Goal: Information Seeking & Learning: Learn about a topic

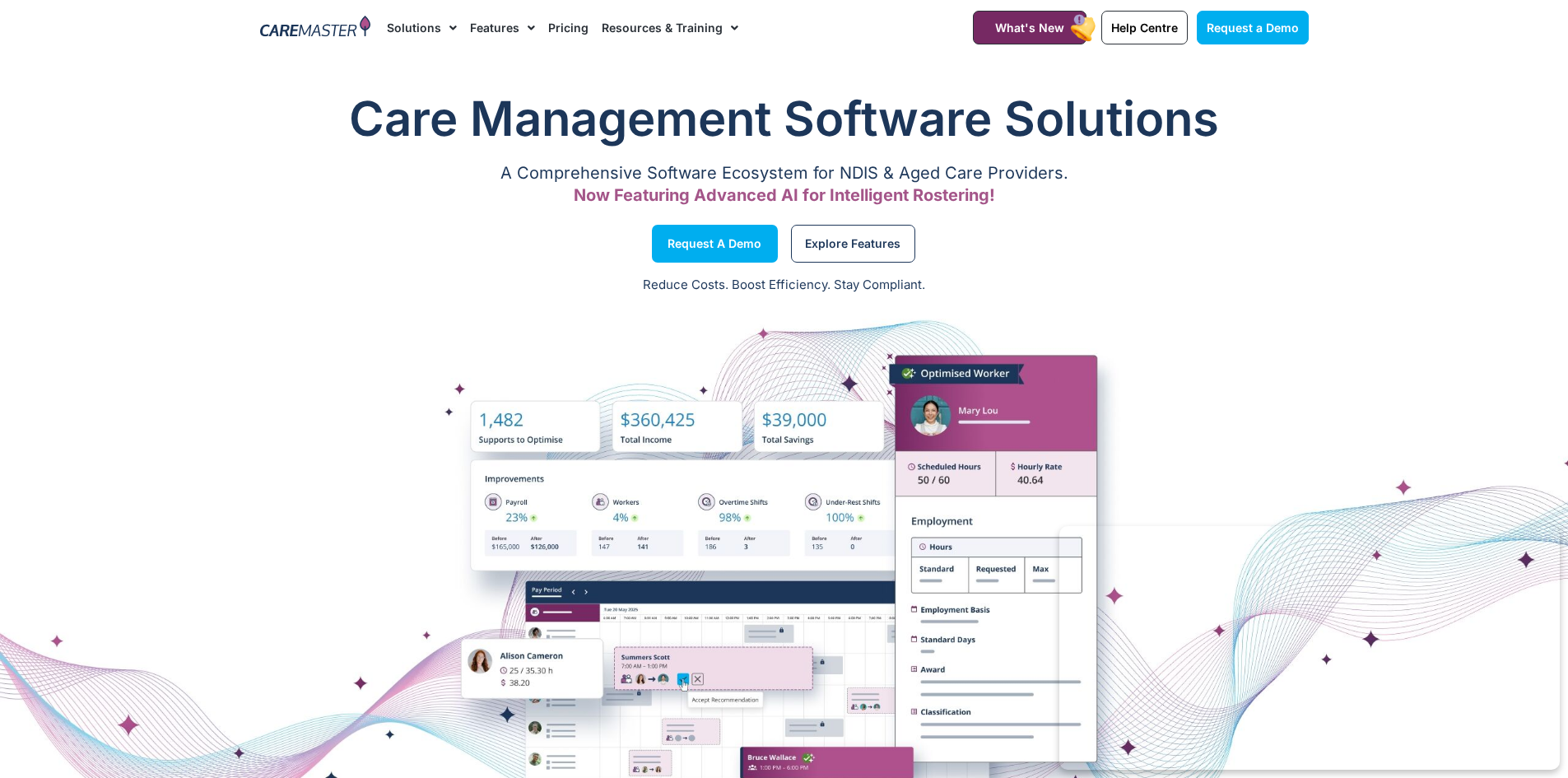
click at [555, 27] on link "Pricing" at bounding box center [569, 28] width 40 height 55
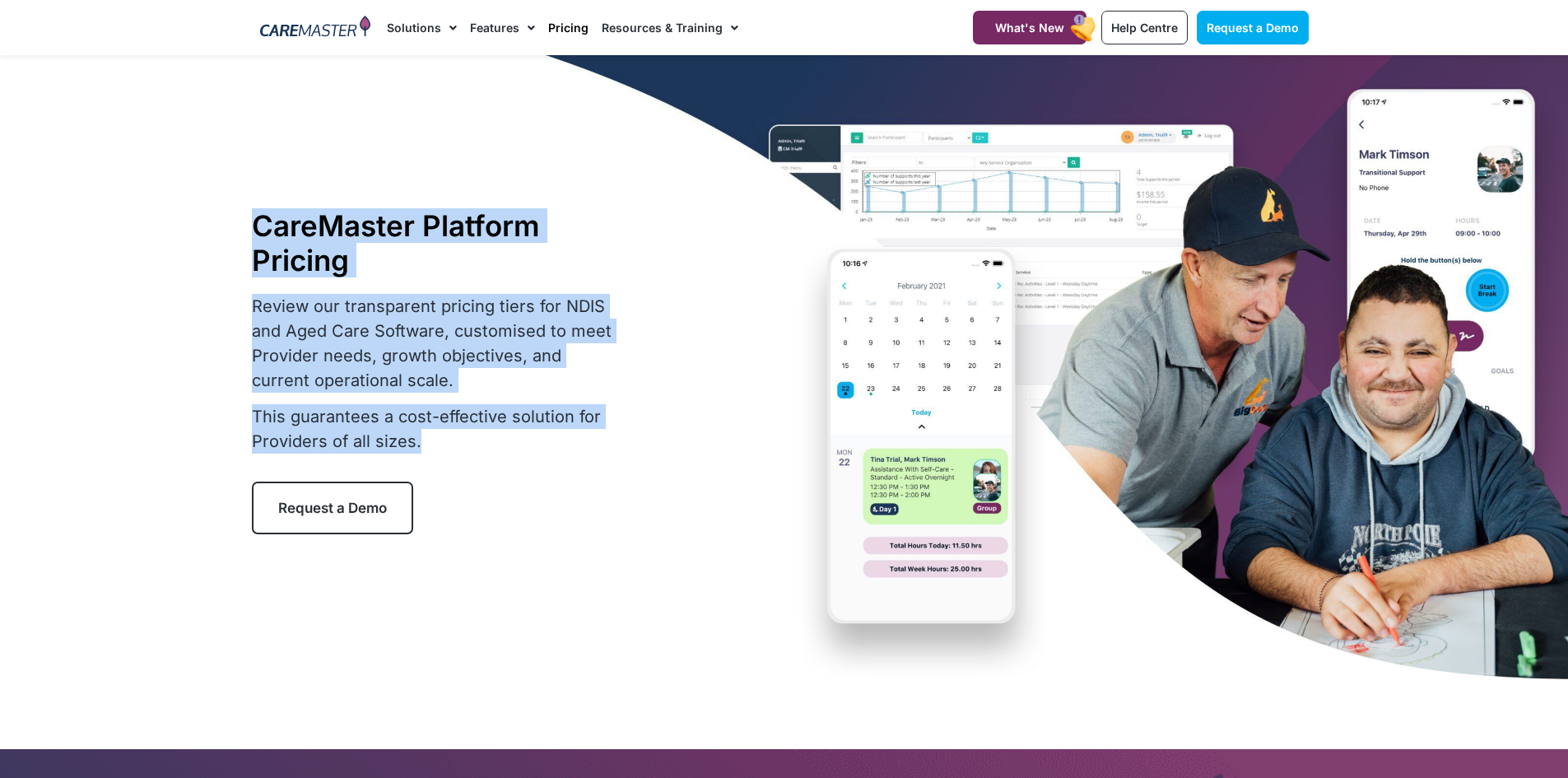
drag, startPoint x: 478, startPoint y: 454, endPoint x: 194, endPoint y: 272, distance: 337.3
click at [194, 272] on section "CareMaster Platform Pricing Review our transparent pricing tiers for NDIS and A…" at bounding box center [784, 371] width 1568 height 633
click at [269, 297] on p "Review our transparent pricing tiers for NDIS and Aged Care Software, customise…" at bounding box center [437, 344] width 370 height 99
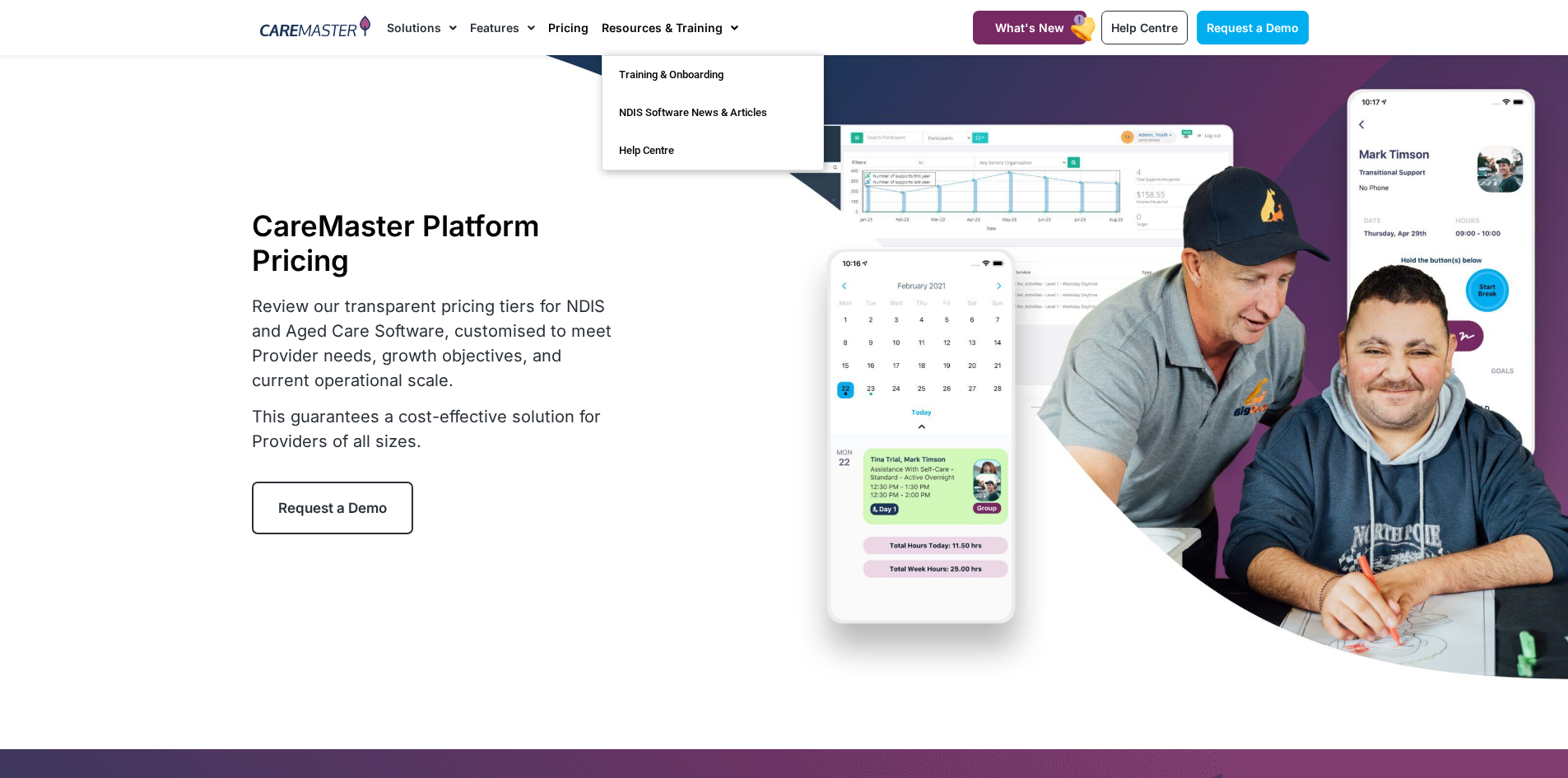
drag, startPoint x: 698, startPoint y: 381, endPoint x: 666, endPoint y: 440, distance: 67.1
click at [696, 391] on div "CareMaster Platform Pricing Review our transparent pricing tiers for NDIS and A…" at bounding box center [484, 371] width 465 height 326
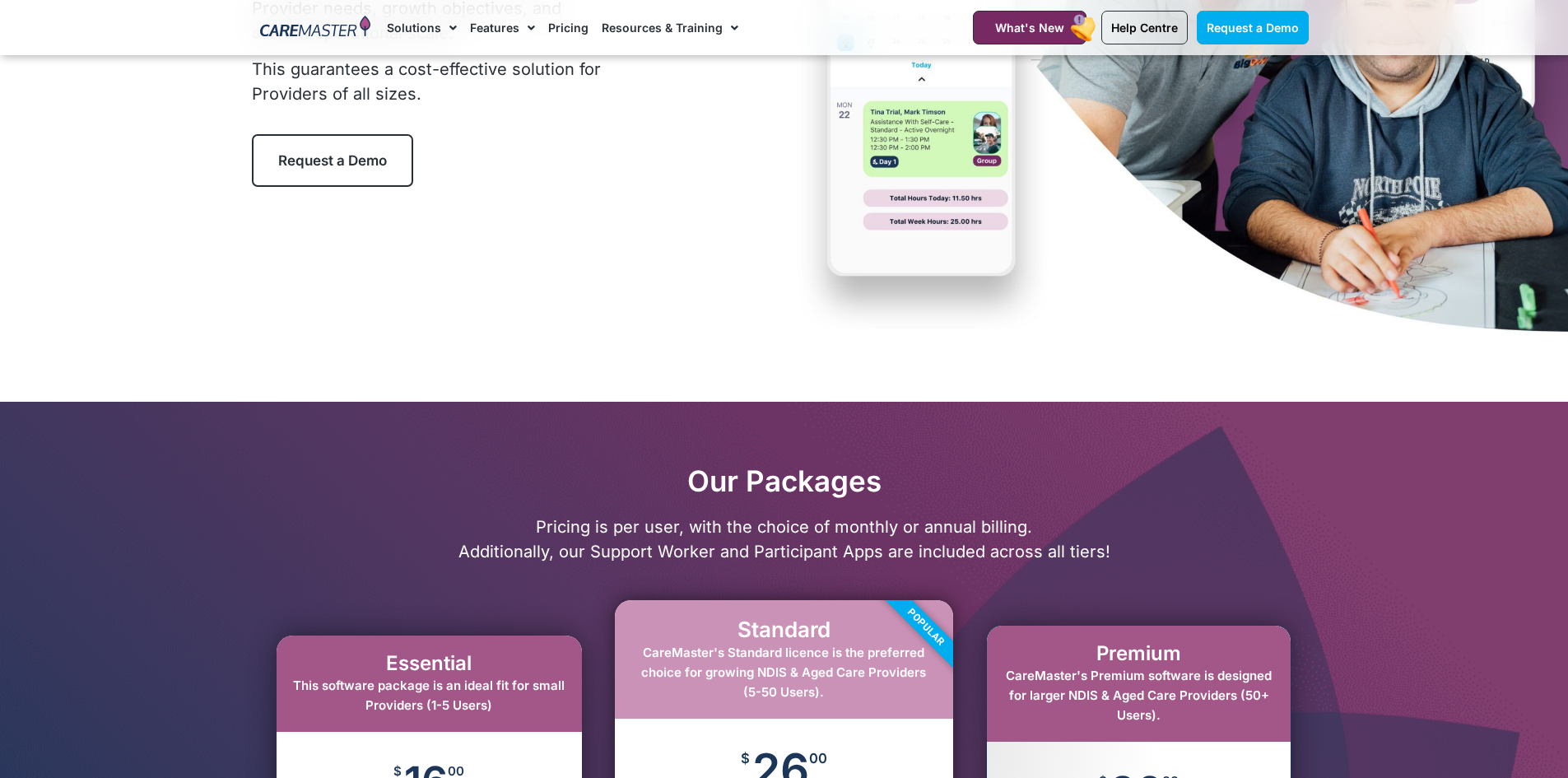
scroll to position [329, 0]
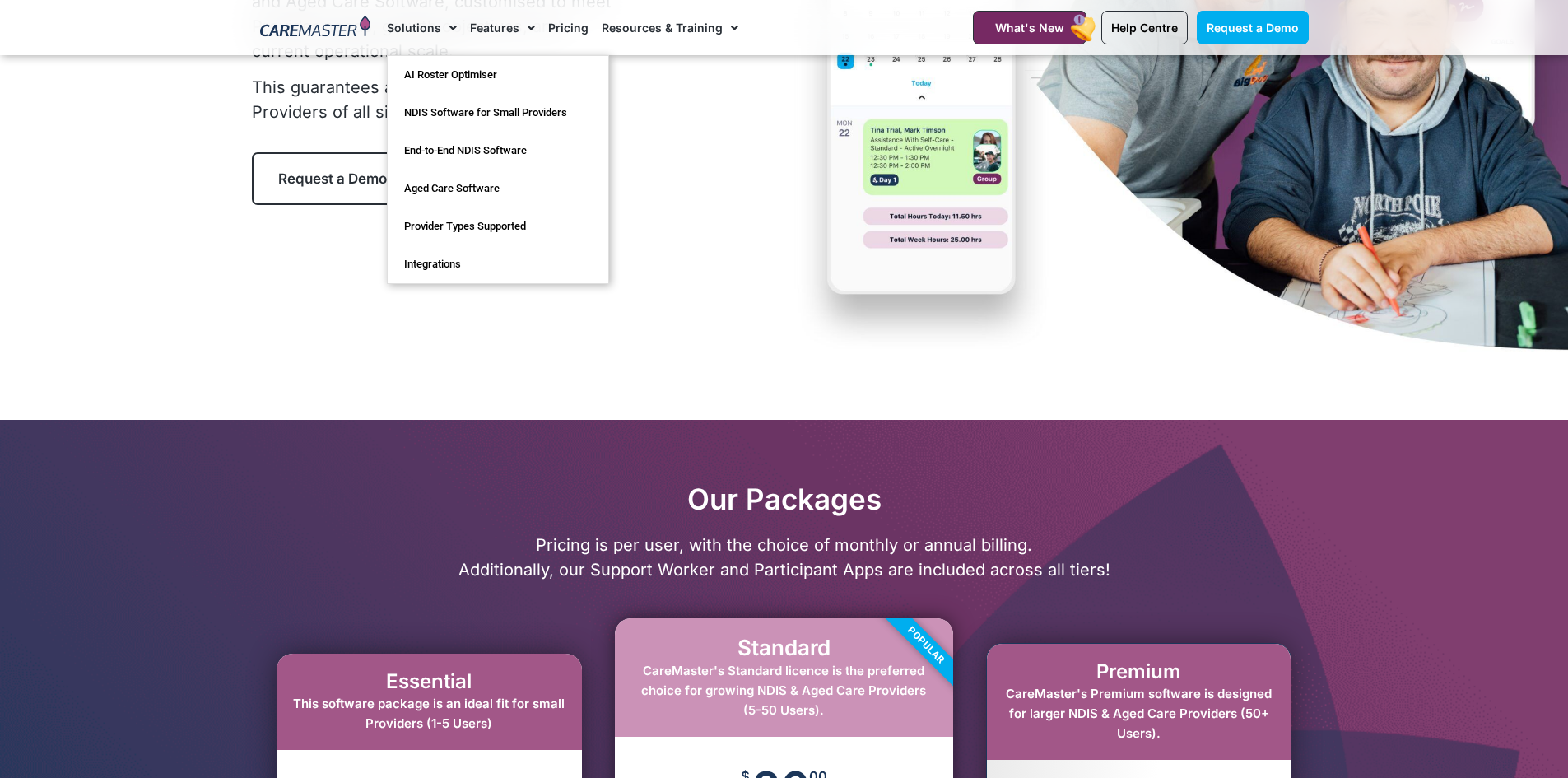
click at [429, 24] on link "Solutions" at bounding box center [421, 28] width 70 height 55
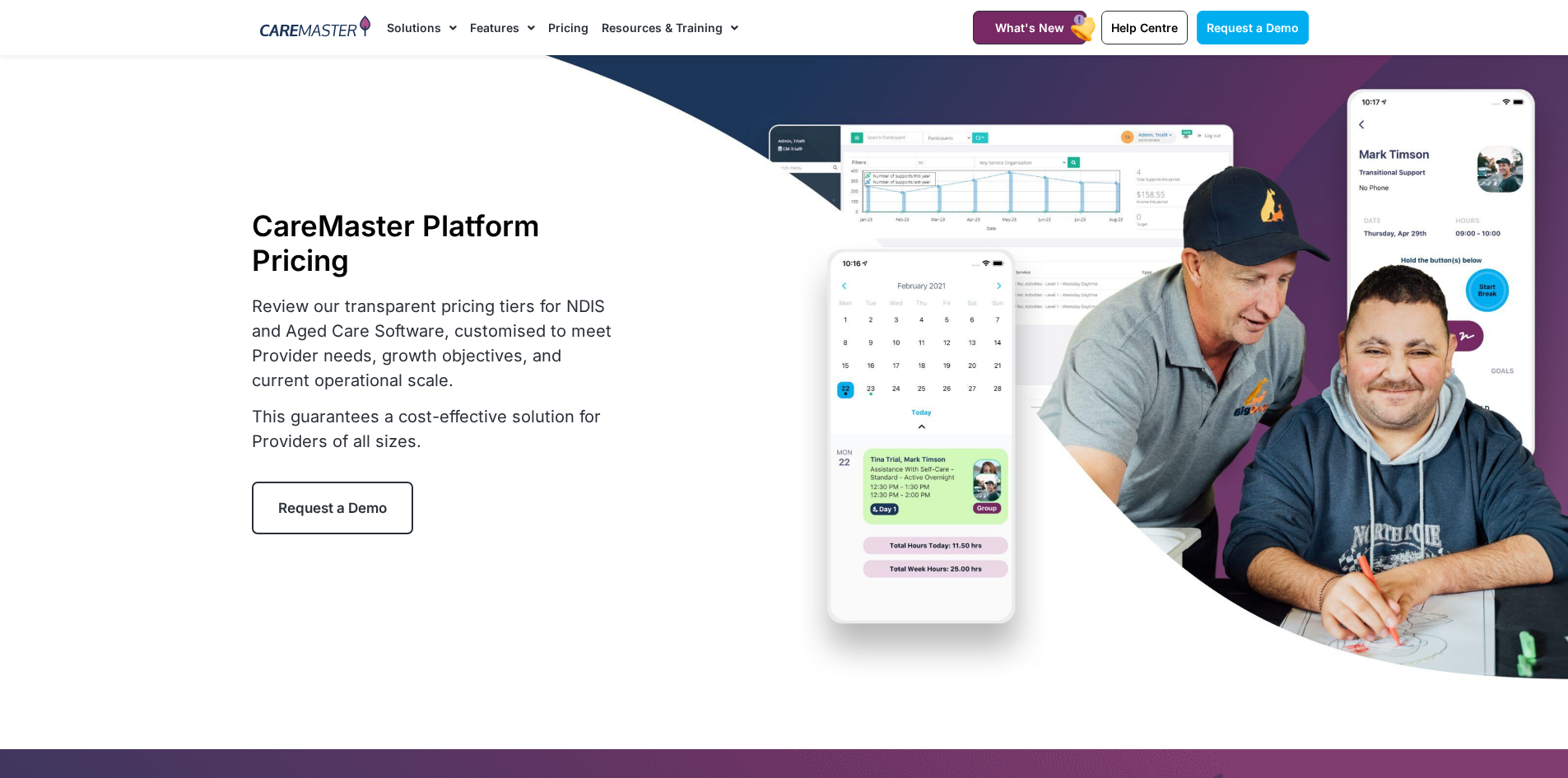
click at [444, 31] on span "Menu" at bounding box center [449, 28] width 15 height 28
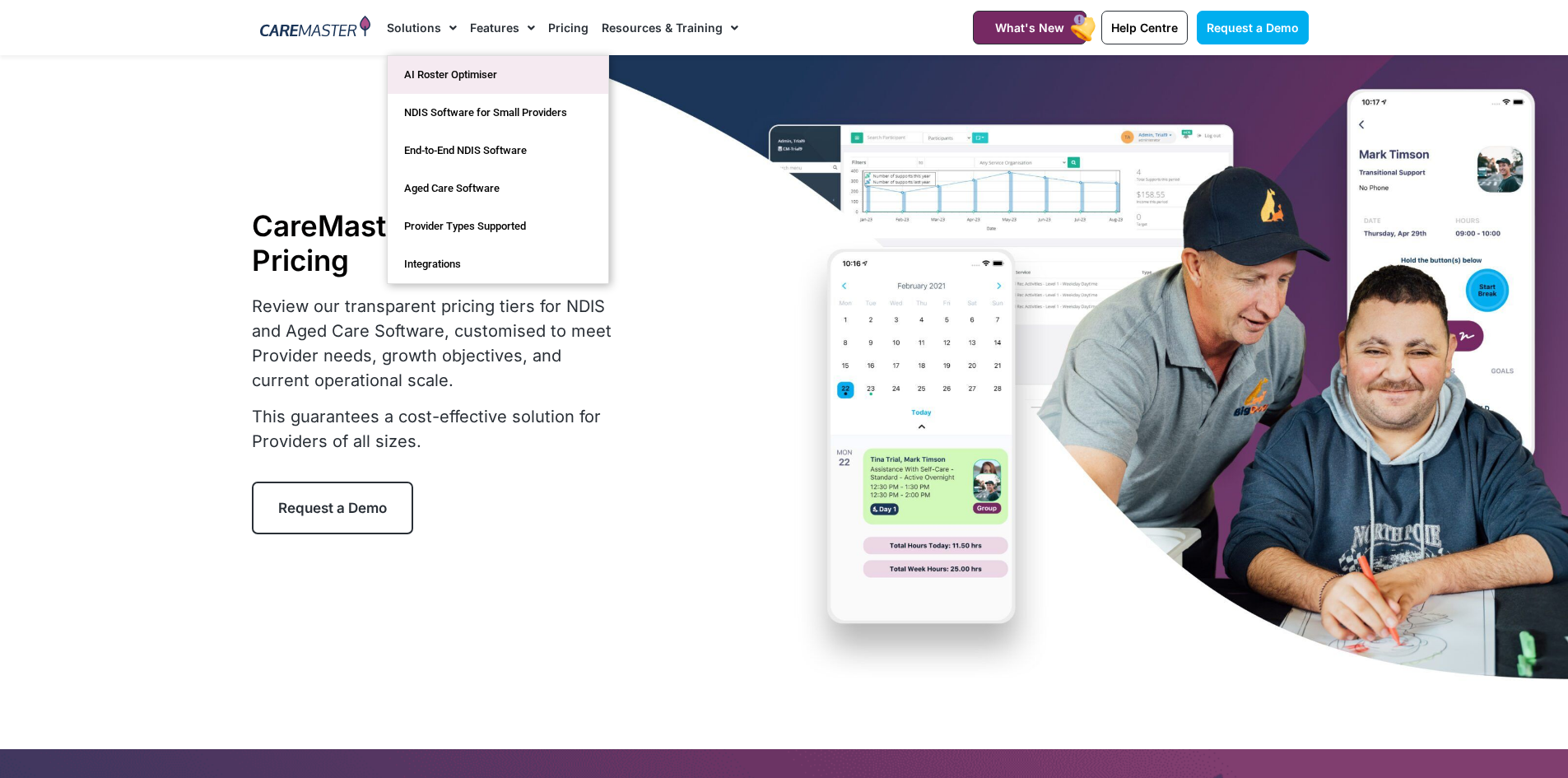
click at [446, 74] on link "AI Roster Optimiser" at bounding box center [497, 75] width 220 height 38
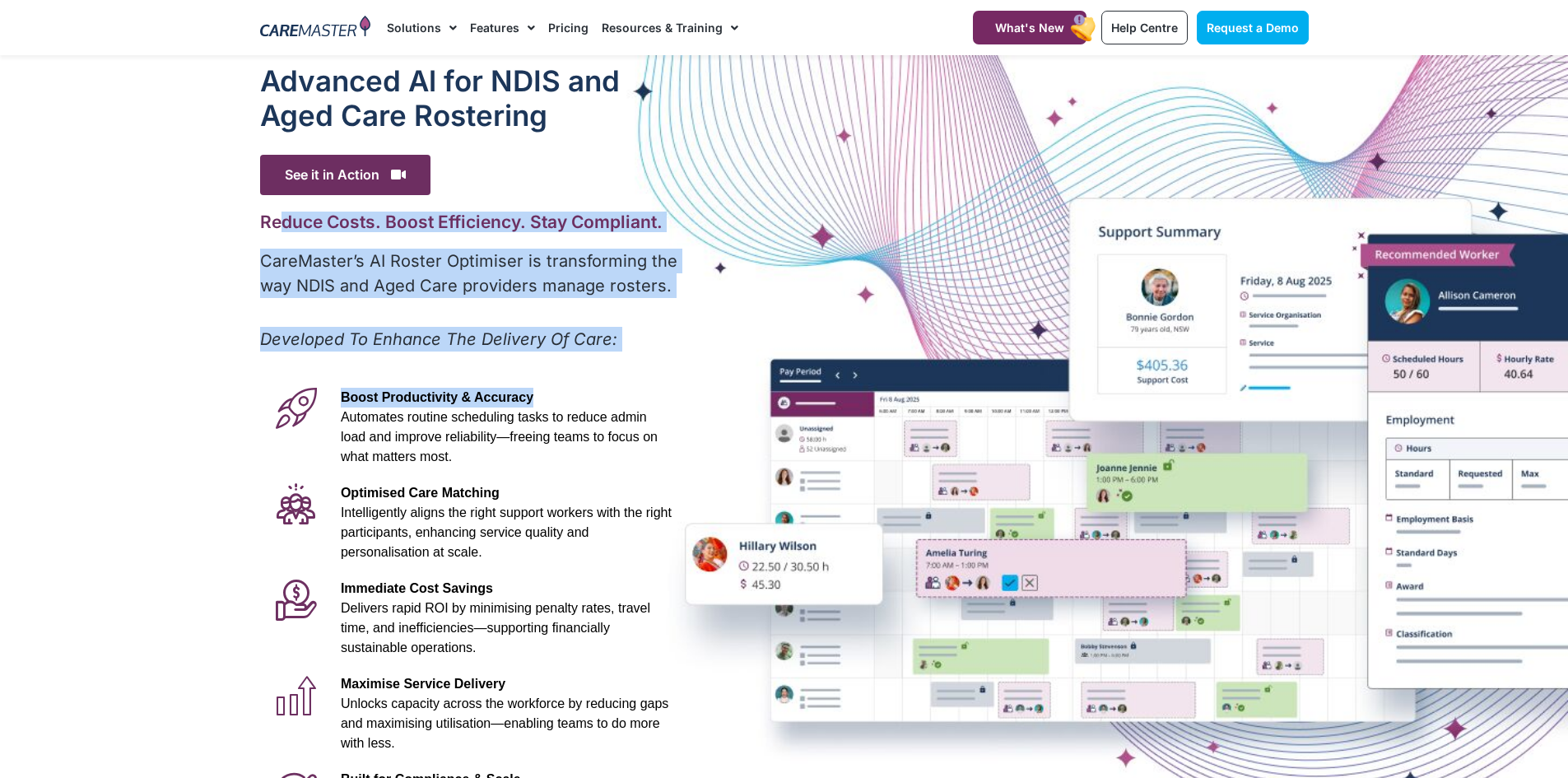
drag, startPoint x: 282, startPoint y: 233, endPoint x: 774, endPoint y: 578, distance: 600.9
click at [721, 430] on div "Advanced Al for NDIS and Aged Care Rostering See it in Action Video Player http…" at bounding box center [784, 460] width 1065 height 810
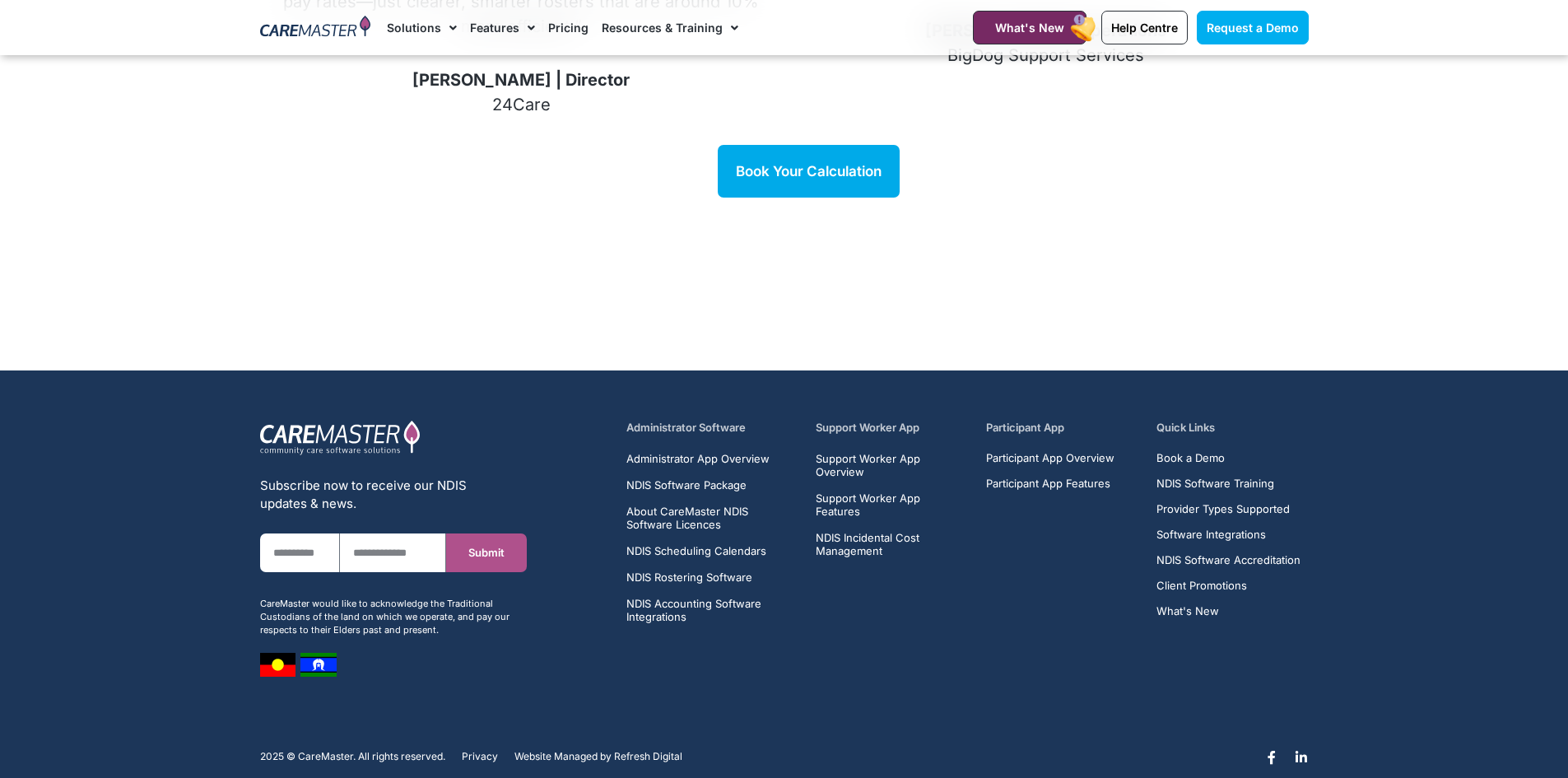
scroll to position [2346, 0]
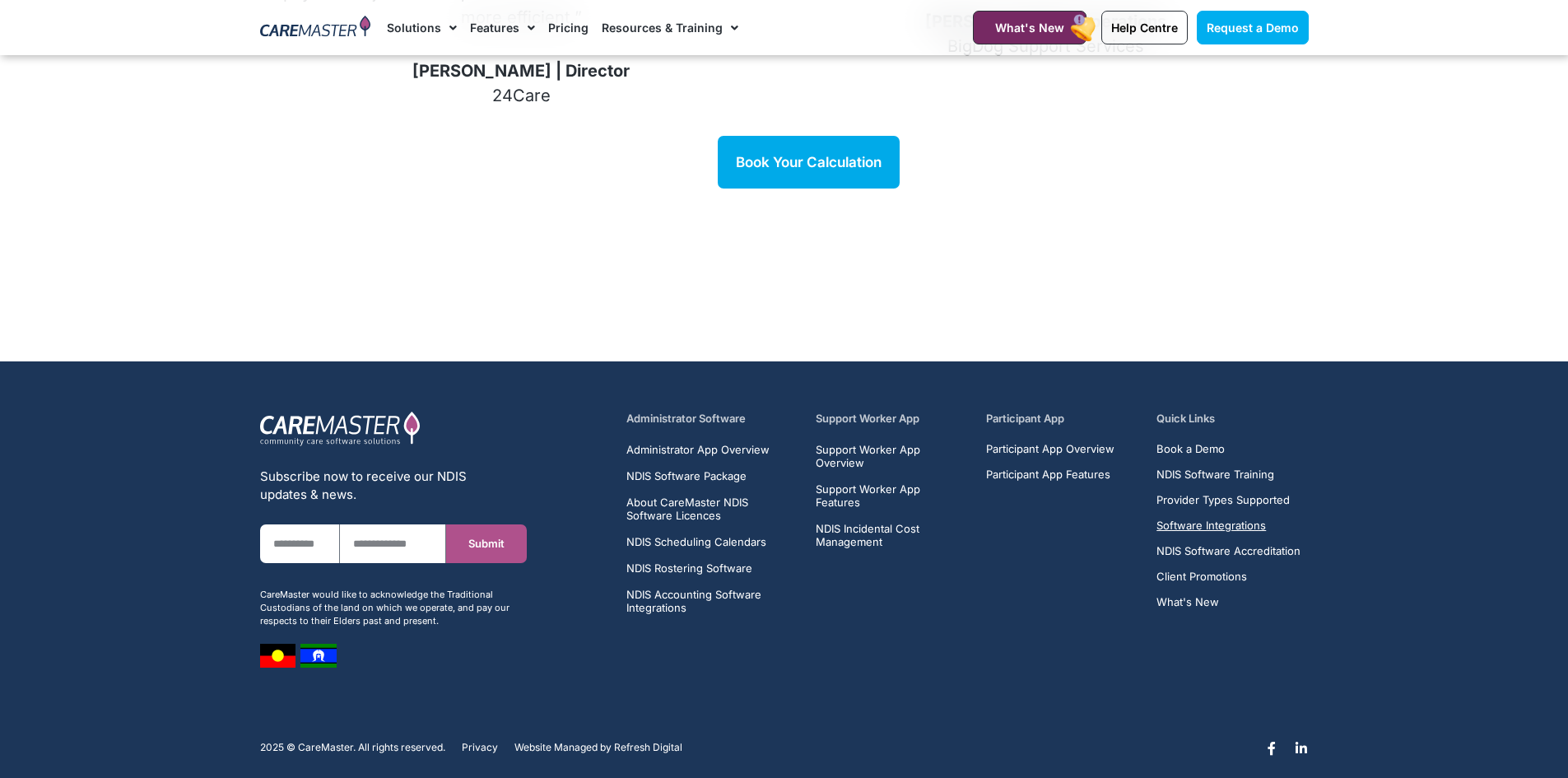
click at [1223, 519] on span "Software Integrations" at bounding box center [1211, 525] width 110 height 12
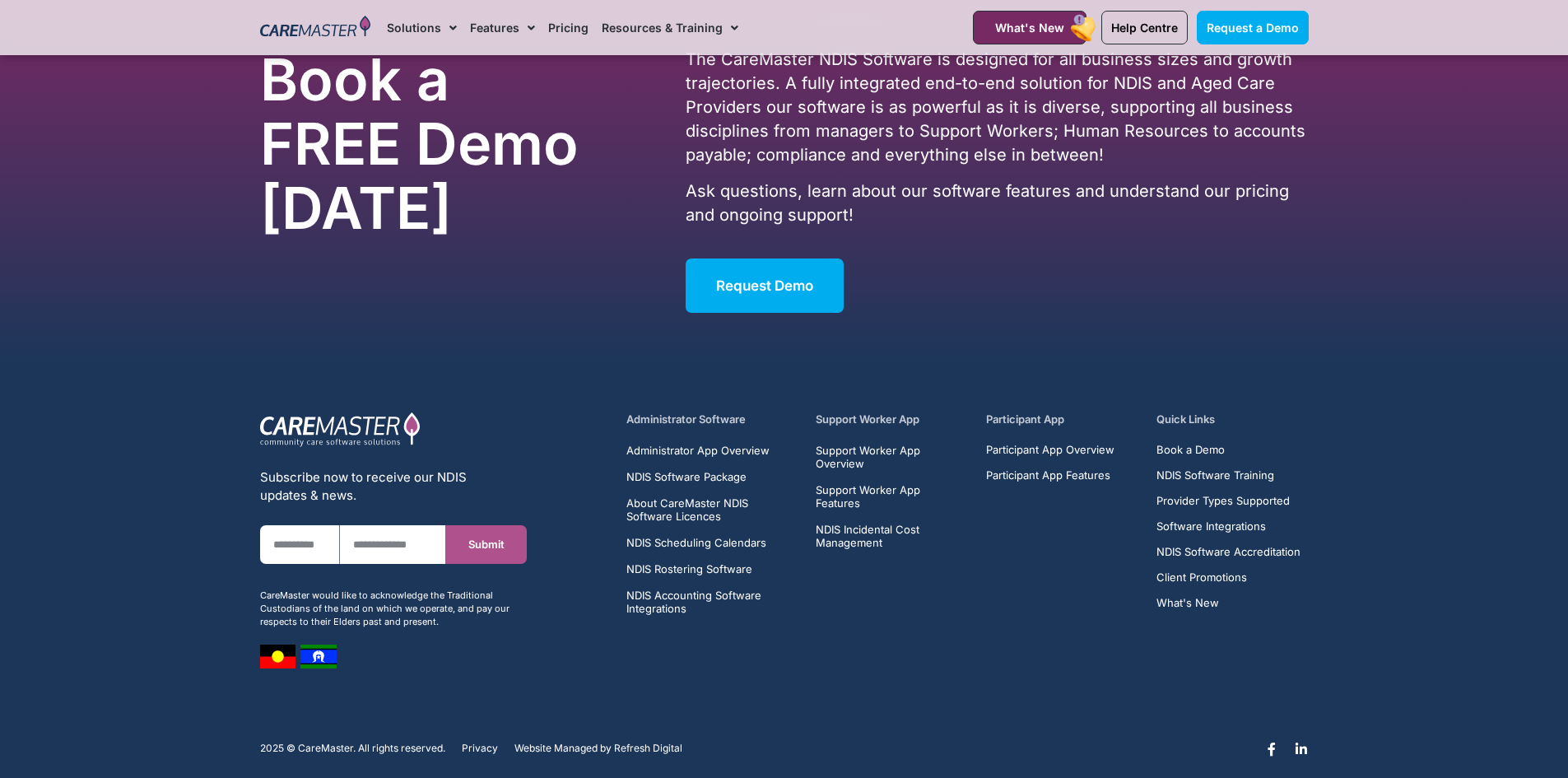
scroll to position [7631, 0]
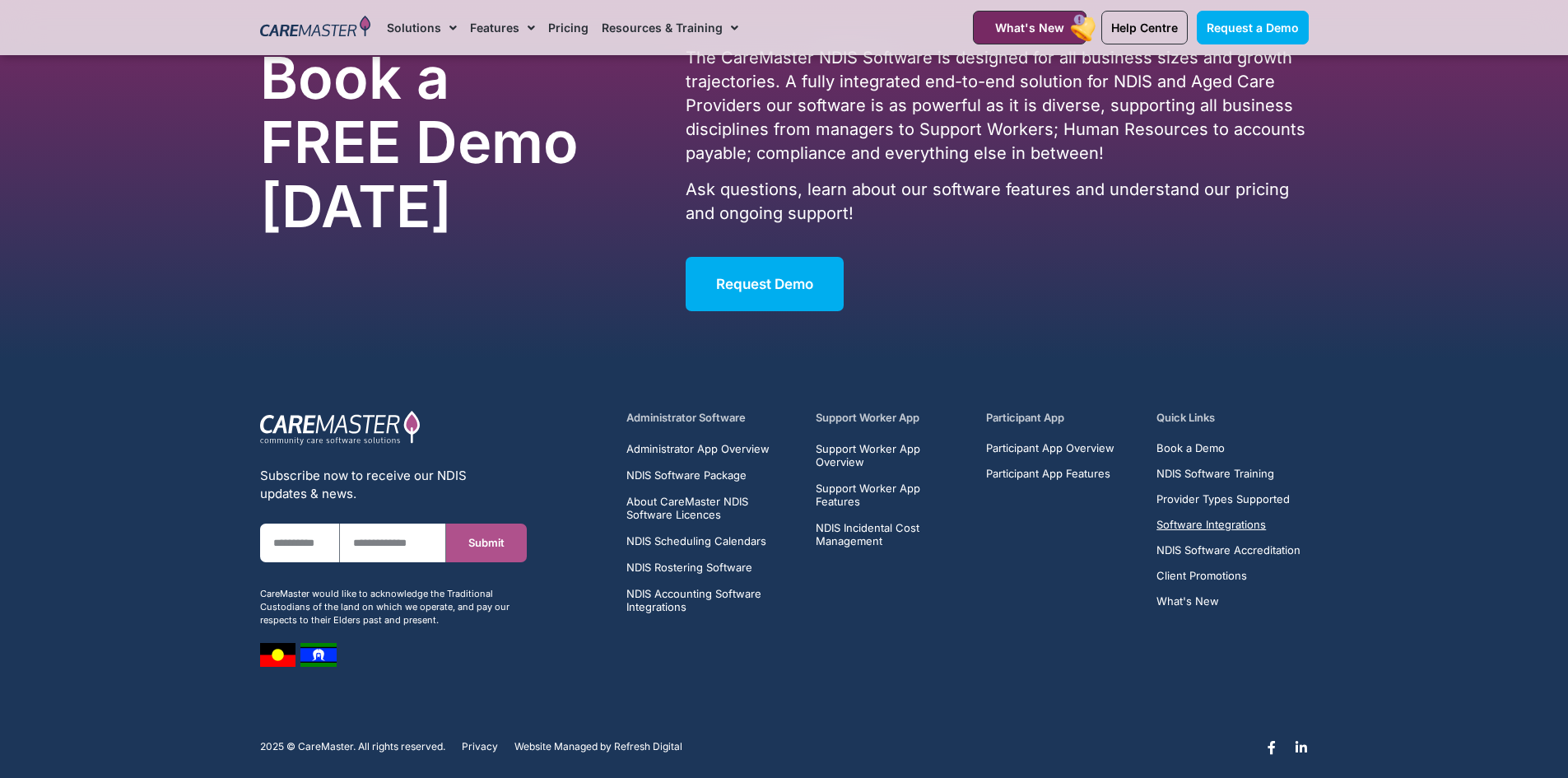
click at [1232, 518] on span "Software Integrations" at bounding box center [1211, 524] width 110 height 12
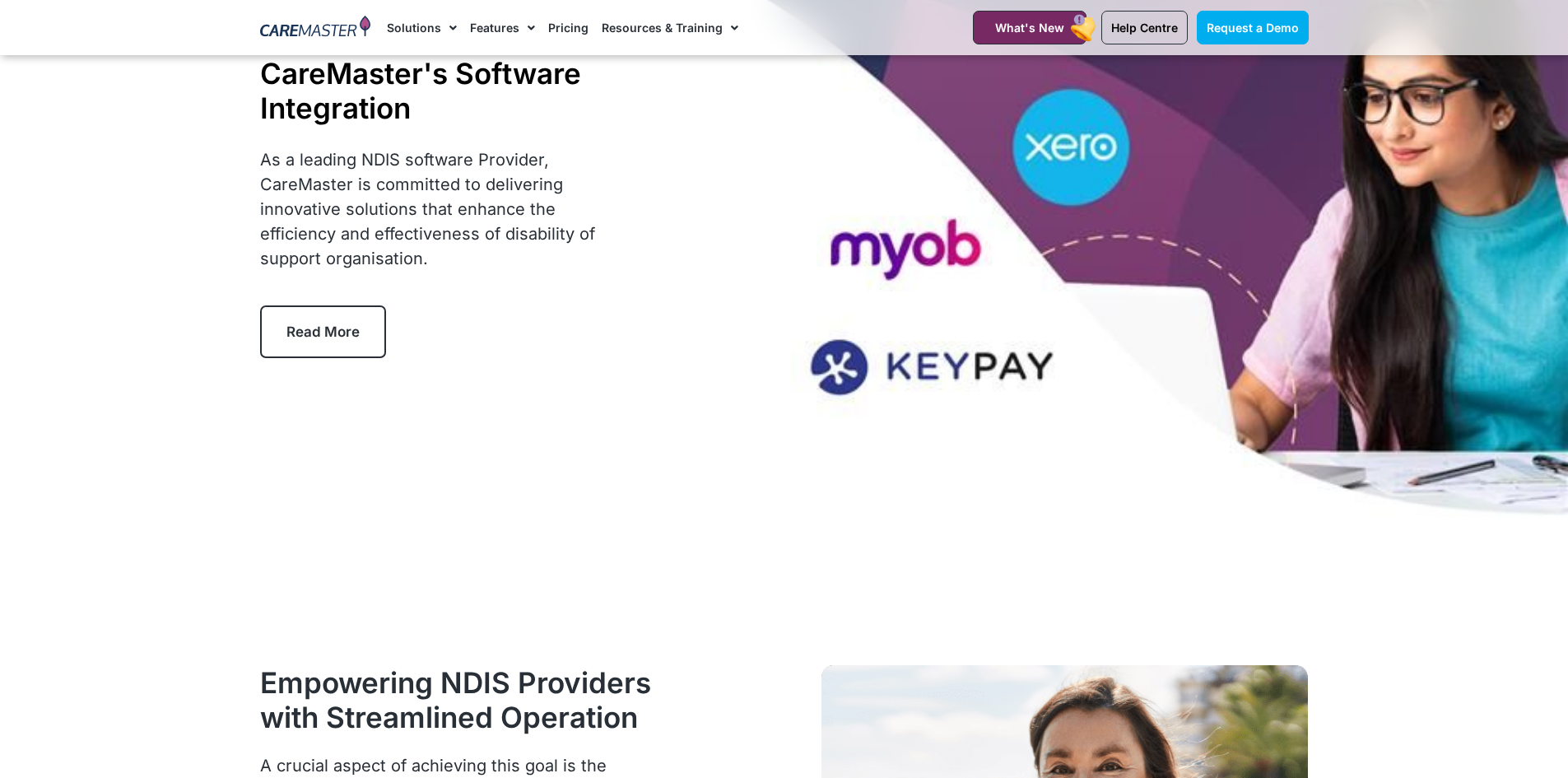
click at [347, 337] on span "Read More" at bounding box center [323, 331] width 73 height 16
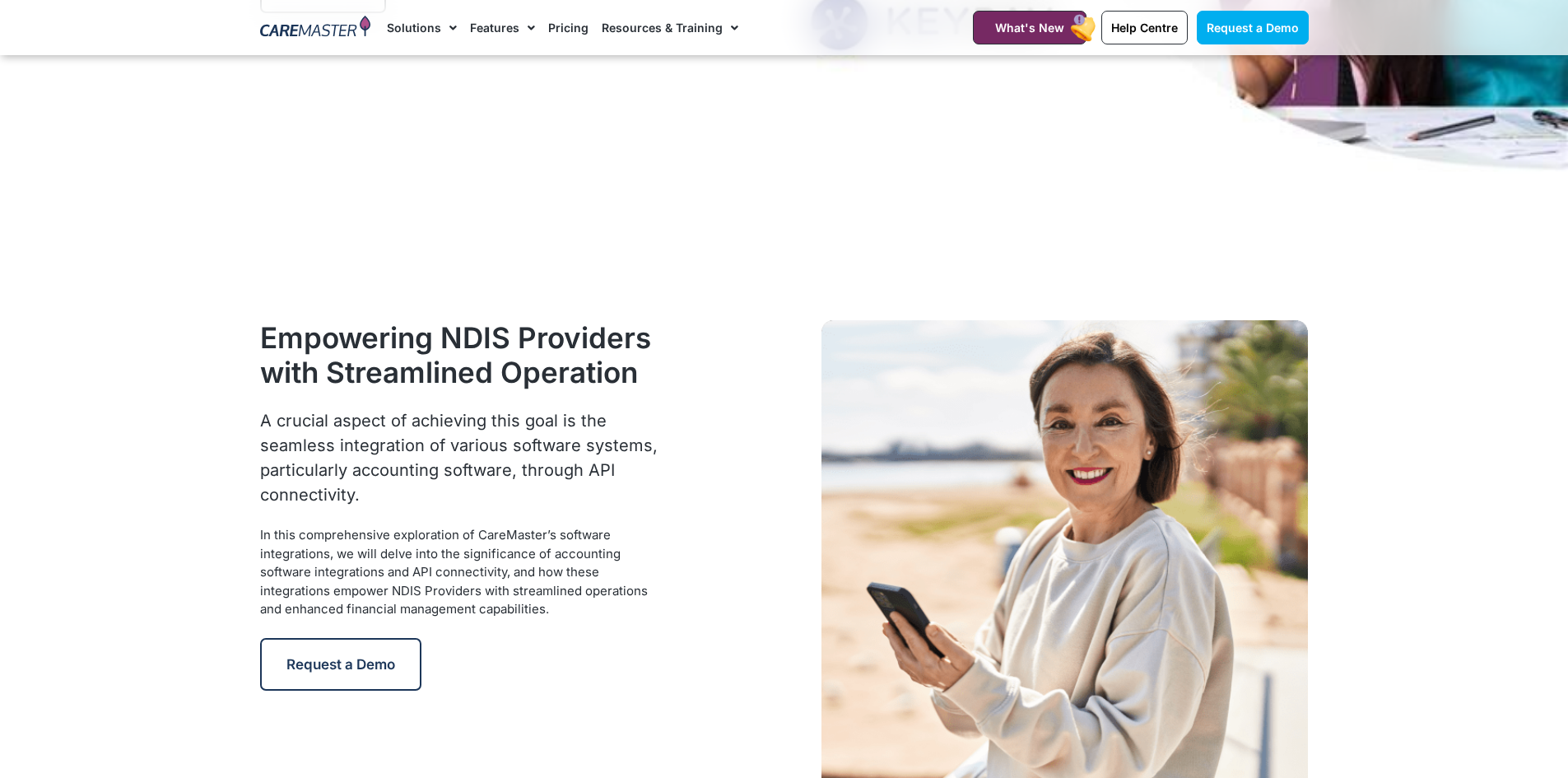
scroll to position [687, 0]
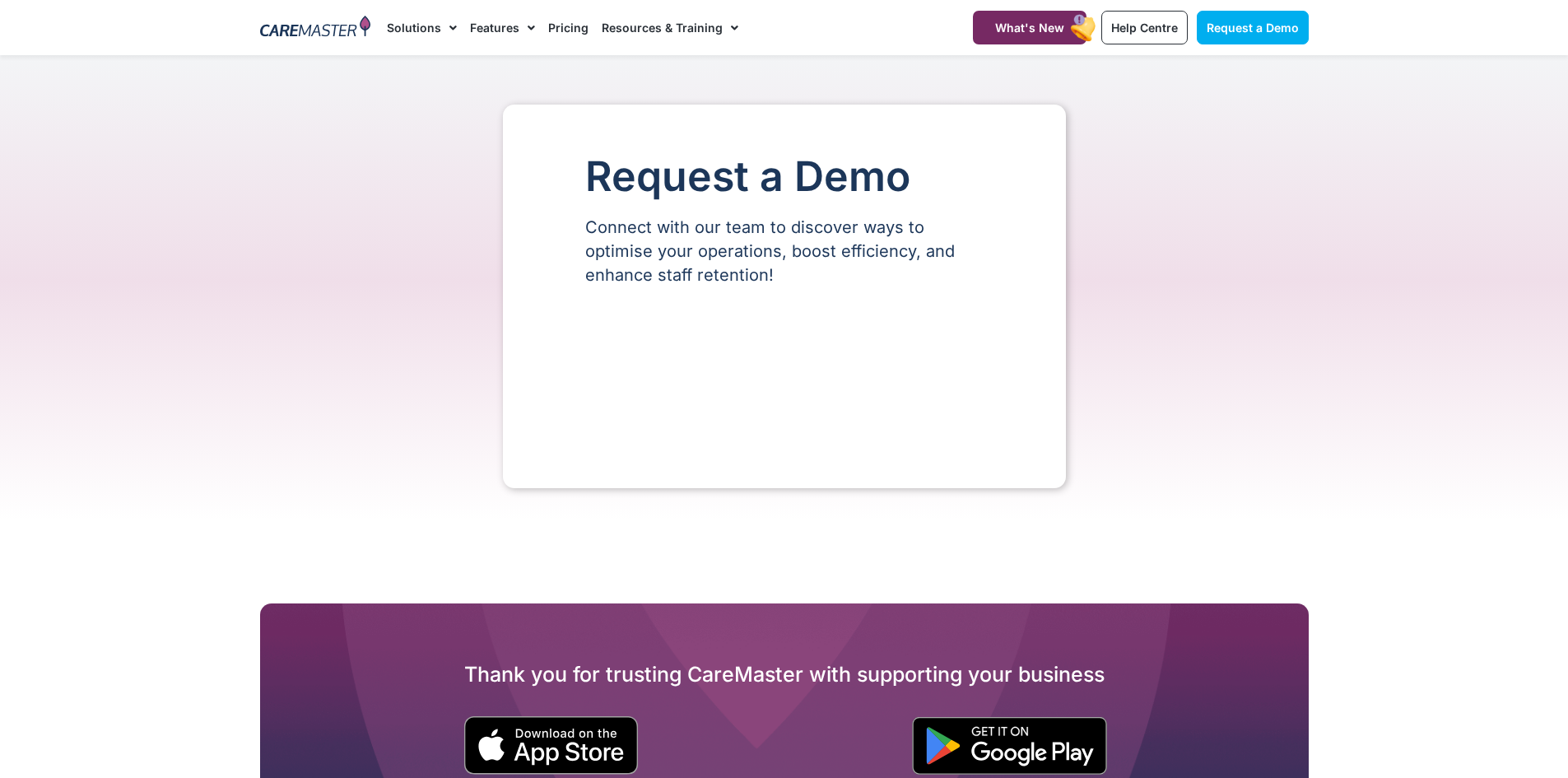
select select "**"
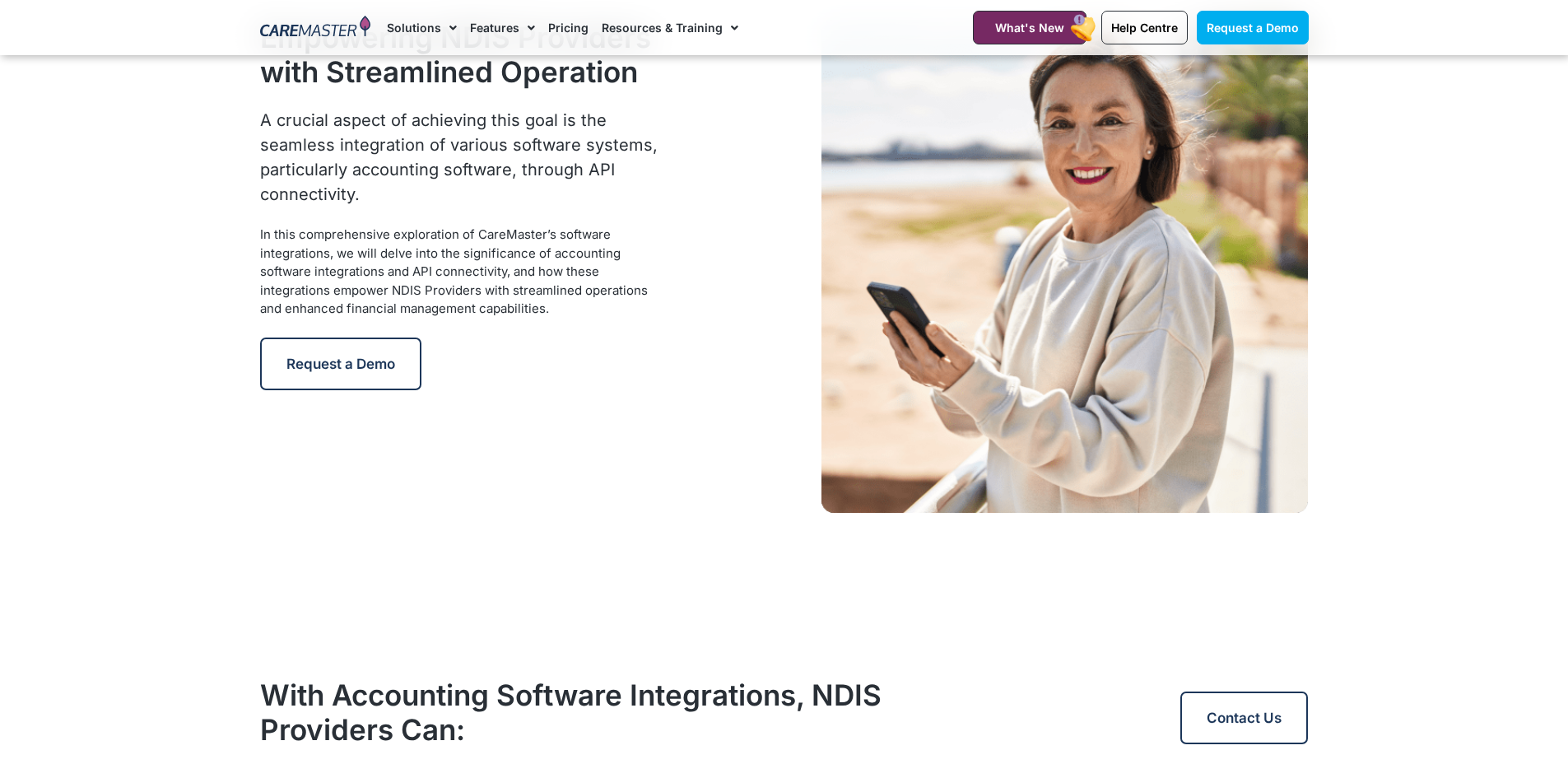
scroll to position [1347, 0]
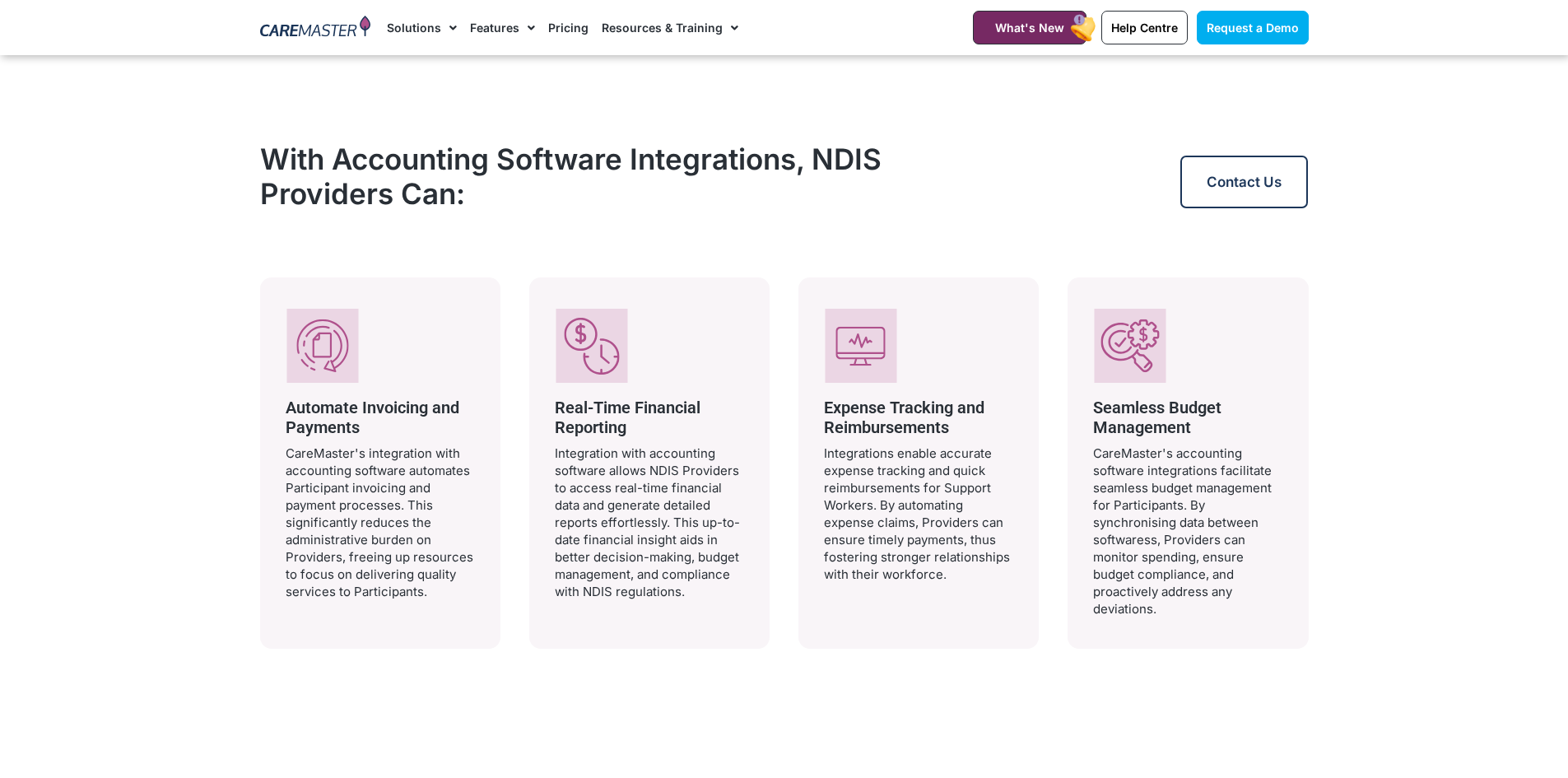
drag, startPoint x: 283, startPoint y: 416, endPoint x: 1205, endPoint y: 641, distance: 949.1
click at [1205, 641] on div "Automate Invoicing and Payments CareMaster's integration with accounting softwa…" at bounding box center [784, 463] width 1049 height 371
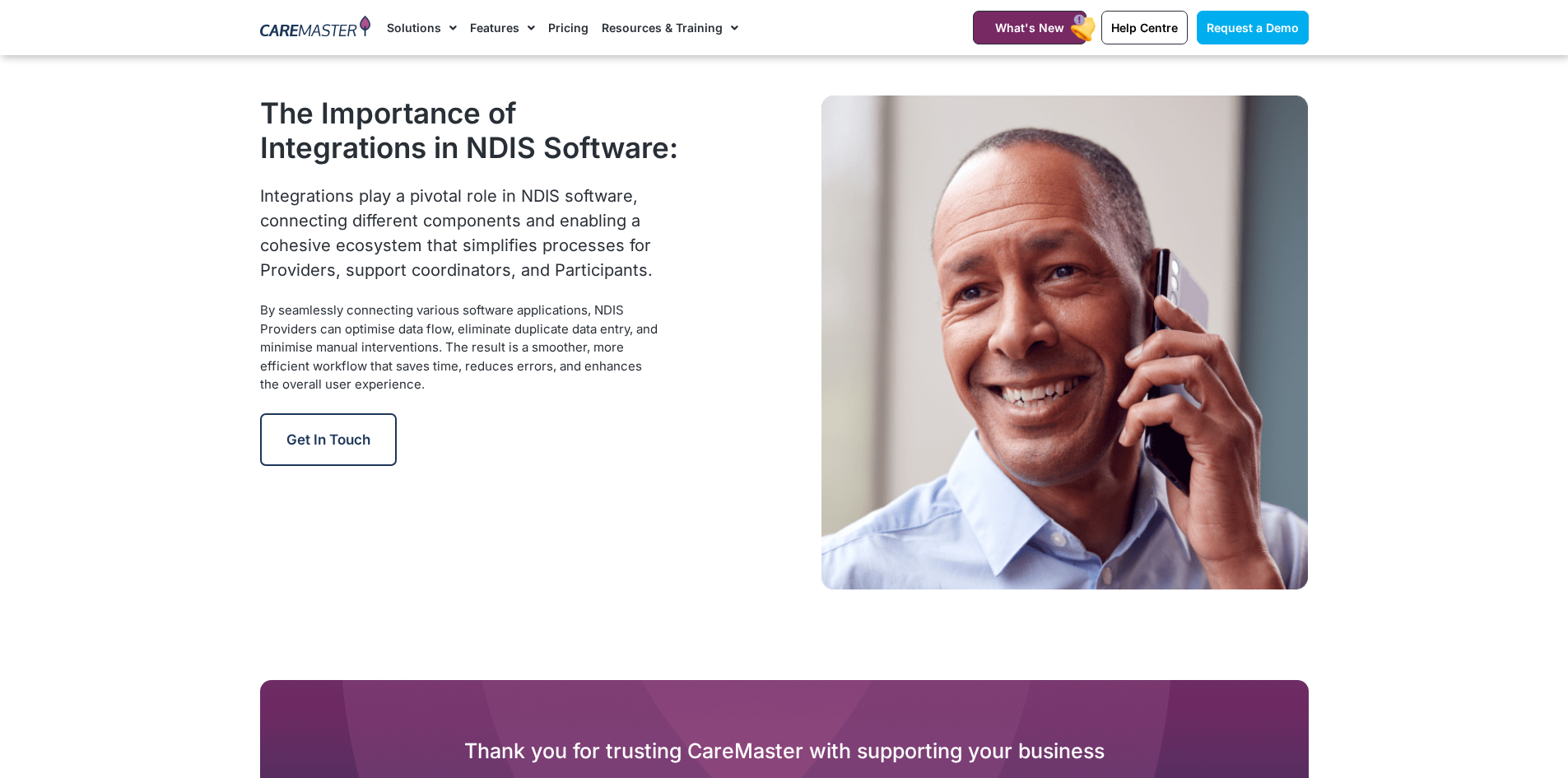
scroll to position [2006, 0]
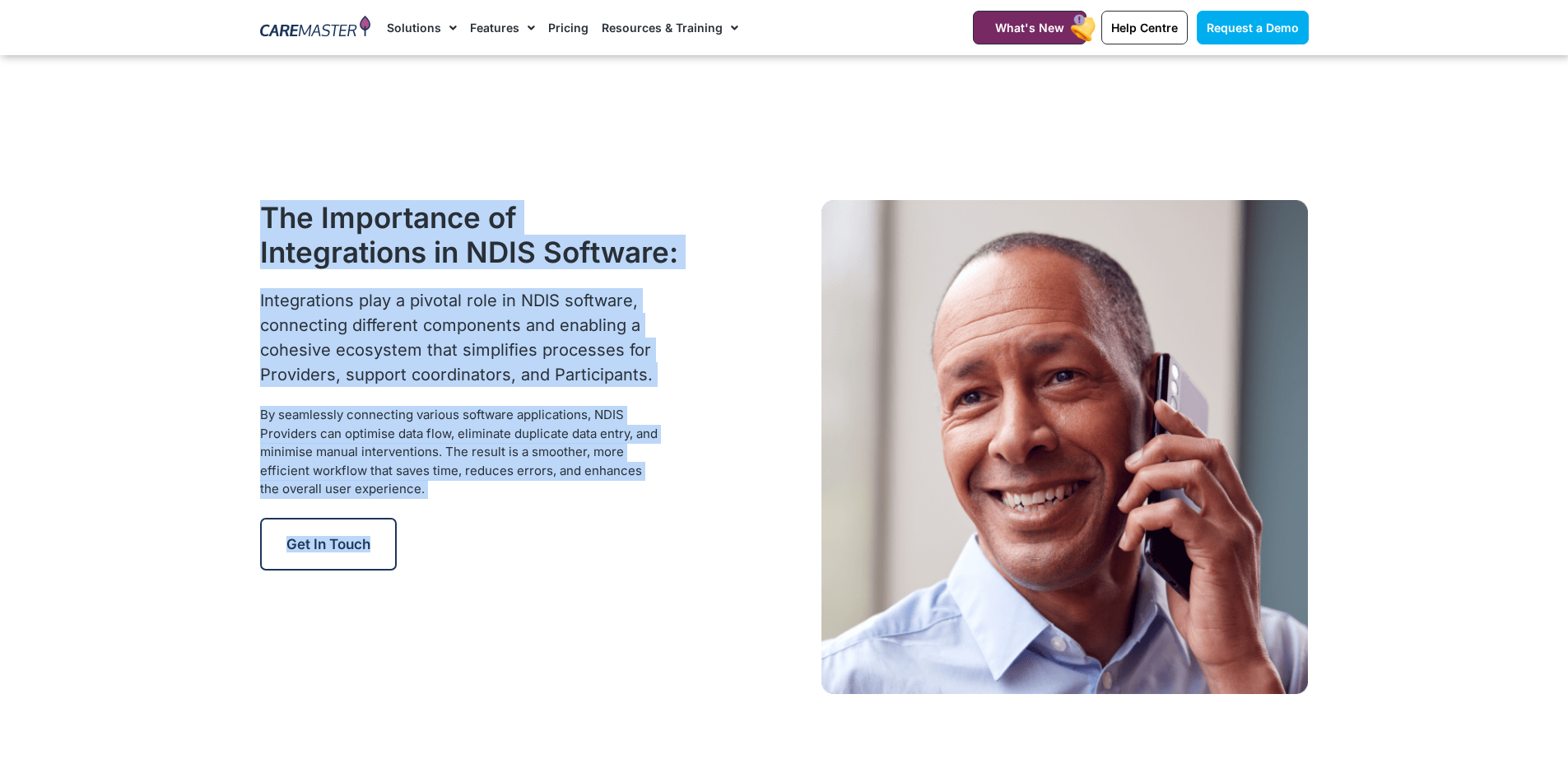
drag, startPoint x: 238, startPoint y: 211, endPoint x: 547, endPoint y: 580, distance: 481.3
click at [547, 580] on section "The Importance of Integrations in NDIS Software: Integrations play a pivotal ro…" at bounding box center [784, 447] width 1568 height 675
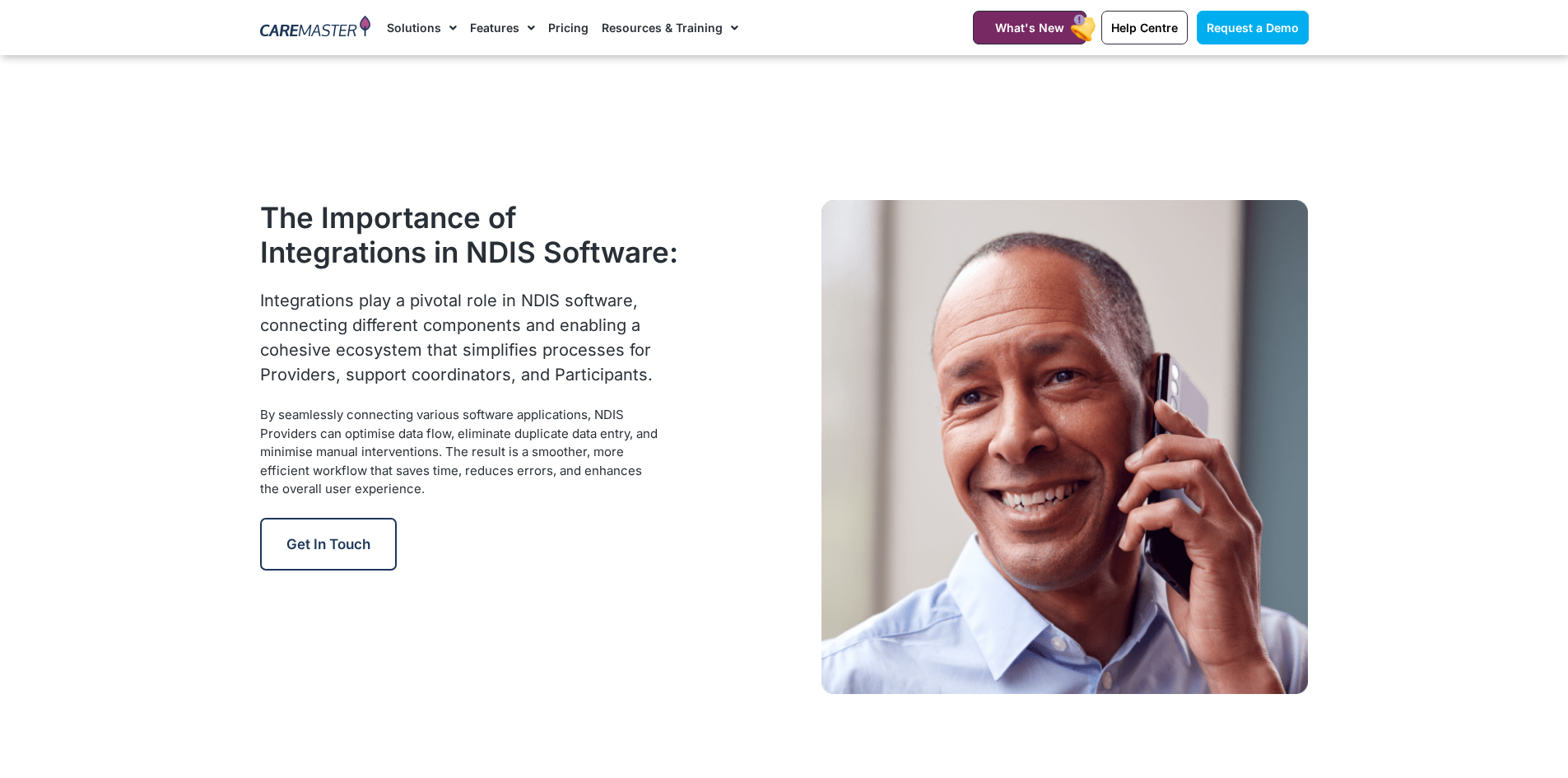
drag, startPoint x: 547, startPoint y: 580, endPoint x: 601, endPoint y: 310, distance: 275.3
click at [545, 571] on div "The Importance of Integrations in NDIS Software: Integrations play a pivotal ro…" at bounding box center [471, 447] width 440 height 510
click at [571, 24] on link "Pricing" at bounding box center [569, 28] width 40 height 55
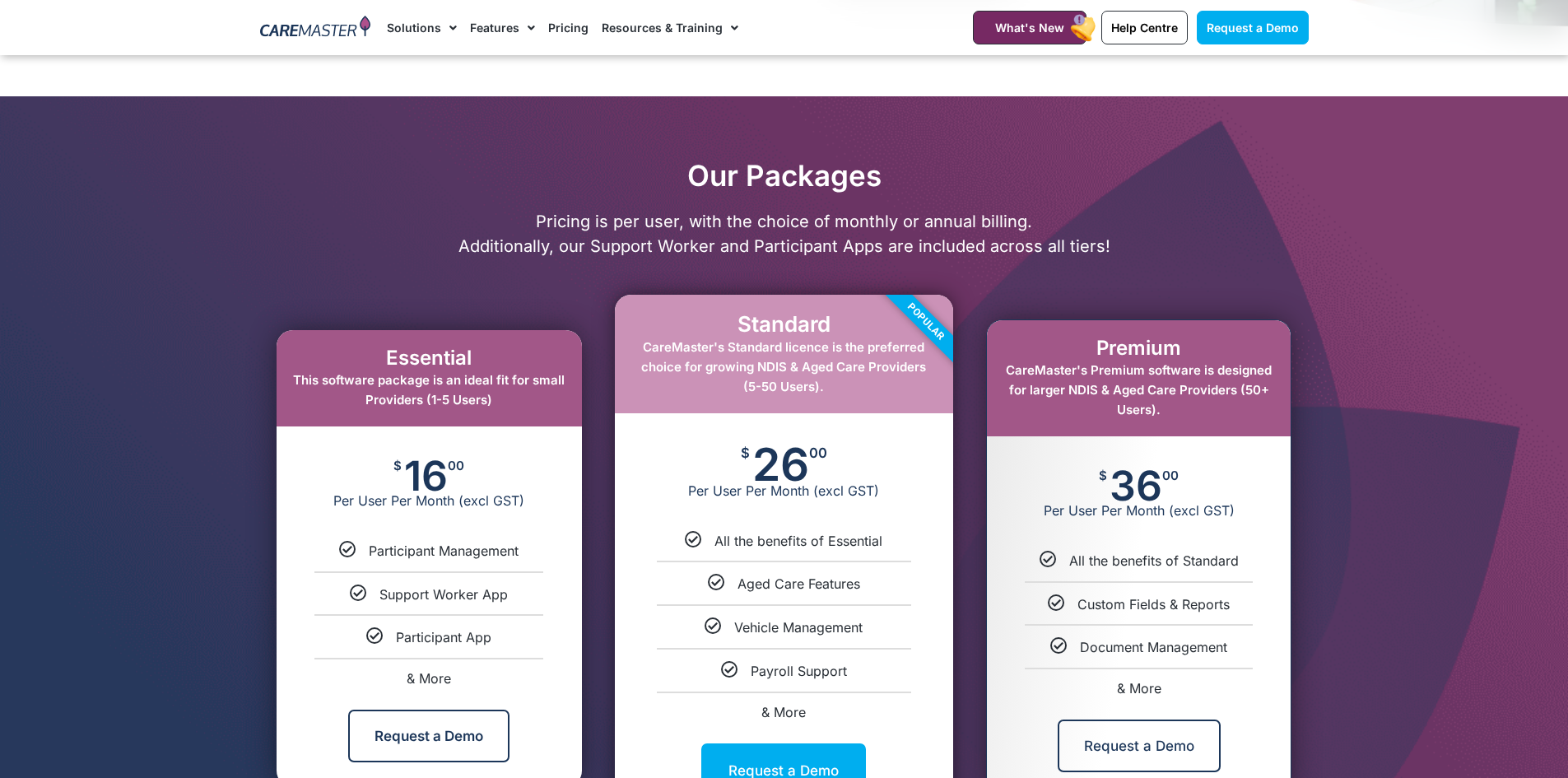
scroll to position [741, 0]
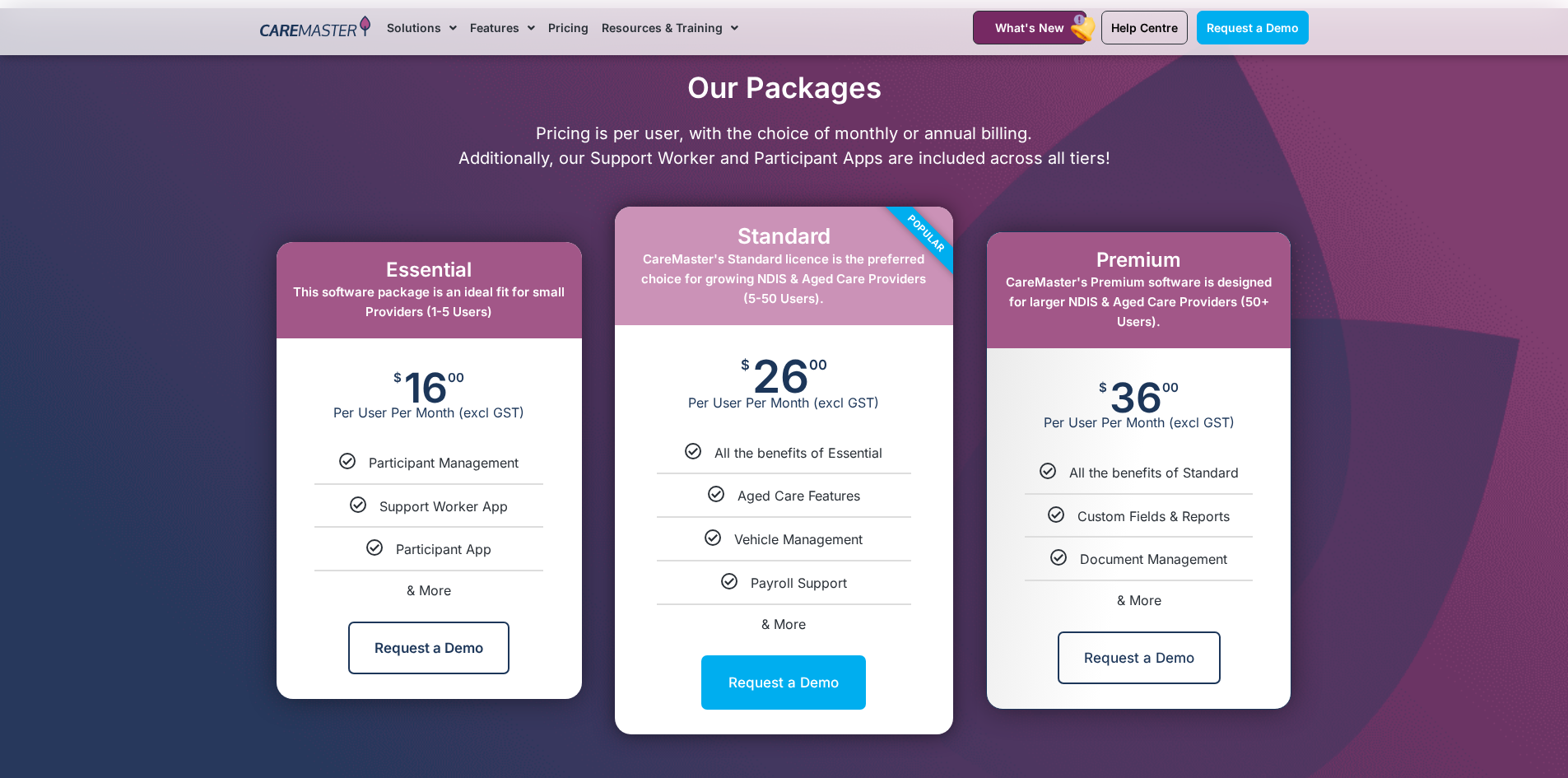
click at [1129, 599] on span "& More" at bounding box center [1139, 599] width 45 height 16
select select "***"
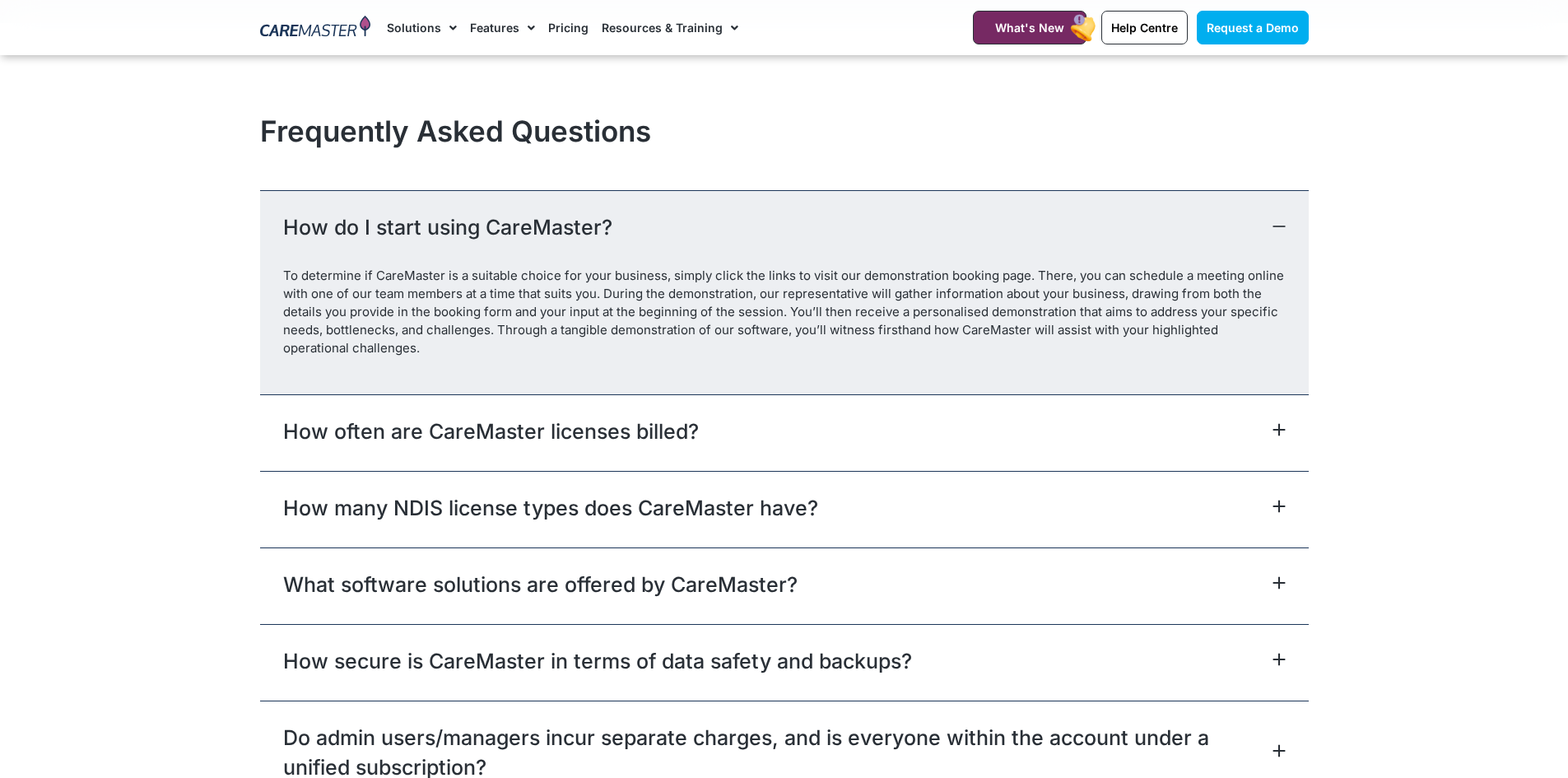
scroll to position [7255, 0]
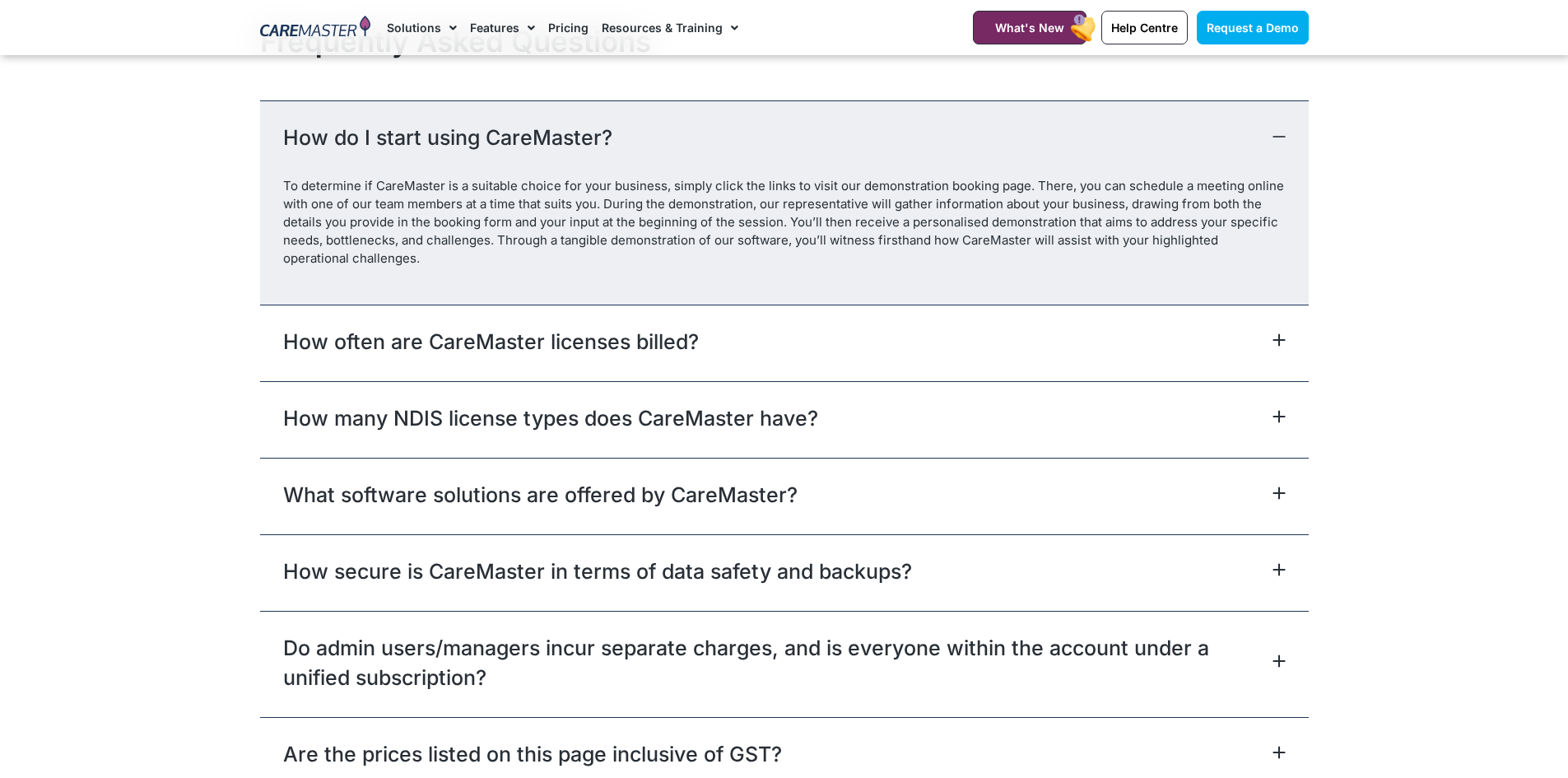
click at [663, 368] on div "How often are CareMaster licenses billed?" at bounding box center [784, 343] width 1049 height 76
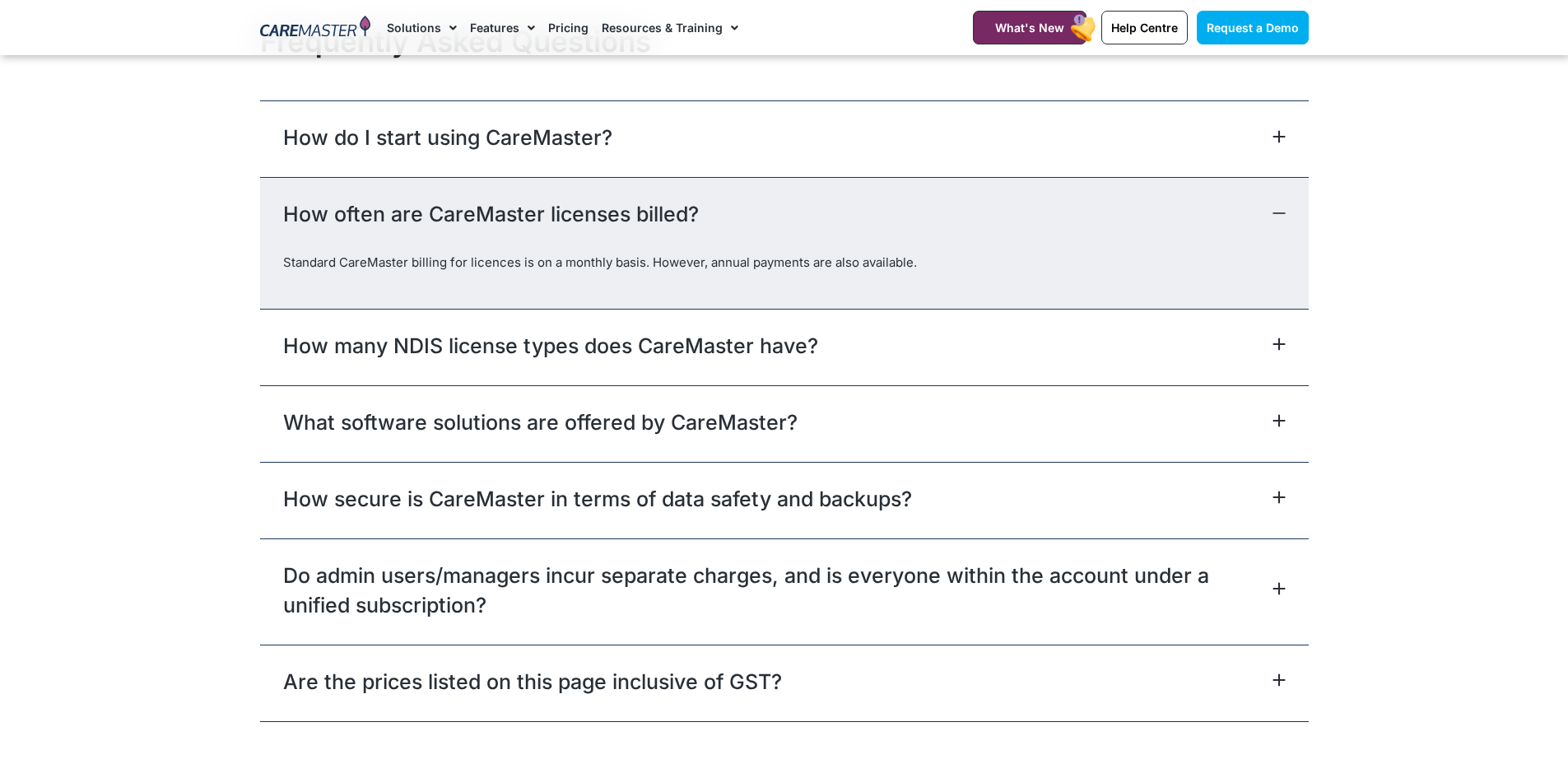
click at [663, 368] on div "How many NDIS license types does CareMaster have?" at bounding box center [784, 347] width 1049 height 76
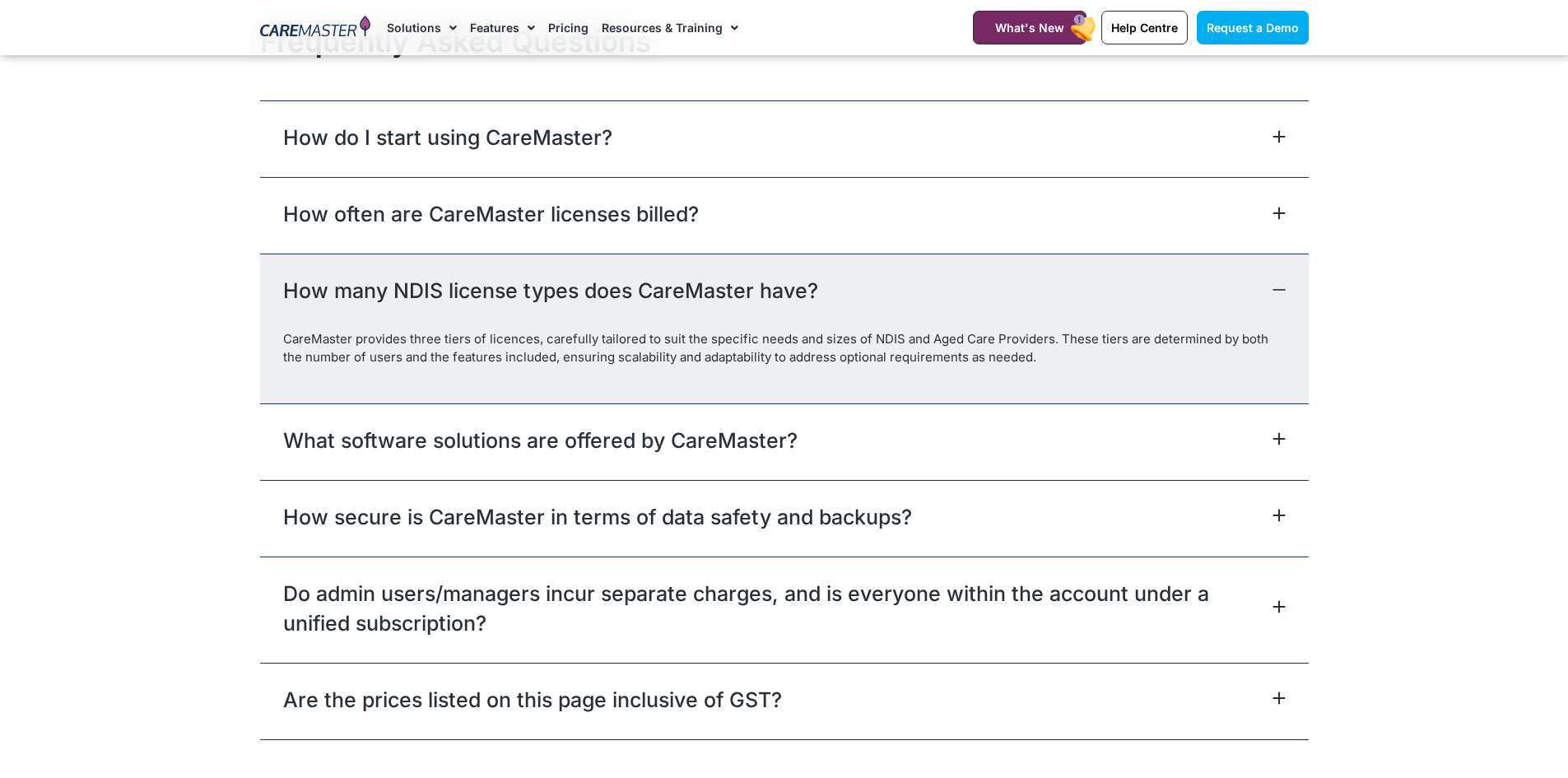
click at [728, 450] on link "What software solutions are offered by CareMaster?" at bounding box center [540, 440] width 514 height 30
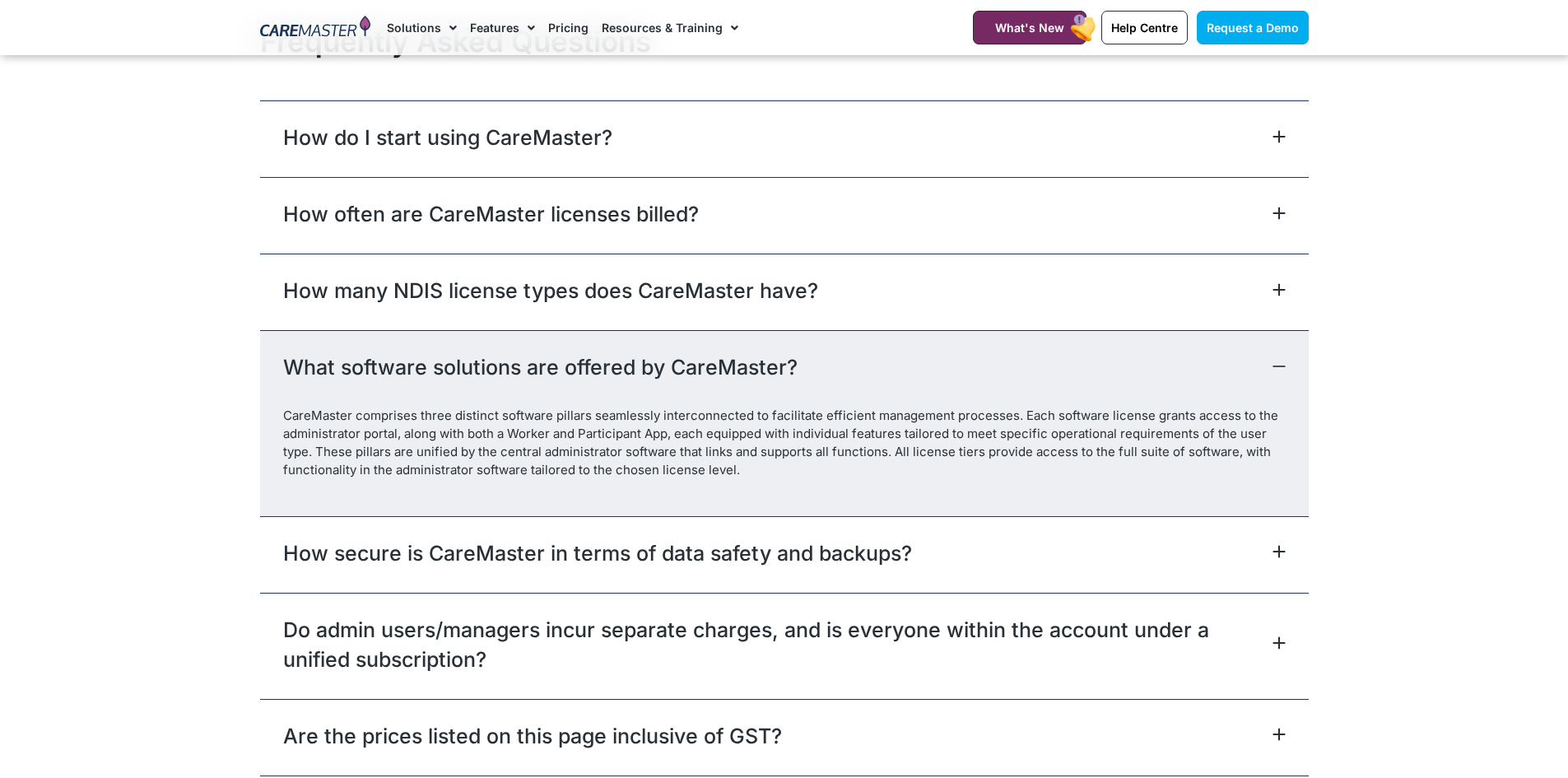
click at [847, 575] on div "How secure is CareMaster in terms of data safety and backups?" at bounding box center [784, 555] width 1049 height 76
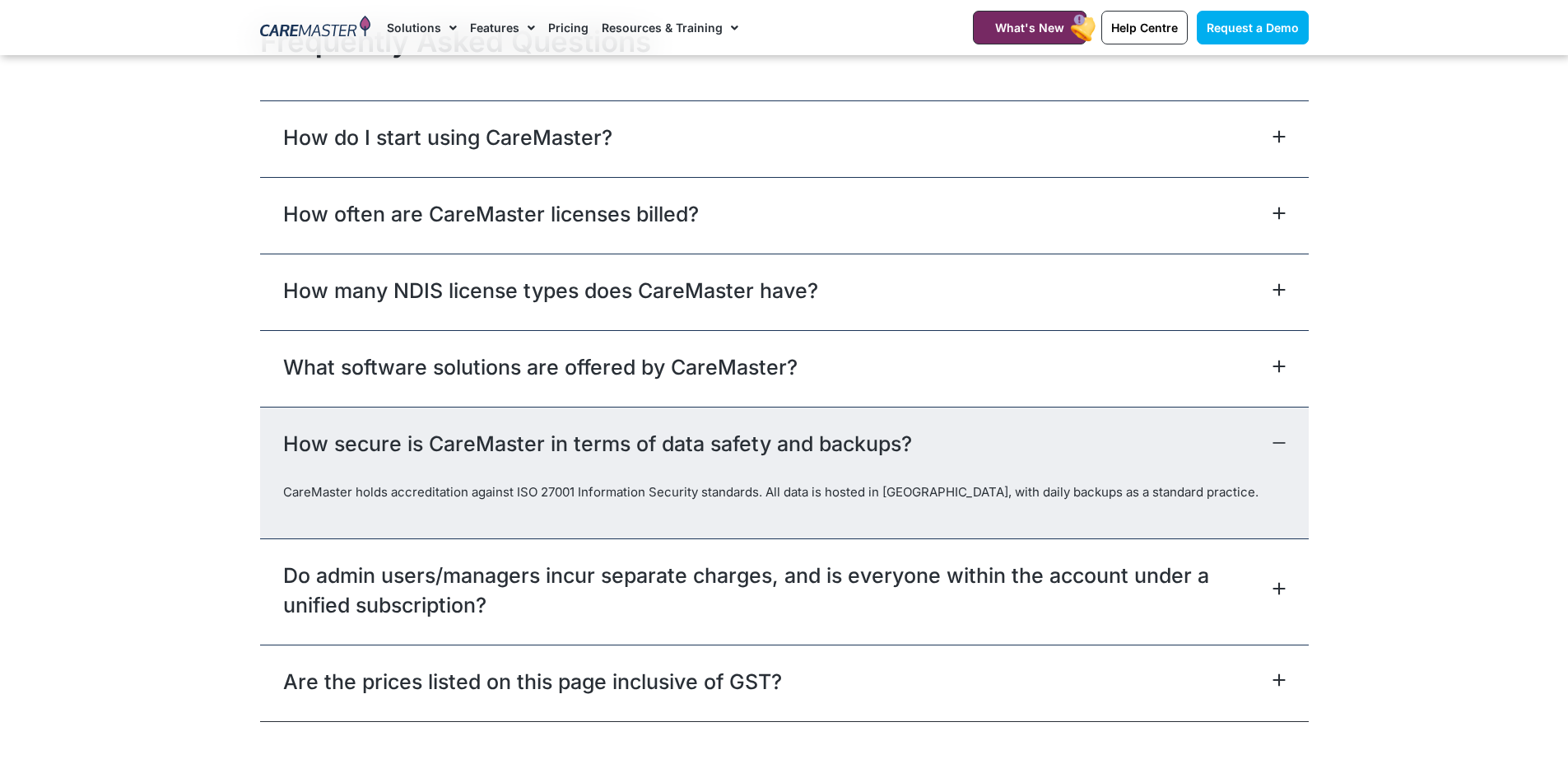
click at [927, 593] on link "Do admin users/managers incur separate charges, and is everyone within the acco…" at bounding box center [776, 590] width 986 height 59
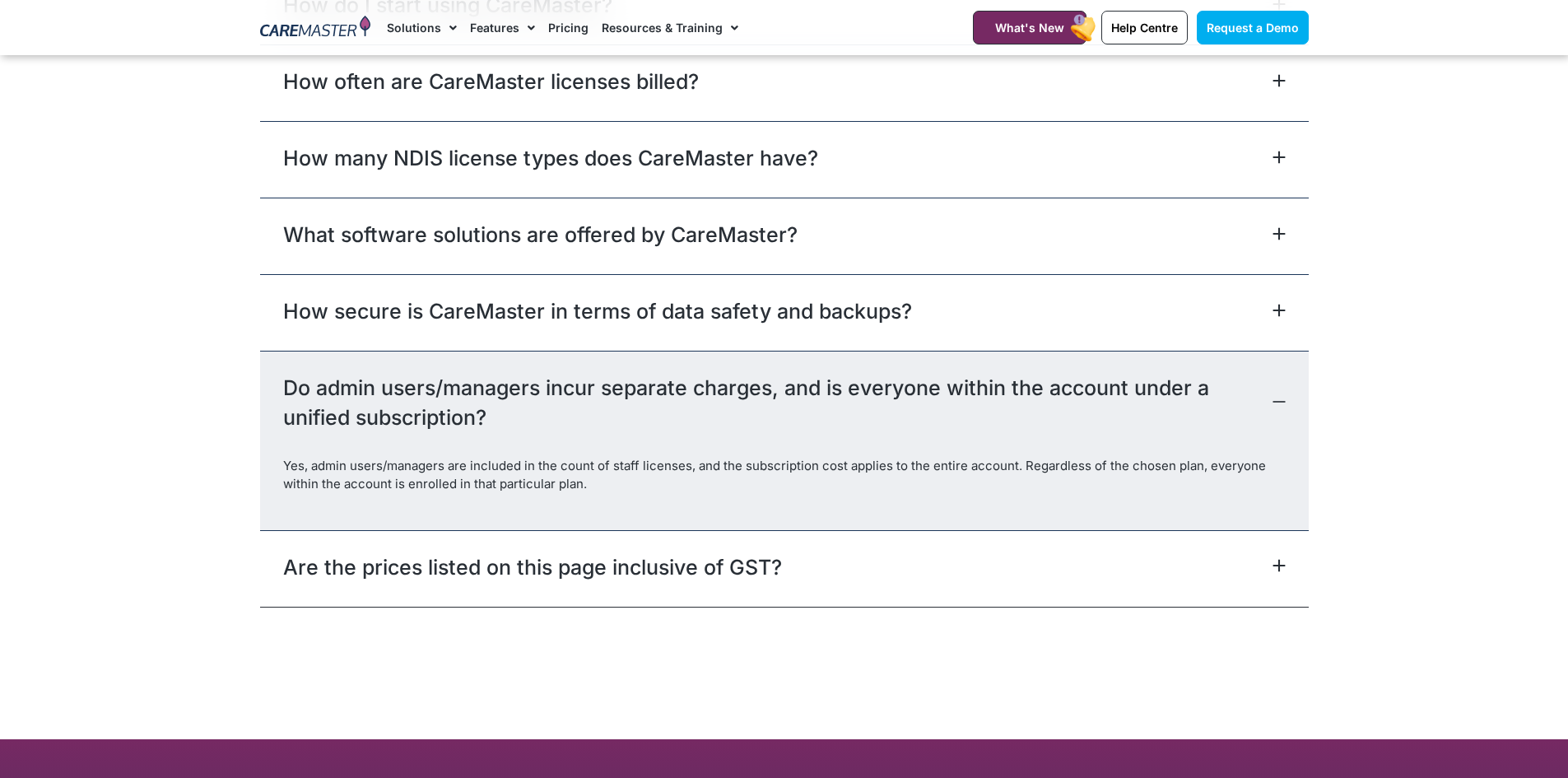
scroll to position [7420, 0]
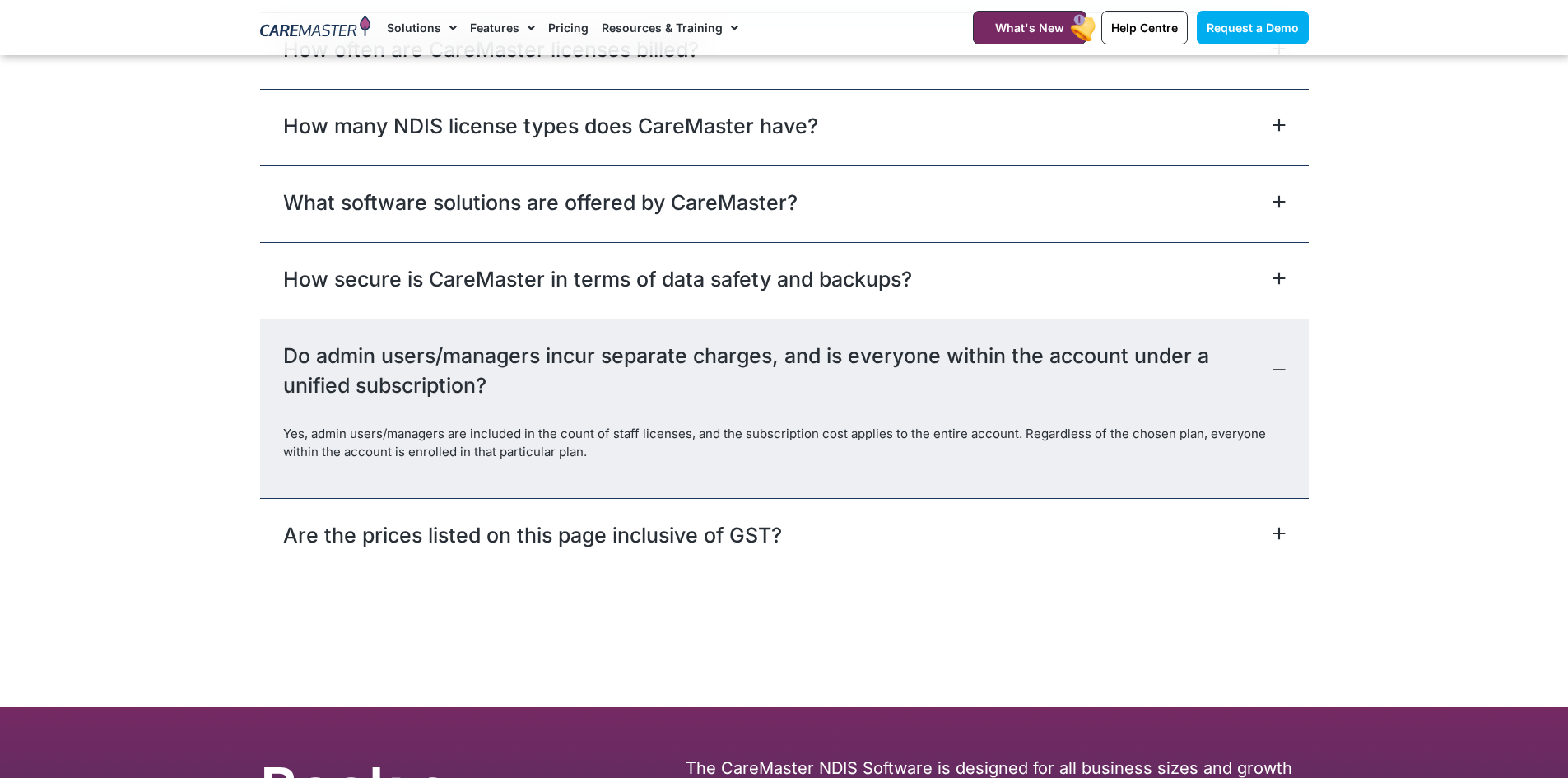
drag, startPoint x: 889, startPoint y: 527, endPoint x: 885, endPoint y: 536, distance: 9.8
click at [886, 530] on div "Are the prices listed on this page inclusive of GST?" at bounding box center [784, 536] width 1049 height 76
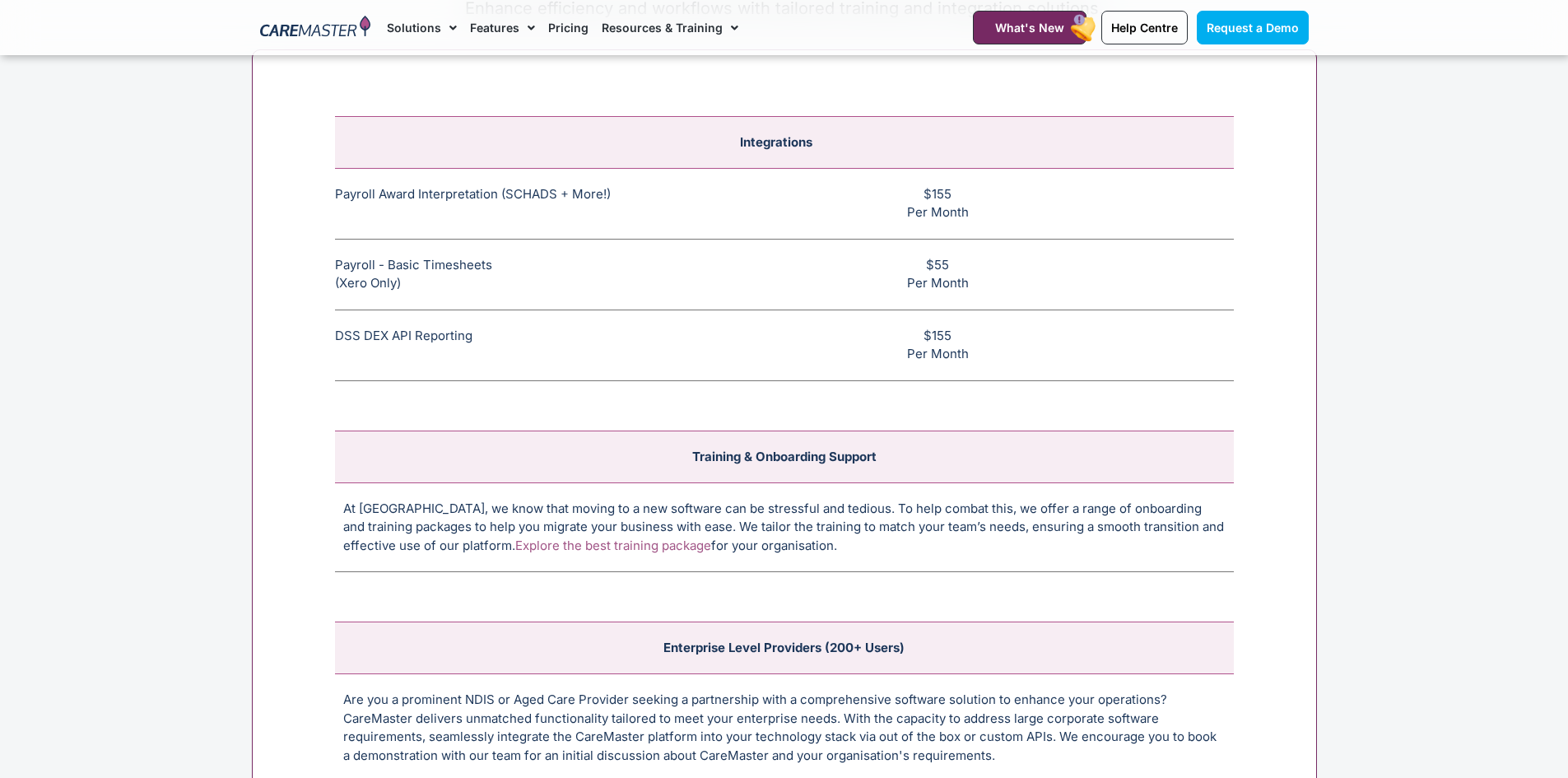
scroll to position [6267, 0]
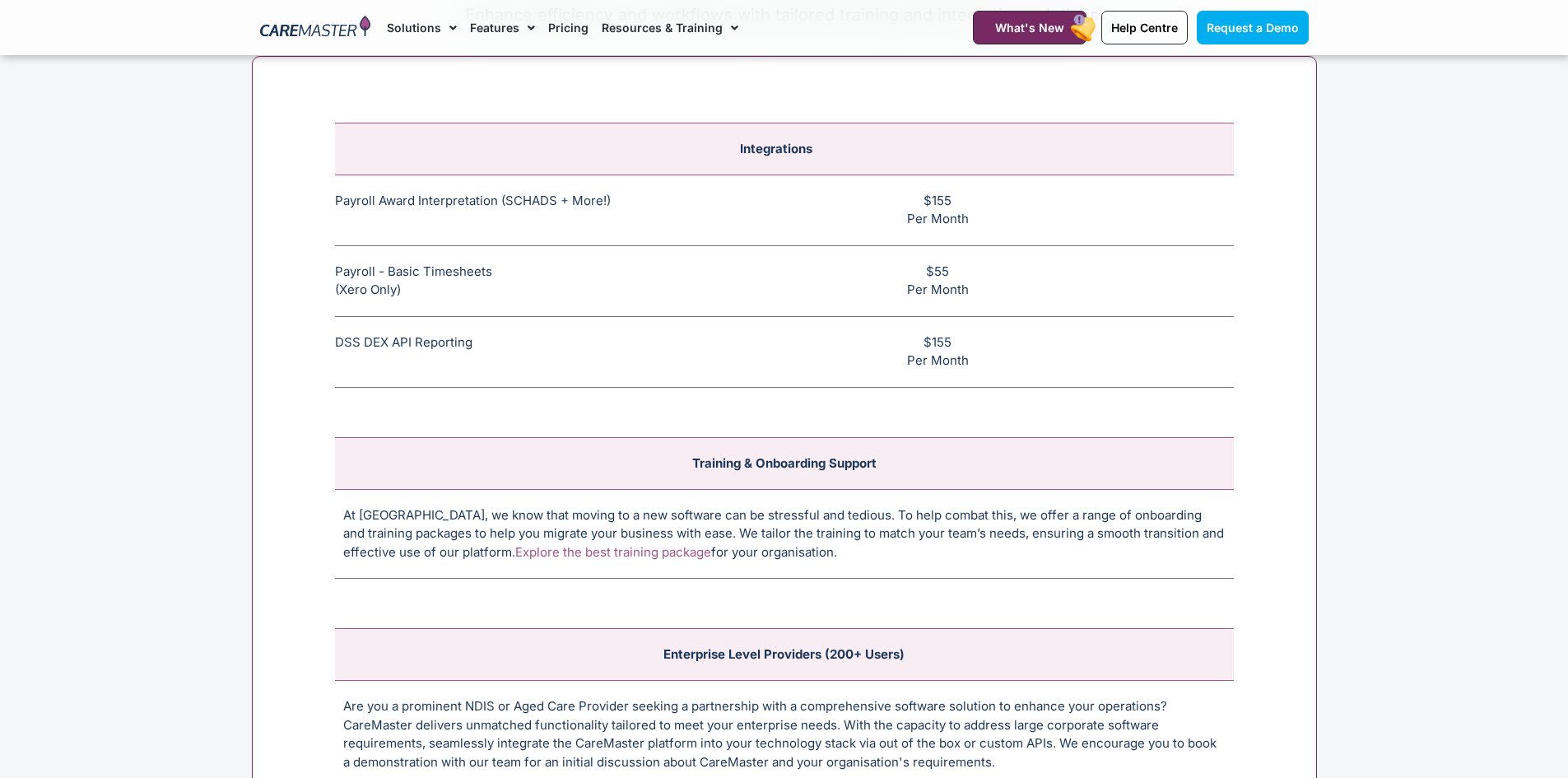
drag, startPoint x: 330, startPoint y: 201, endPoint x: 994, endPoint y: 379, distance: 687.4
click at [994, 379] on div "Integrations Payroll Award Interpretation (SCHADS + More!) The SCHADS Award int…" at bounding box center [784, 456] width 1065 height 801
click at [1026, 391] on div "Integrations Payroll Award Interpretation (SCHADS + More!) The SCHADS Award int…" at bounding box center [784, 456] width 1065 height 801
click at [1527, 609] on section "Integrations Payroll Award Interpretation (SCHADS + More!) The SCHADS Award int…" at bounding box center [784, 485] width 1568 height 874
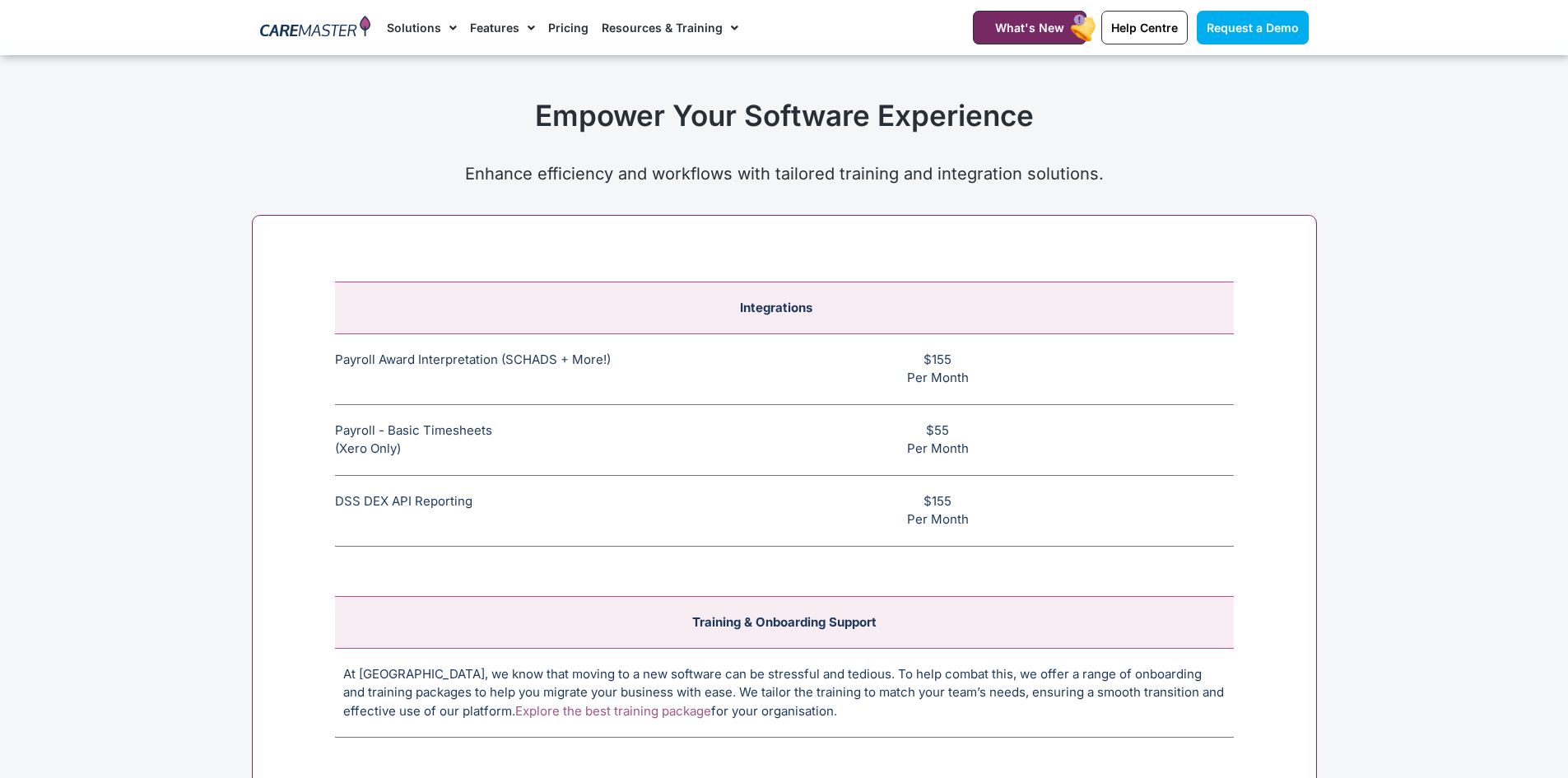
scroll to position [6103, 0]
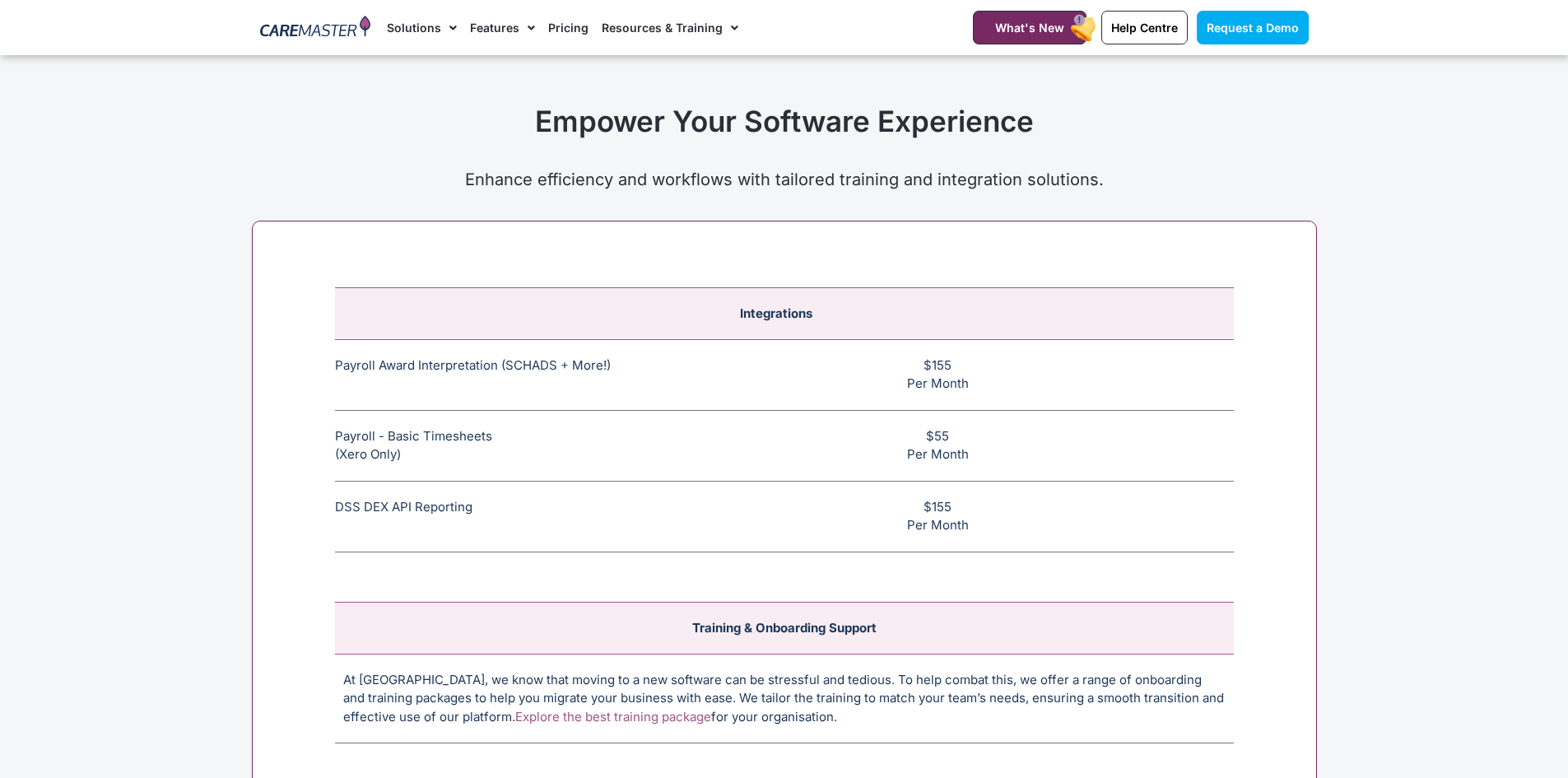
drag, startPoint x: 1002, startPoint y: 397, endPoint x: 323, endPoint y: 344, distance: 681.1
click at [323, 344] on div "Integrations Payroll Award Interpretation (SCHADS + More!) The SCHADS Award int…" at bounding box center [784, 620] width 1065 height 801
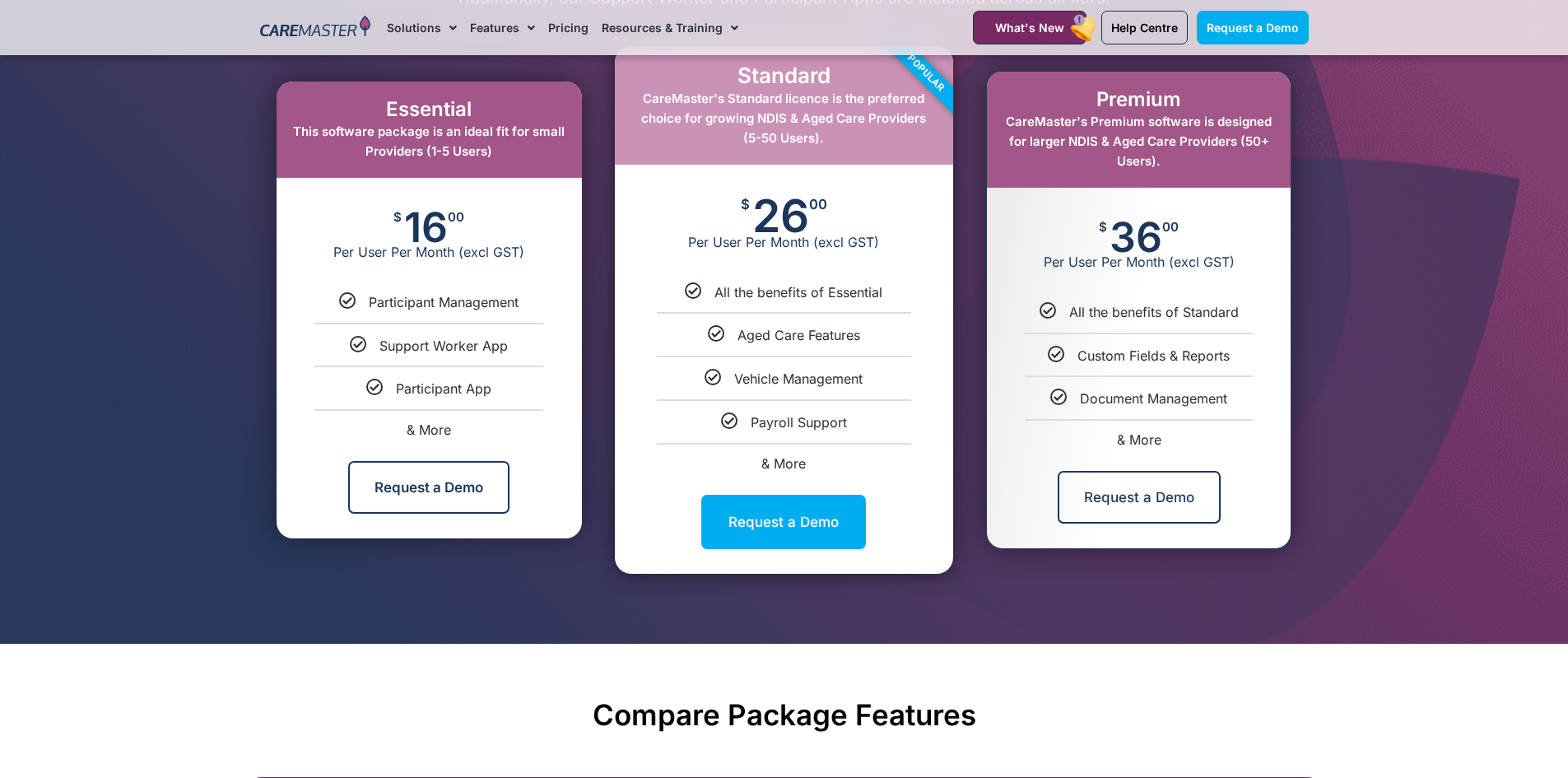
scroll to position [915, 0]
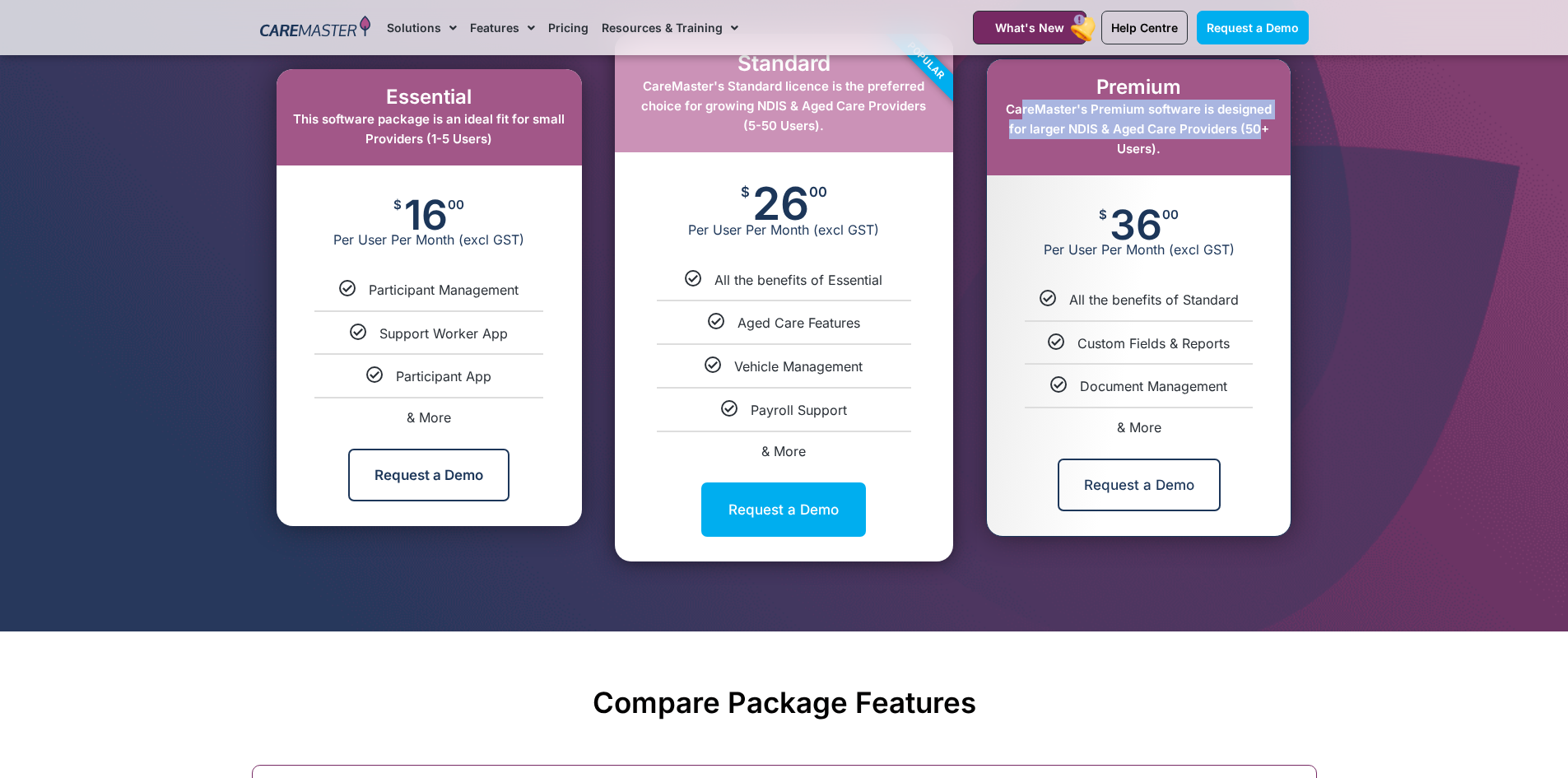
drag, startPoint x: 1019, startPoint y: 105, endPoint x: 1255, endPoint y: 136, distance: 238.0
click at [1255, 136] on span "CareMaster's Premium software is designed for larger NDIS & Aged Care Providers…" at bounding box center [1139, 129] width 266 height 55
click at [1242, 160] on div "Premium CareMaster's Premium software is designed for larger NDIS & Aged Care P…" at bounding box center [1139, 117] width 303 height 116
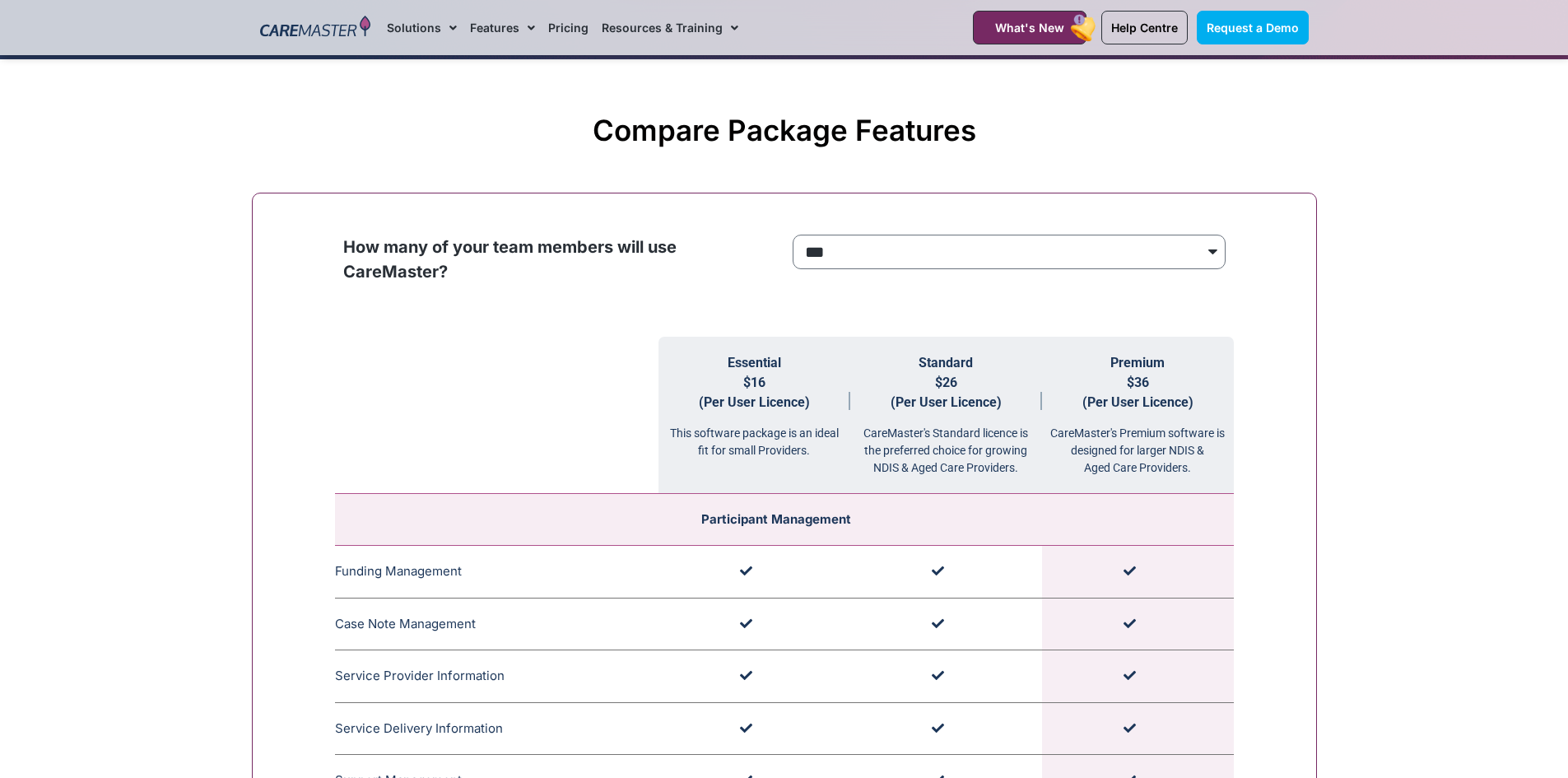
scroll to position [1573, 0]
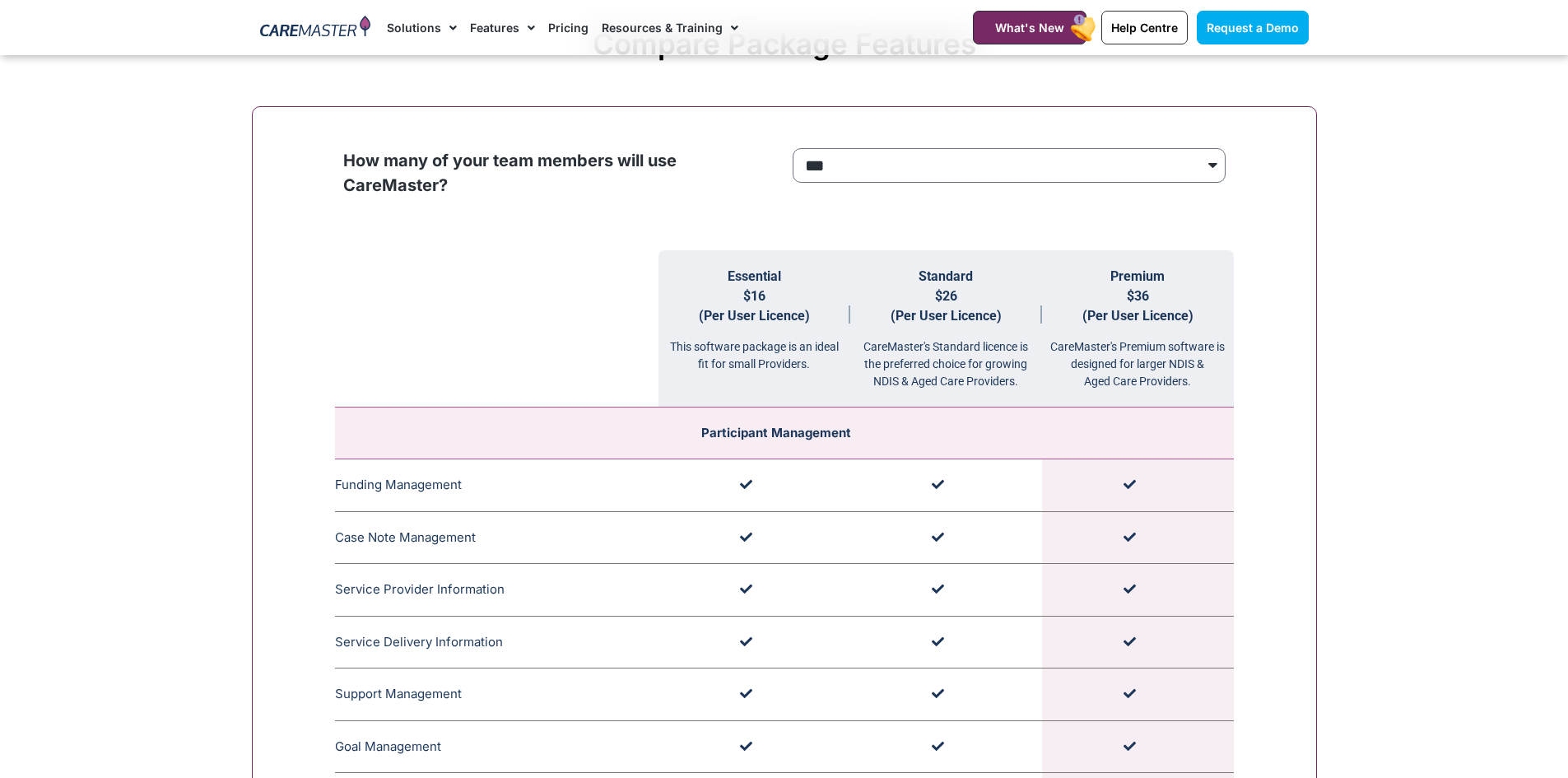
click at [1042, 187] on div "**********" at bounding box center [1009, 169] width 441 height 43
click at [1026, 177] on select "**********" at bounding box center [1010, 165] width 433 height 34
click at [793, 149] on select "**********" at bounding box center [1010, 165] width 433 height 34
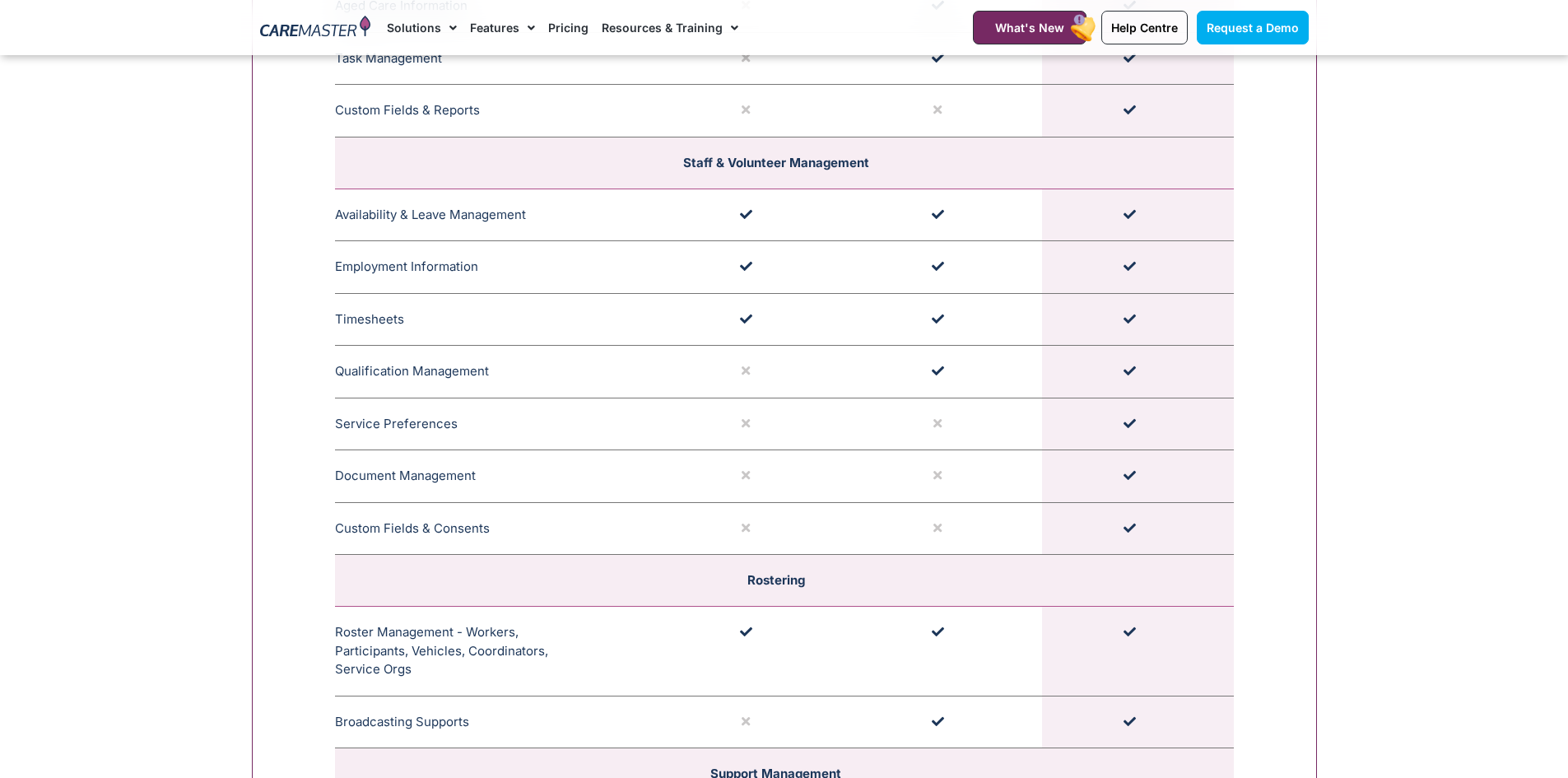
scroll to position [2479, 0]
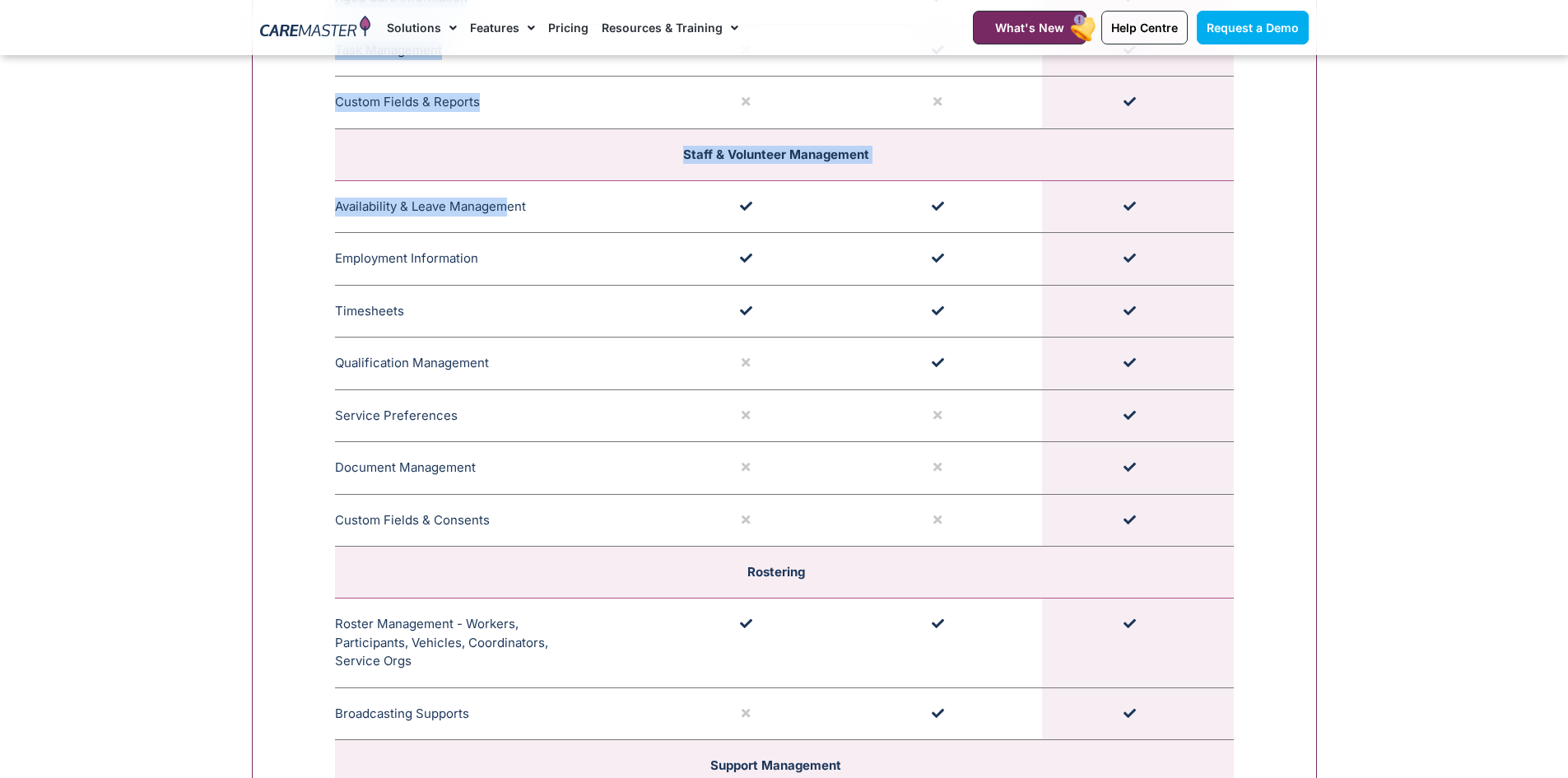
drag, startPoint x: 321, startPoint y: 202, endPoint x: 504, endPoint y: 218, distance: 183.7
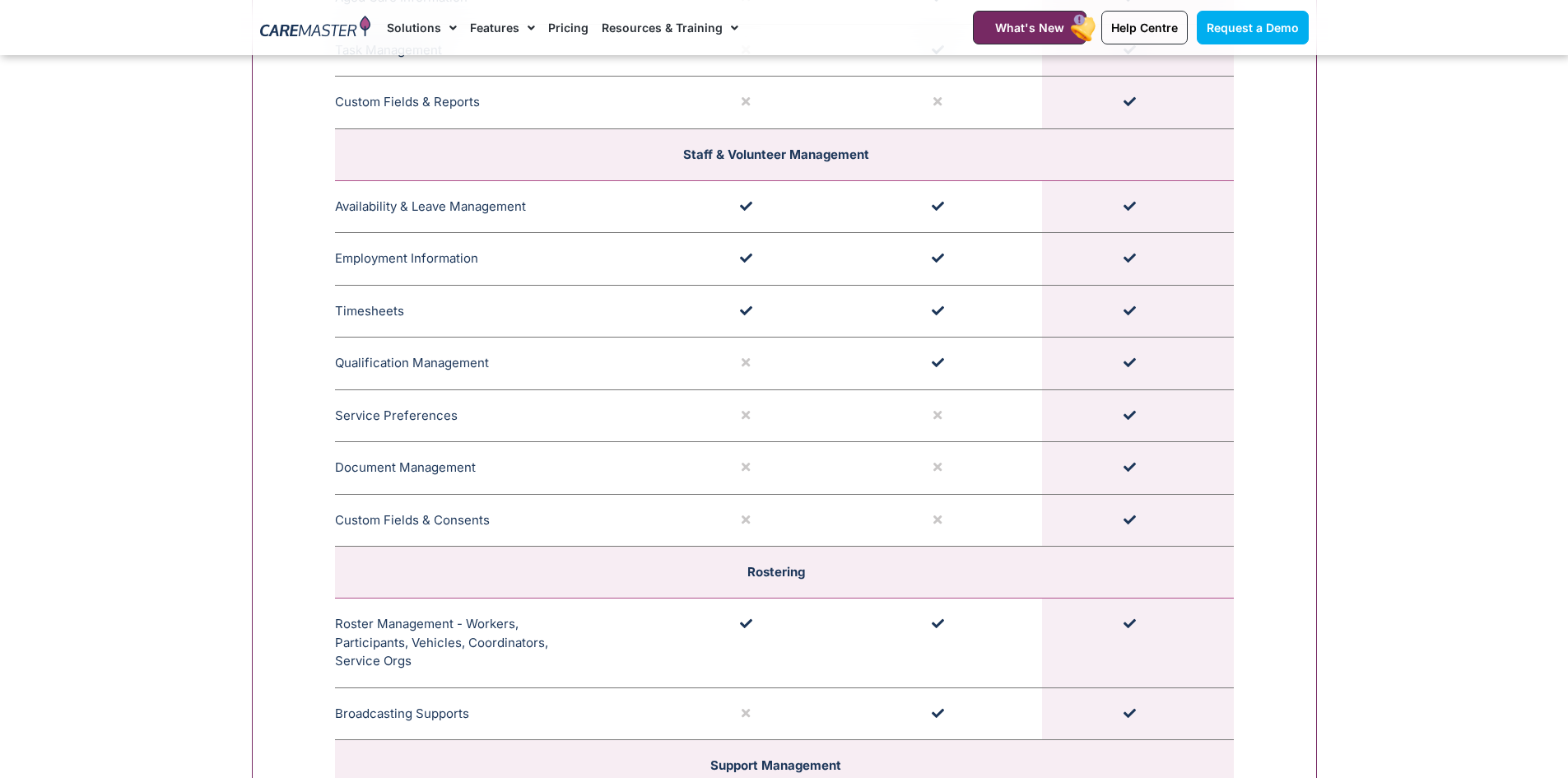
click at [501, 241] on td "Employment Information The CareMaster Employment Information for Staff & Volunt…" at bounding box center [496, 259] width 324 height 53
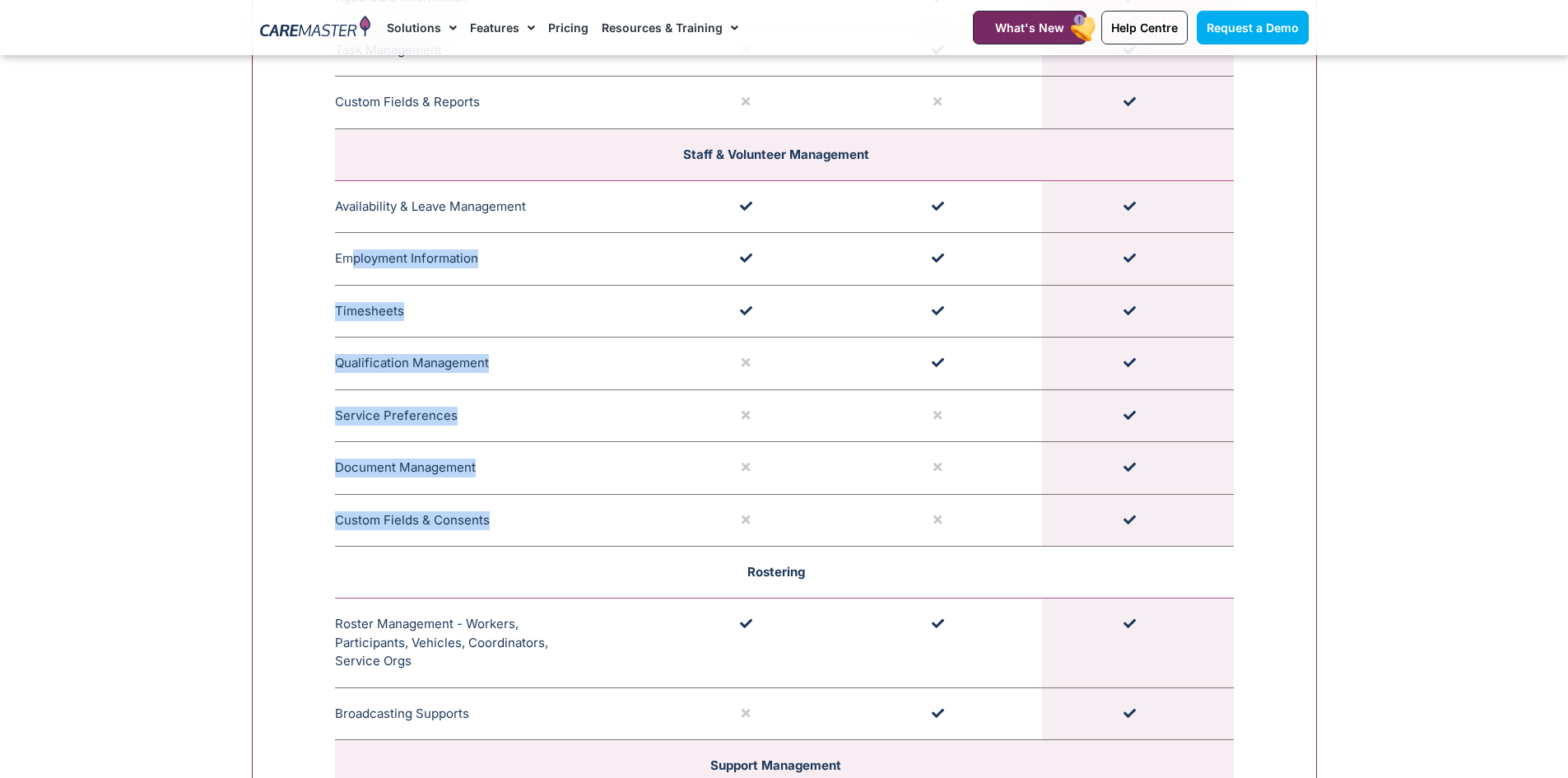
drag, startPoint x: 350, startPoint y: 268, endPoint x: 726, endPoint y: 566, distance: 479.8
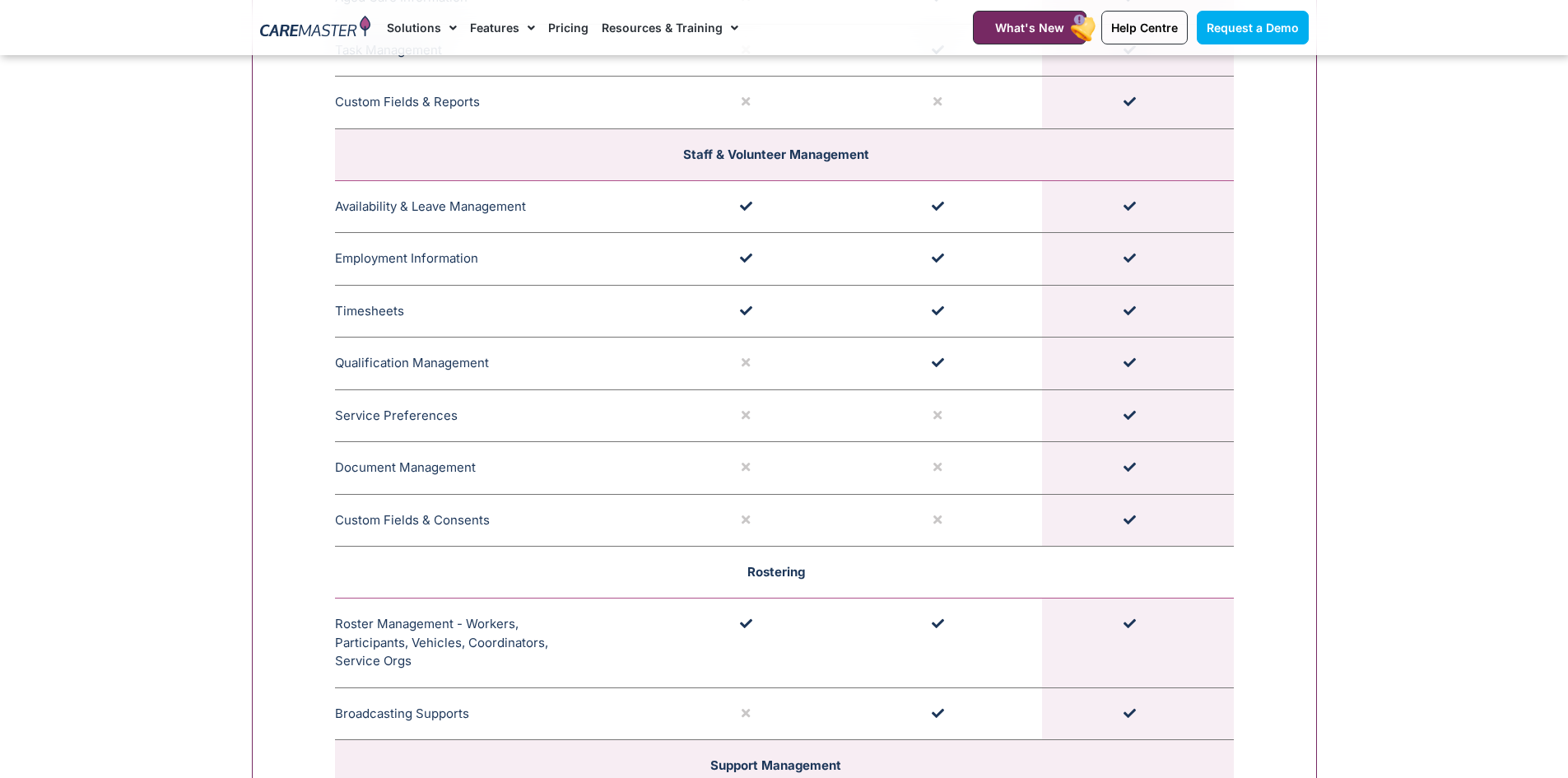
drag, startPoint x: 764, startPoint y: 562, endPoint x: 773, endPoint y: 567, distance: 10.3
click at [766, 567] on td "Rostering" at bounding box center [784, 573] width 899 height 52
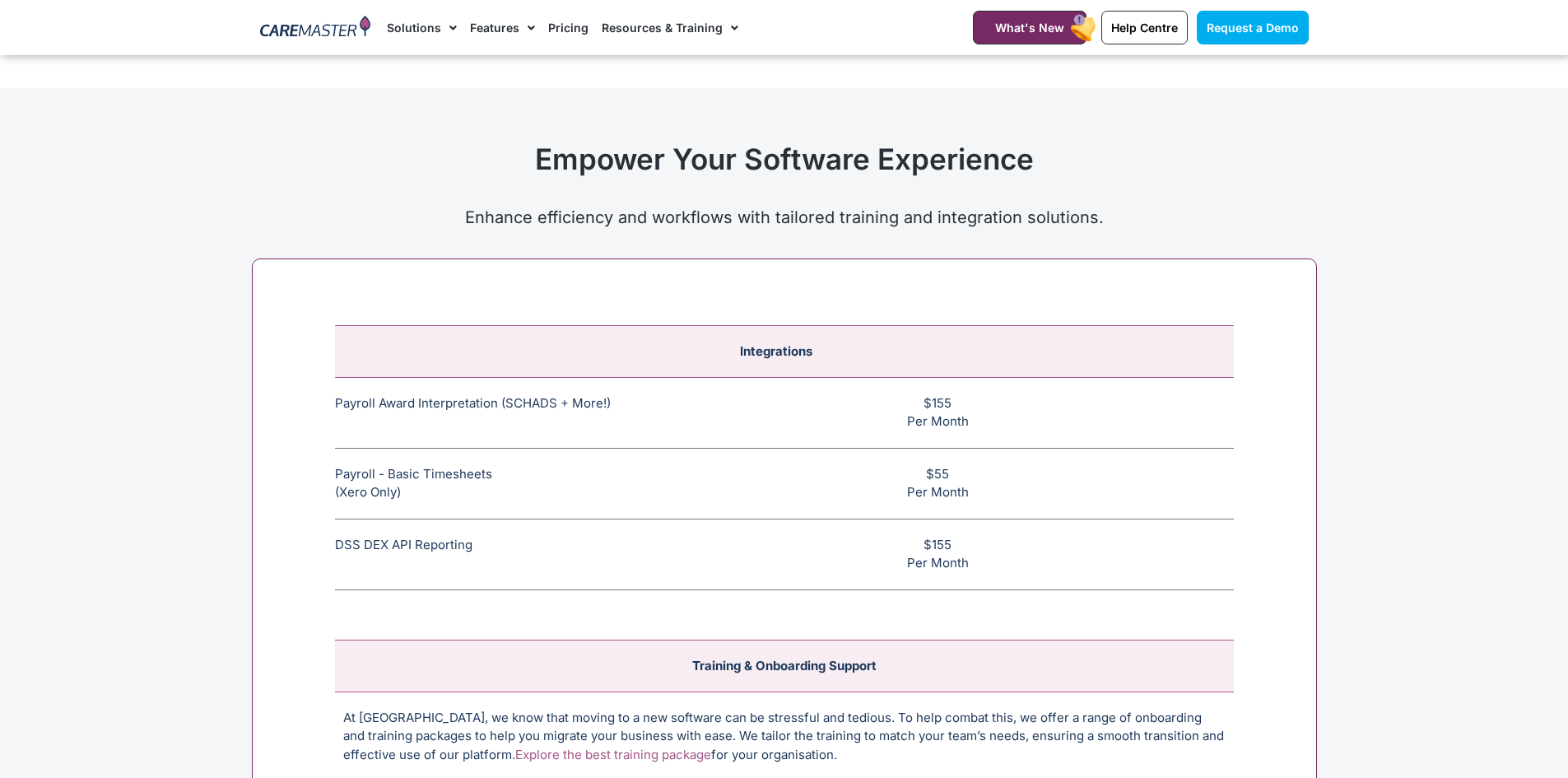
scroll to position [6020, 0]
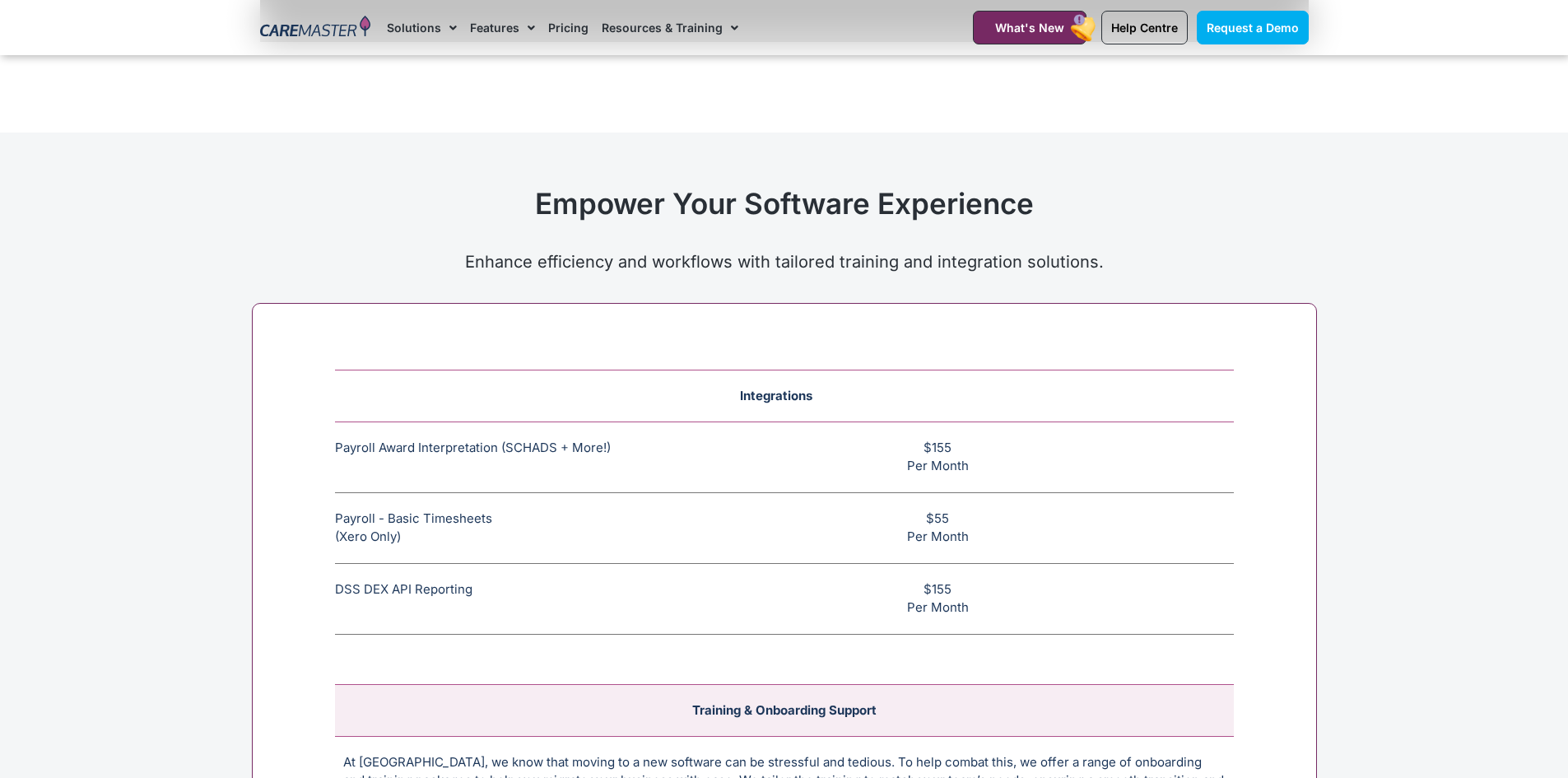
click at [758, 396] on span "Integrations" at bounding box center [777, 395] width 73 height 15
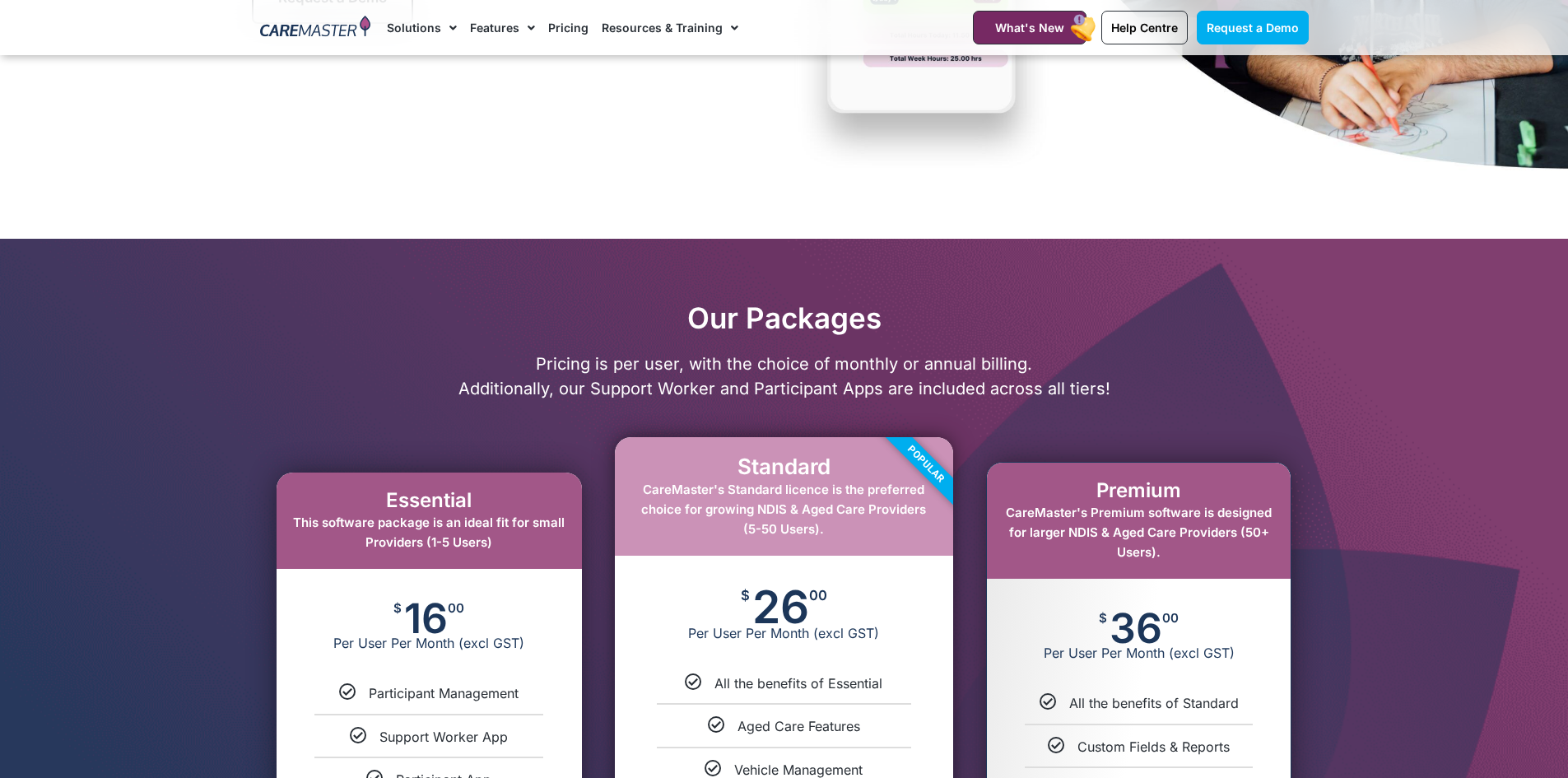
scroll to position [494, 0]
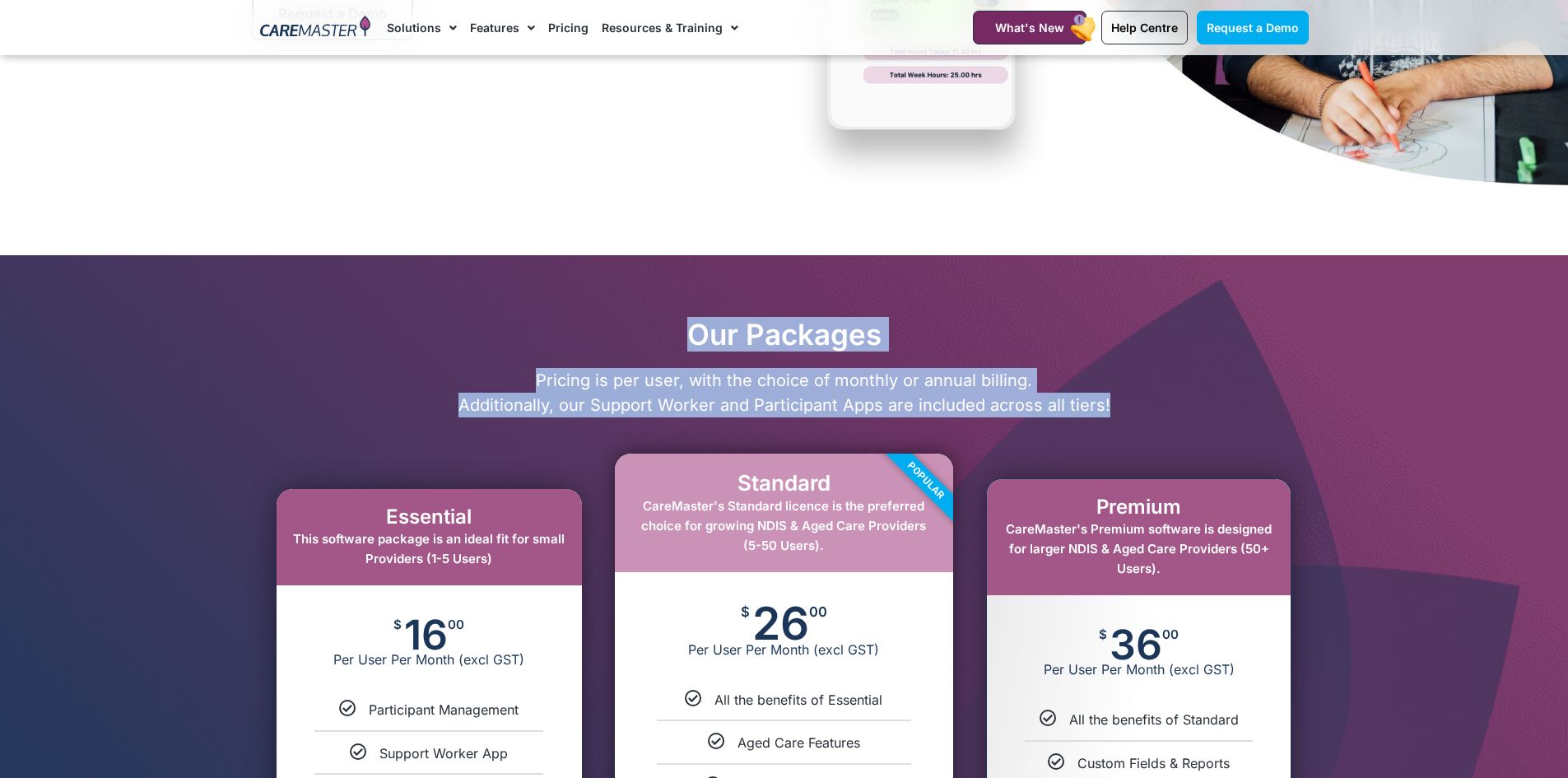
drag, startPoint x: 1131, startPoint y: 415, endPoint x: 573, endPoint y: 317, distance: 566.5
click at [573, 317] on div "Our Packages Pricing is per user, with the choice of monthly or annual billing.…" at bounding box center [784, 653] width 1065 height 673
drag, startPoint x: 675, startPoint y: 348, endPoint x: 666, endPoint y: 341, distance: 11.4
click at [672, 347] on h2 "Our Packages" at bounding box center [784, 334] width 1065 height 34
click at [676, 339] on h2 "Our Packages" at bounding box center [784, 334] width 1065 height 34
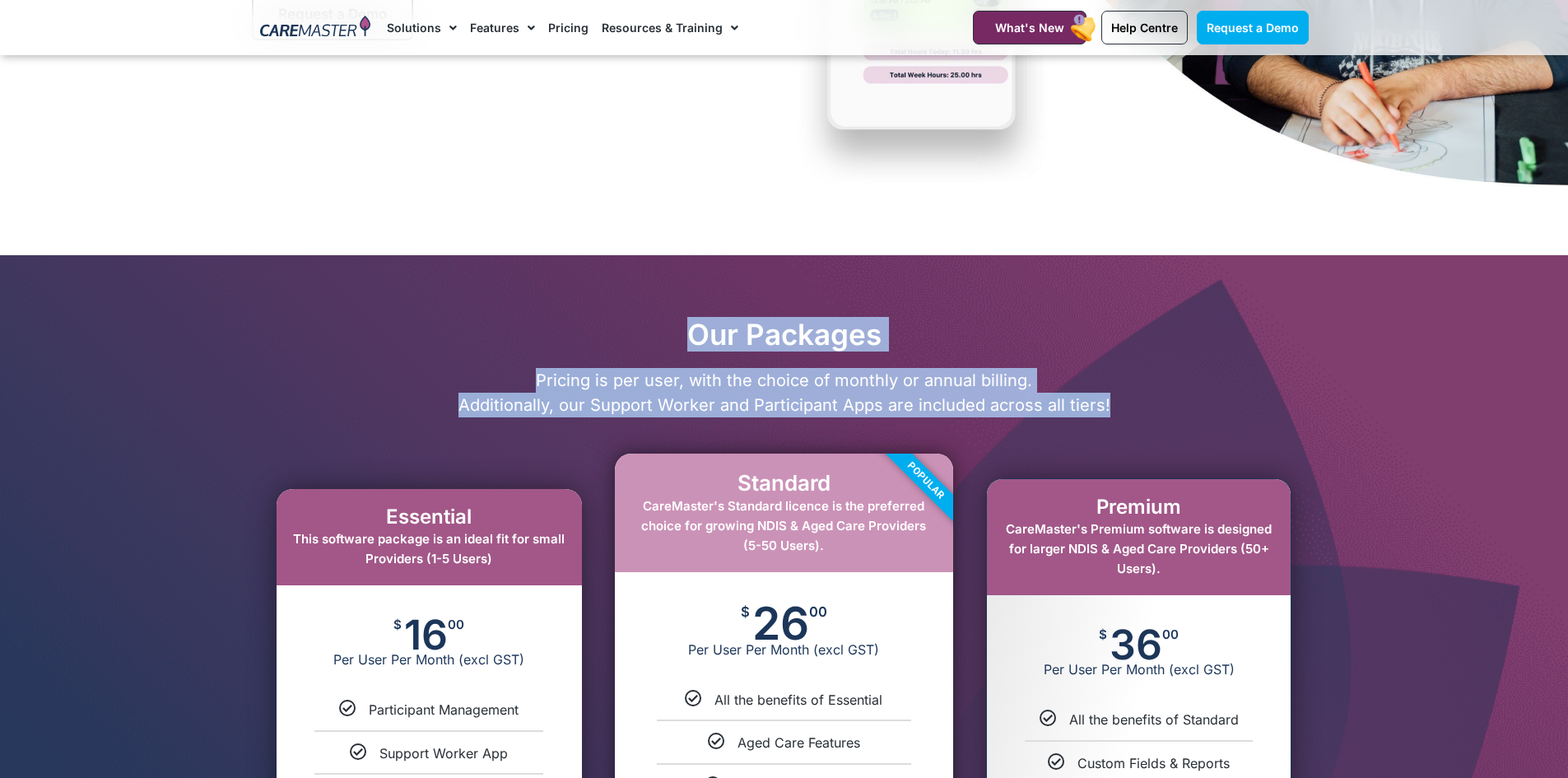
drag, startPoint x: 652, startPoint y: 323, endPoint x: 1119, endPoint y: 421, distance: 477.2
click at [1119, 421] on div "Our Packages Pricing is per user, with the choice of monthly or annual billing.…" at bounding box center [784, 653] width 1065 height 673
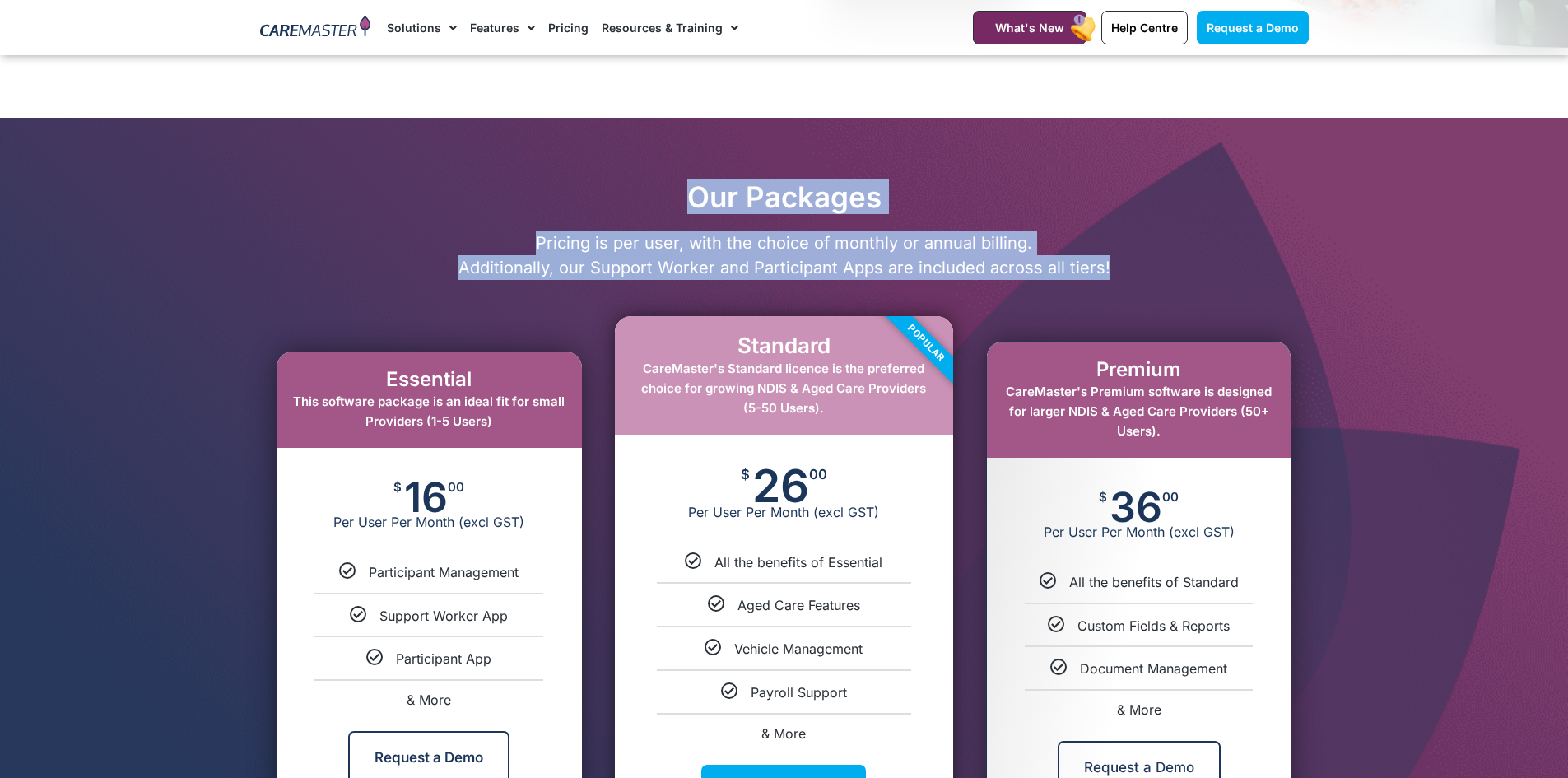
scroll to position [659, 0]
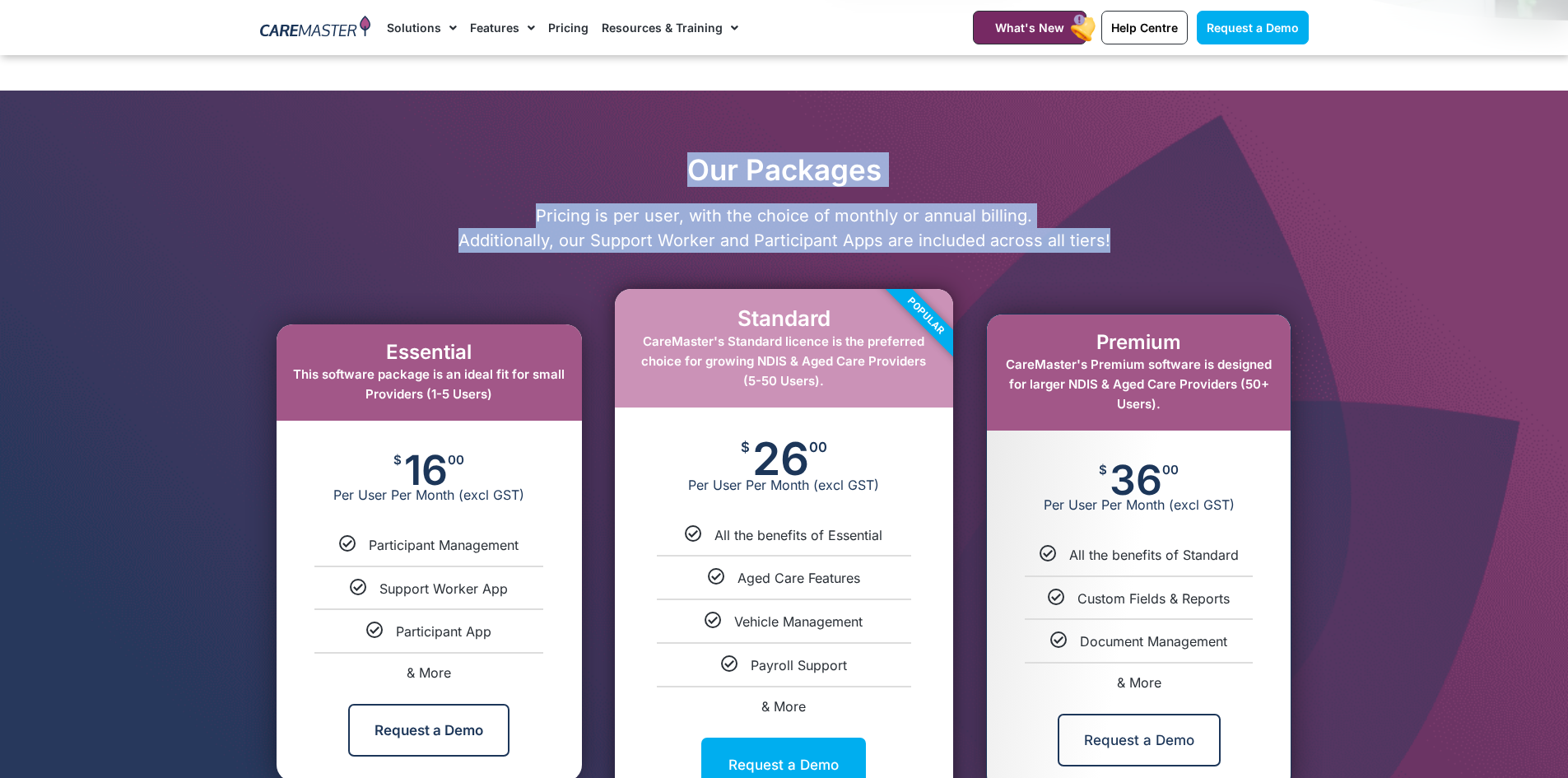
click at [1128, 250] on p "Pricing is per user, with the choice of monthly or annual billing. Additionally…" at bounding box center [784, 228] width 1065 height 50
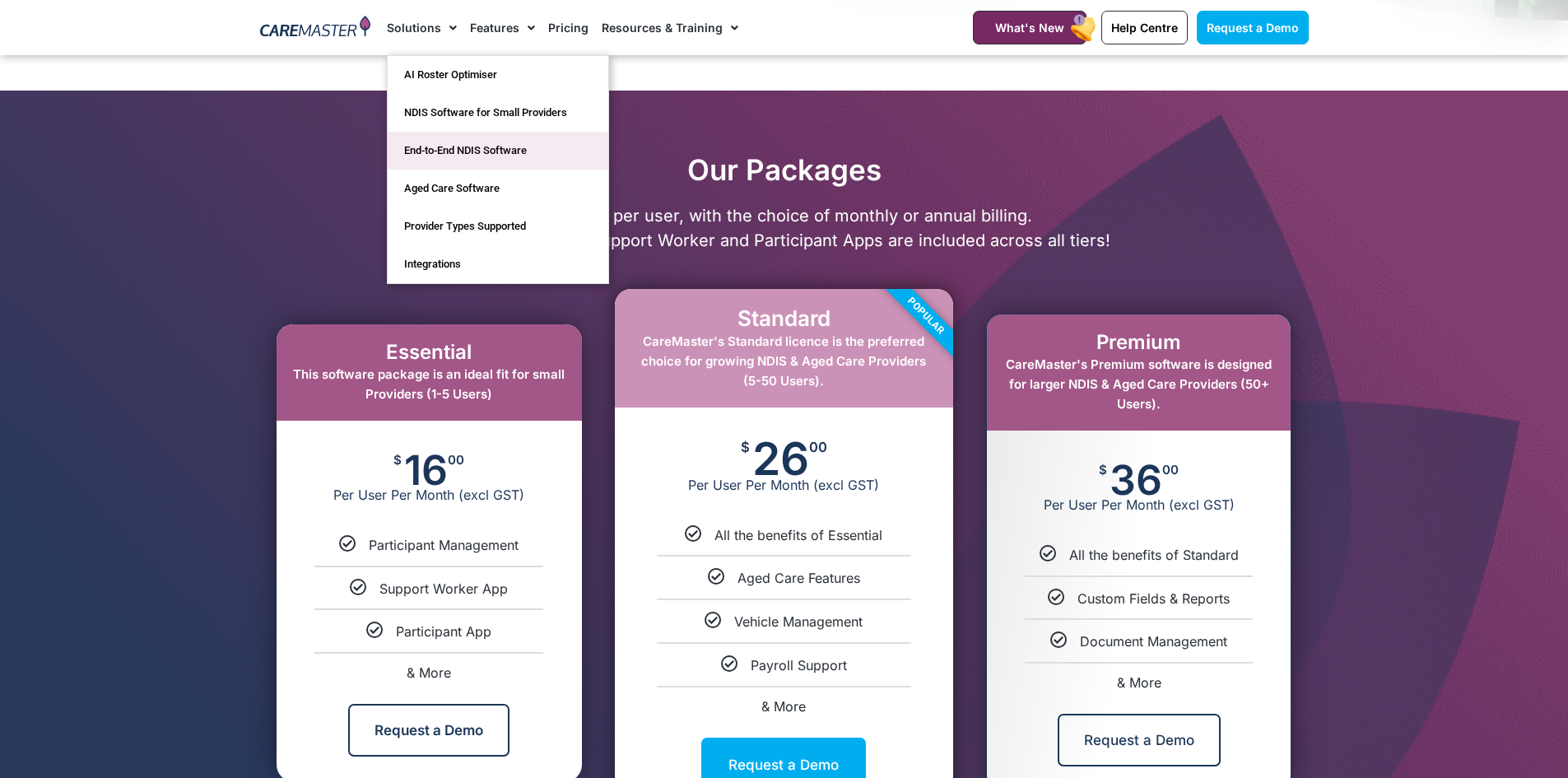
click at [554, 149] on link "End-to-End NDIS Software" at bounding box center [497, 151] width 220 height 38
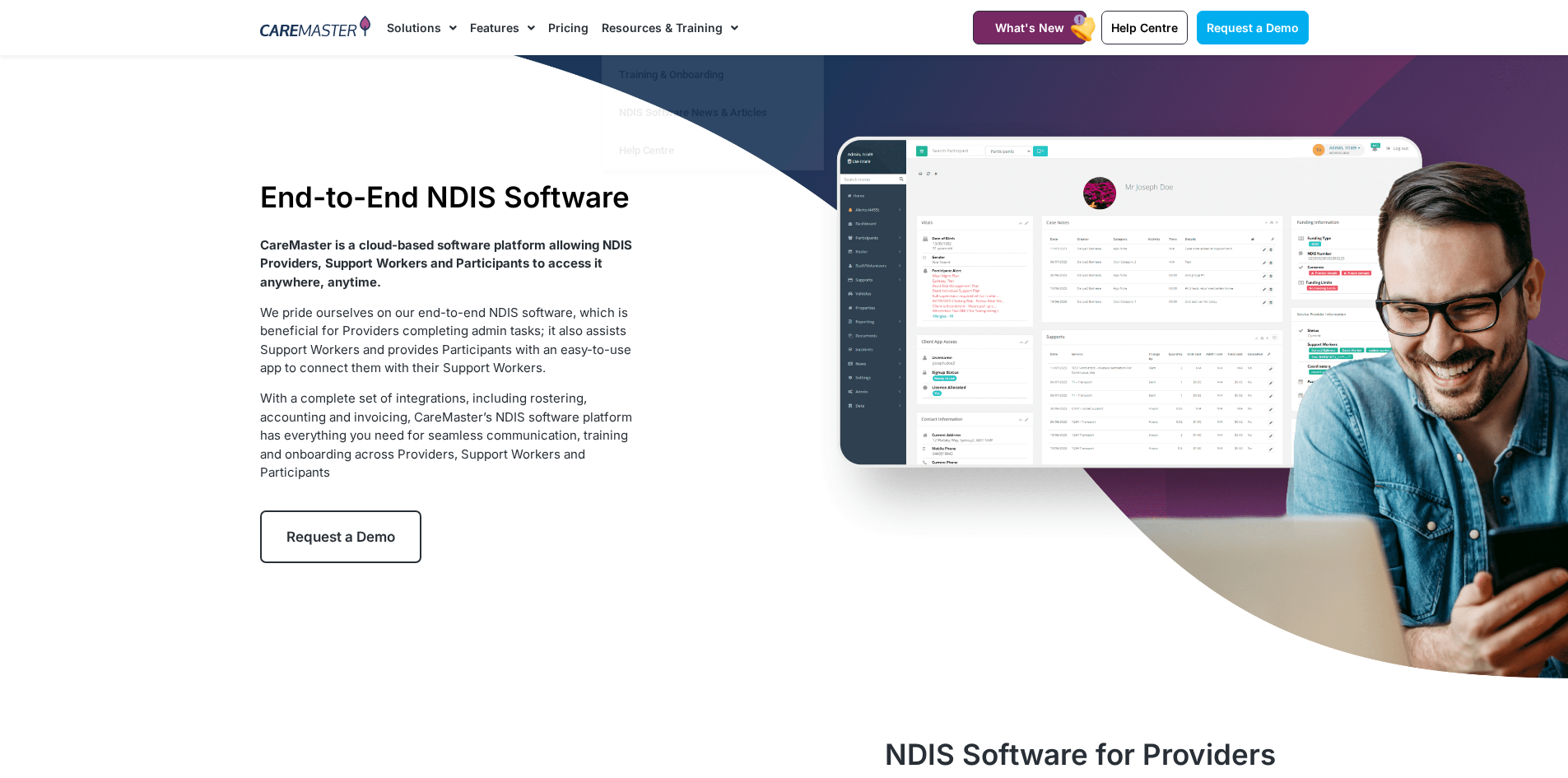
click at [578, 25] on link "Pricing" at bounding box center [569, 28] width 40 height 55
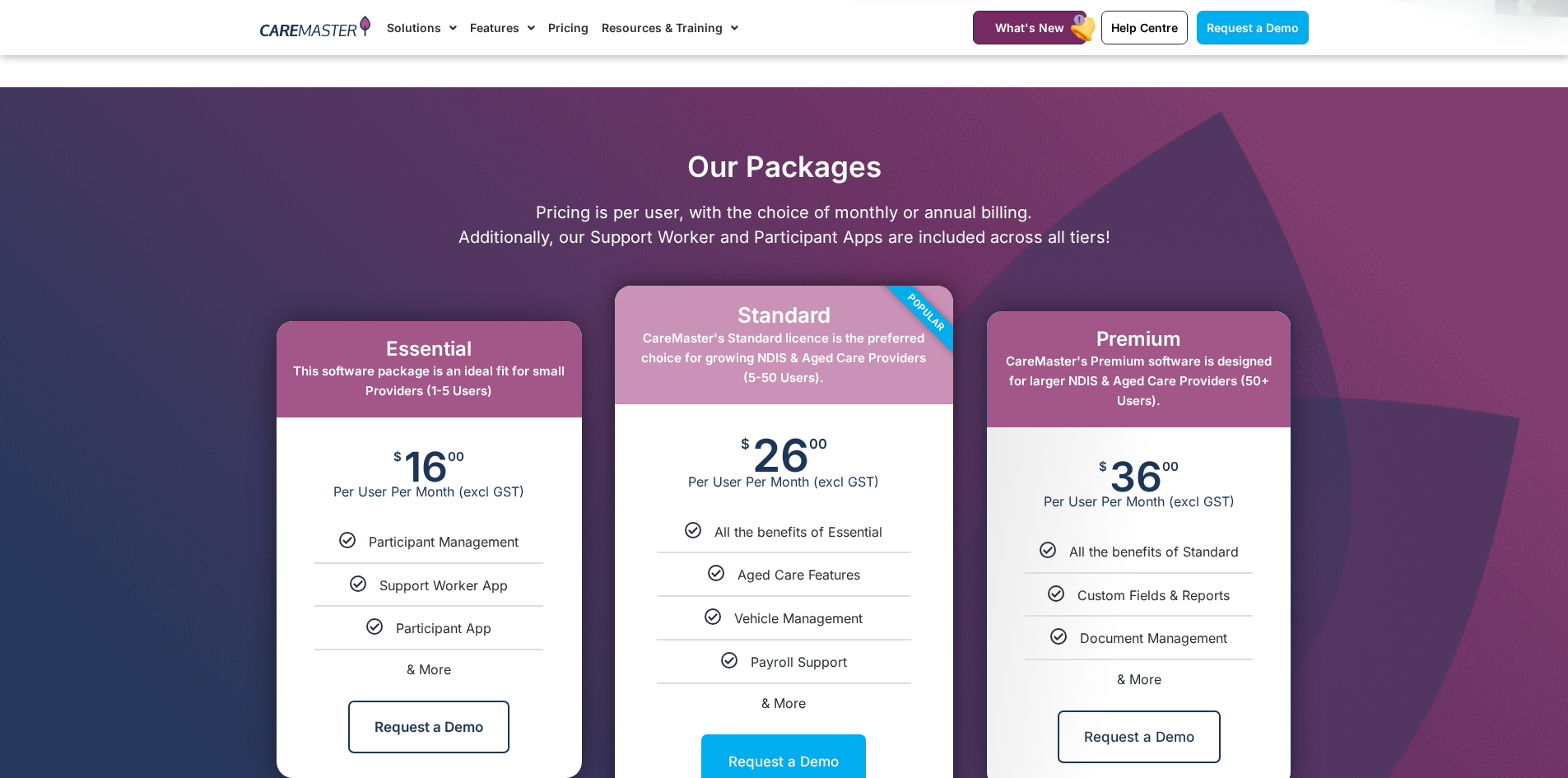
scroll to position [741, 0]
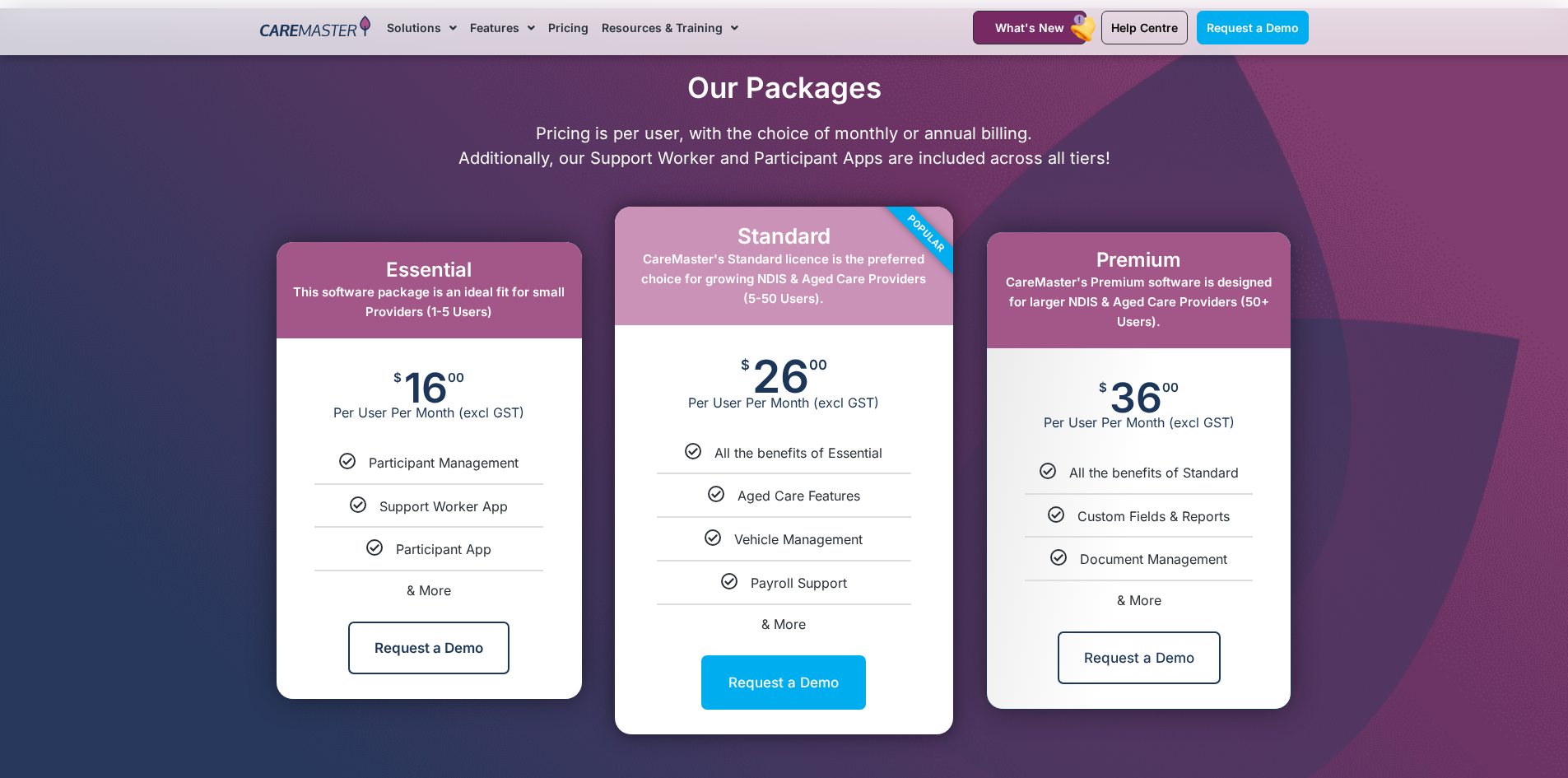
drag, startPoint x: 1058, startPoint y: 431, endPoint x: 1255, endPoint y: 599, distance: 258.9
click at [1255, 599] on div "Premium CareMaster's Premium software is designed for larger NDIS & Aged Care P…" at bounding box center [1139, 471] width 303 height 477
click at [1254, 598] on div "& More" at bounding box center [1139, 600] width 279 height 13
select select "***"
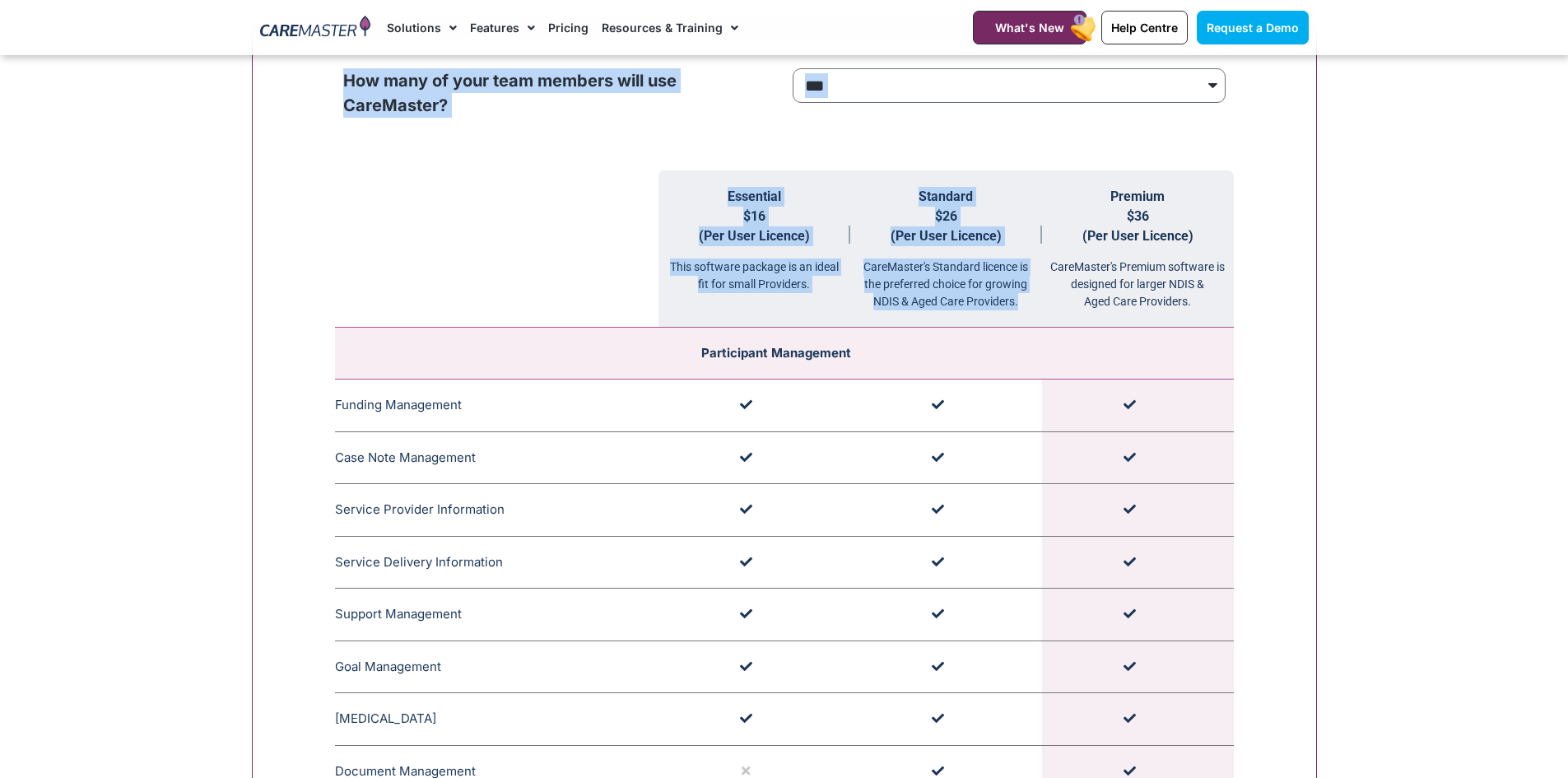
scroll to position [1655, 0]
drag, startPoint x: 1252, startPoint y: 597, endPoint x: 1039, endPoint y: 322, distance: 347.8
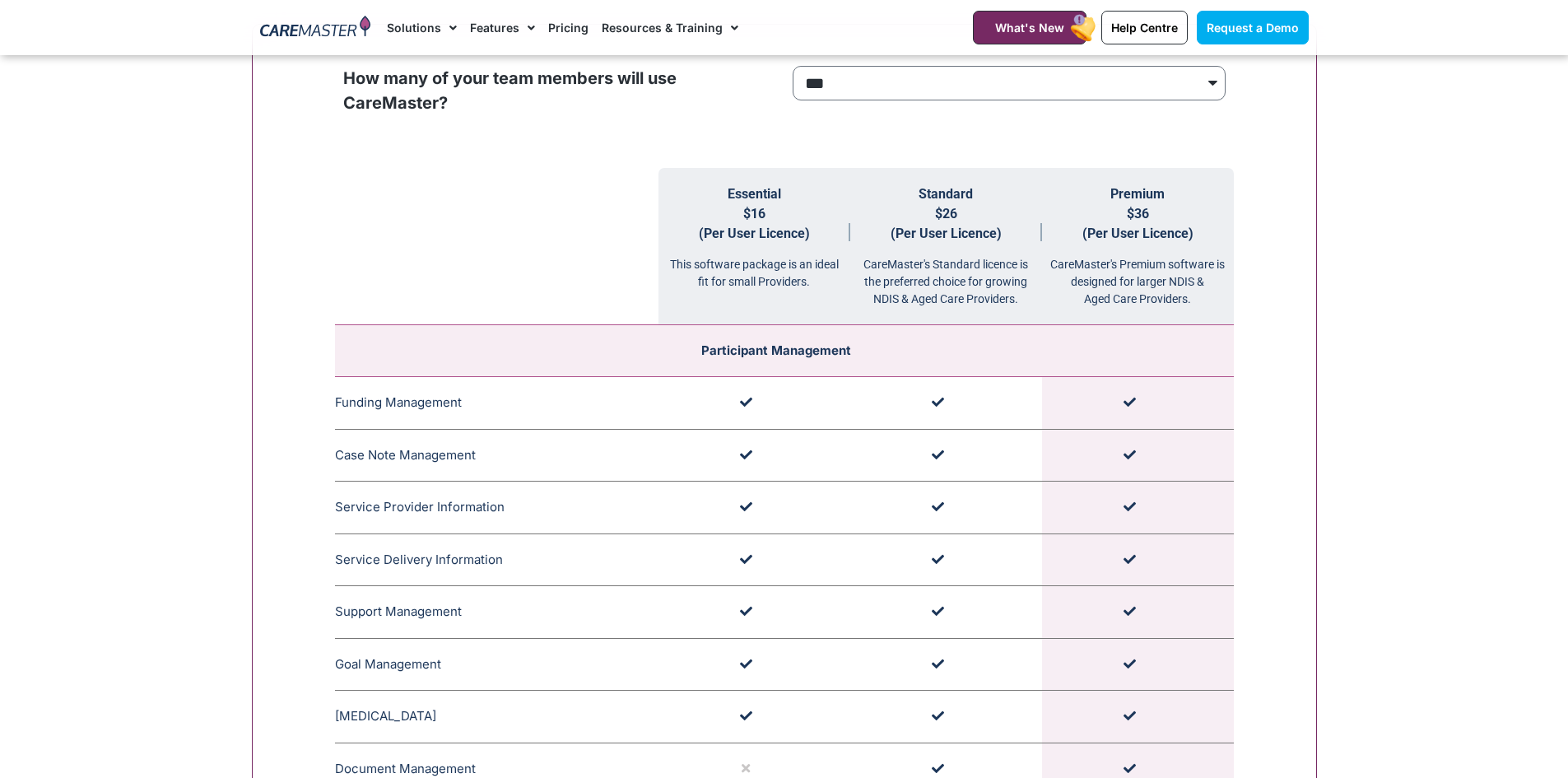
drag, startPoint x: 1077, startPoint y: 295, endPoint x: 1153, endPoint y: 304, distance: 76.5
click at [1078, 295] on div "CareMaster's Premium software is designed for larger NDIS & Aged Care Providers." at bounding box center [1138, 275] width 192 height 64
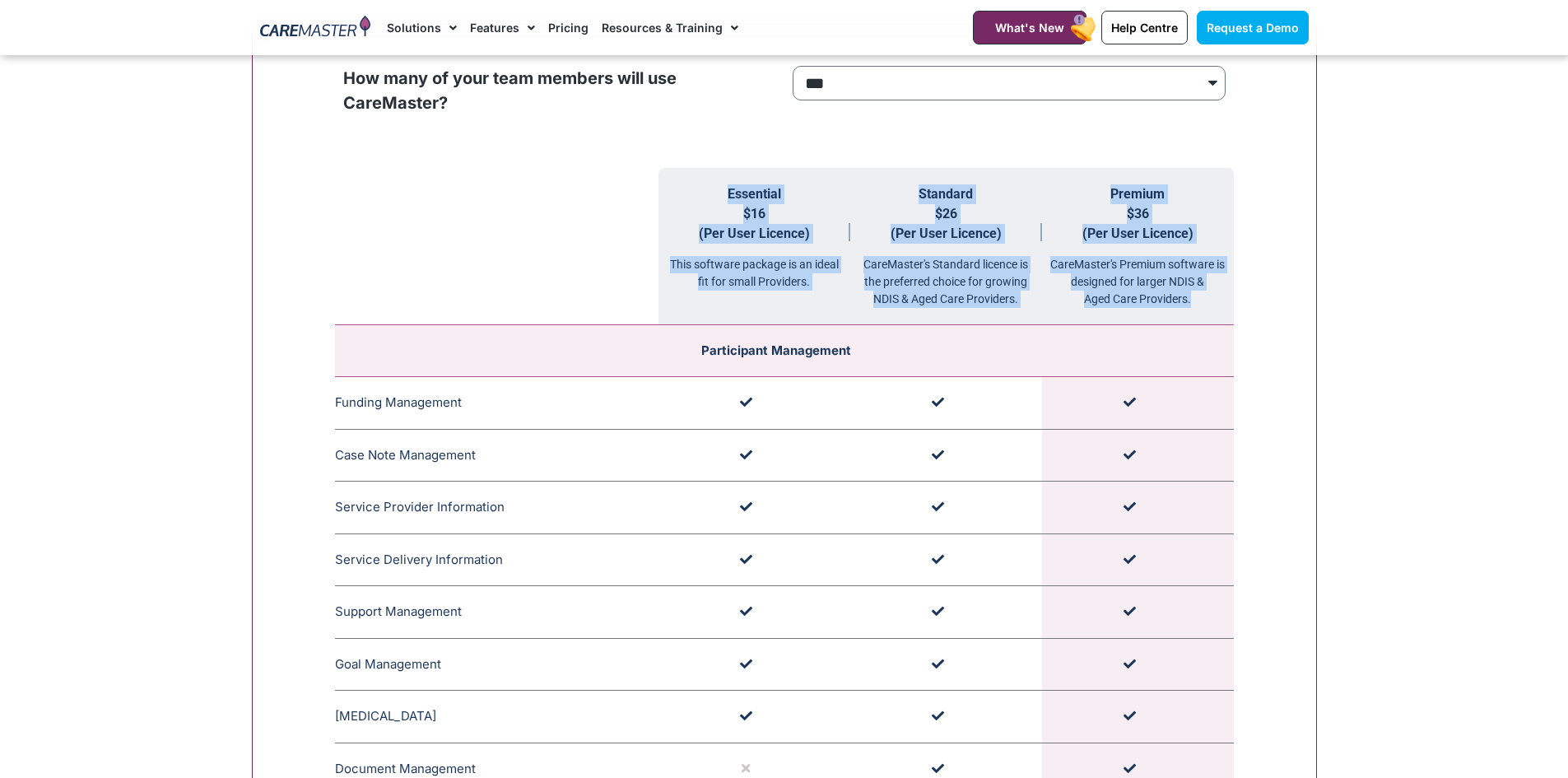
drag, startPoint x: 1189, startPoint y: 311, endPoint x: 647, endPoint y: 180, distance: 557.6
click at [651, 179] on tr "Essential $16 (Per User Licence) This software package is an ideal fit for smal…" at bounding box center [784, 246] width 899 height 158
click at [838, 100] on select "**********" at bounding box center [1010, 83] width 433 height 34
click at [793, 67] on select "**********" at bounding box center [1010, 83] width 433 height 34
click at [1044, 287] on div "CareMaster's Premium software is designed for larger NDIS & Aged Care Providers." at bounding box center [1138, 275] width 192 height 64
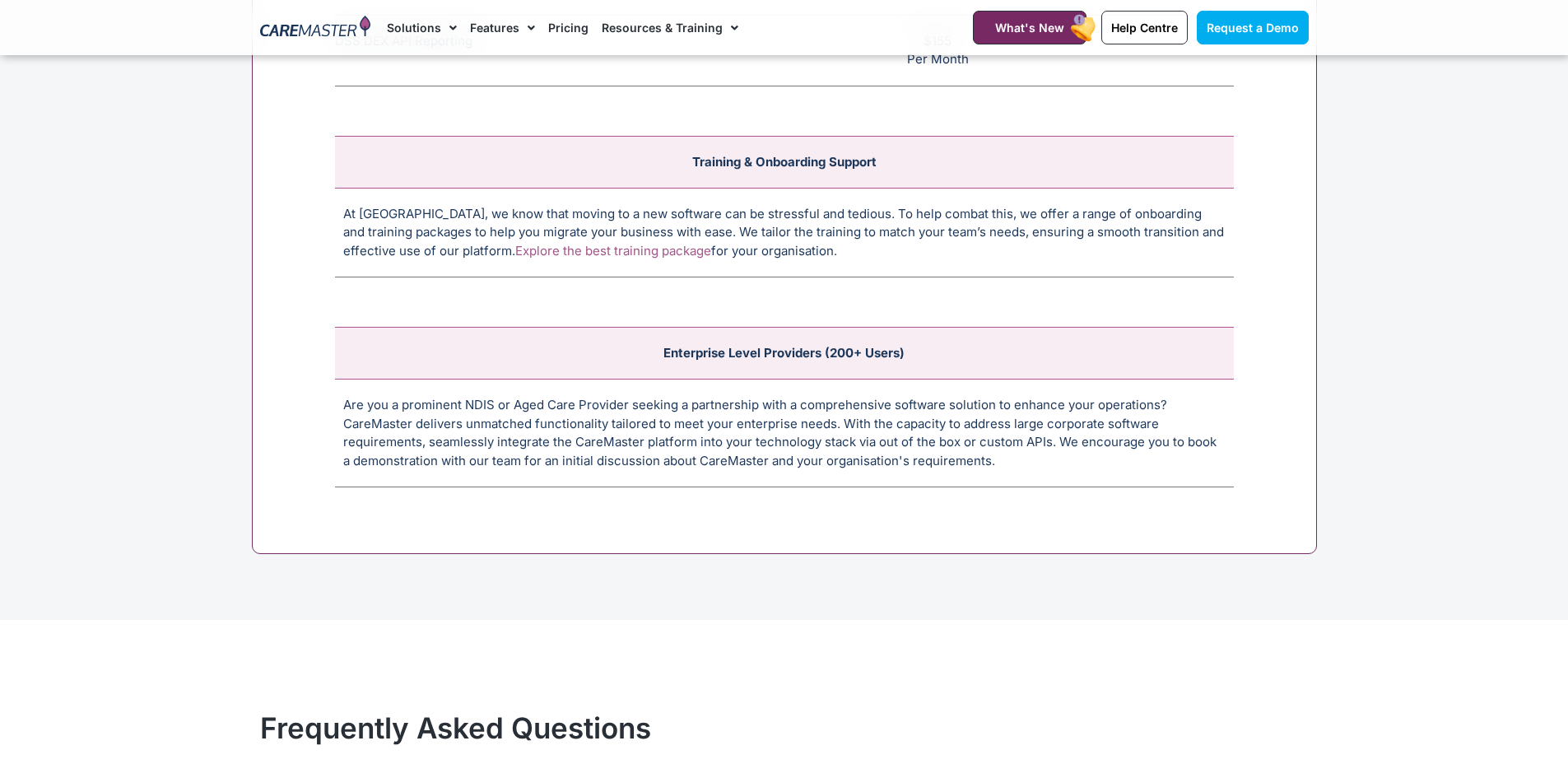
scroll to position [6267, 0]
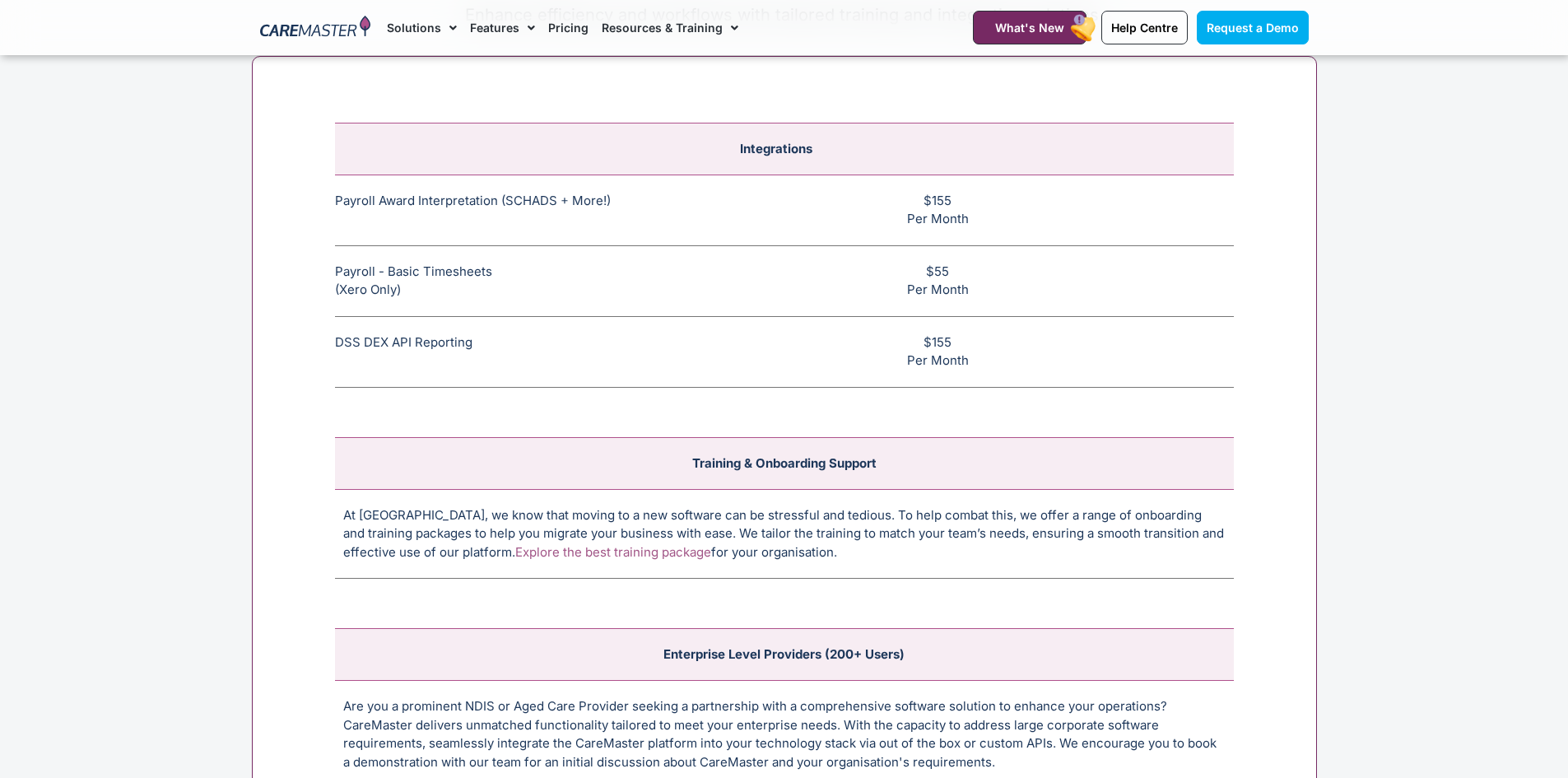
drag, startPoint x: 370, startPoint y: 198, endPoint x: 972, endPoint y: 372, distance: 626.6
click at [972, 372] on div "Integrations Payroll Award Interpretation (SCHADS + More!) The SCHADS Award int…" at bounding box center [784, 456] width 1065 height 801
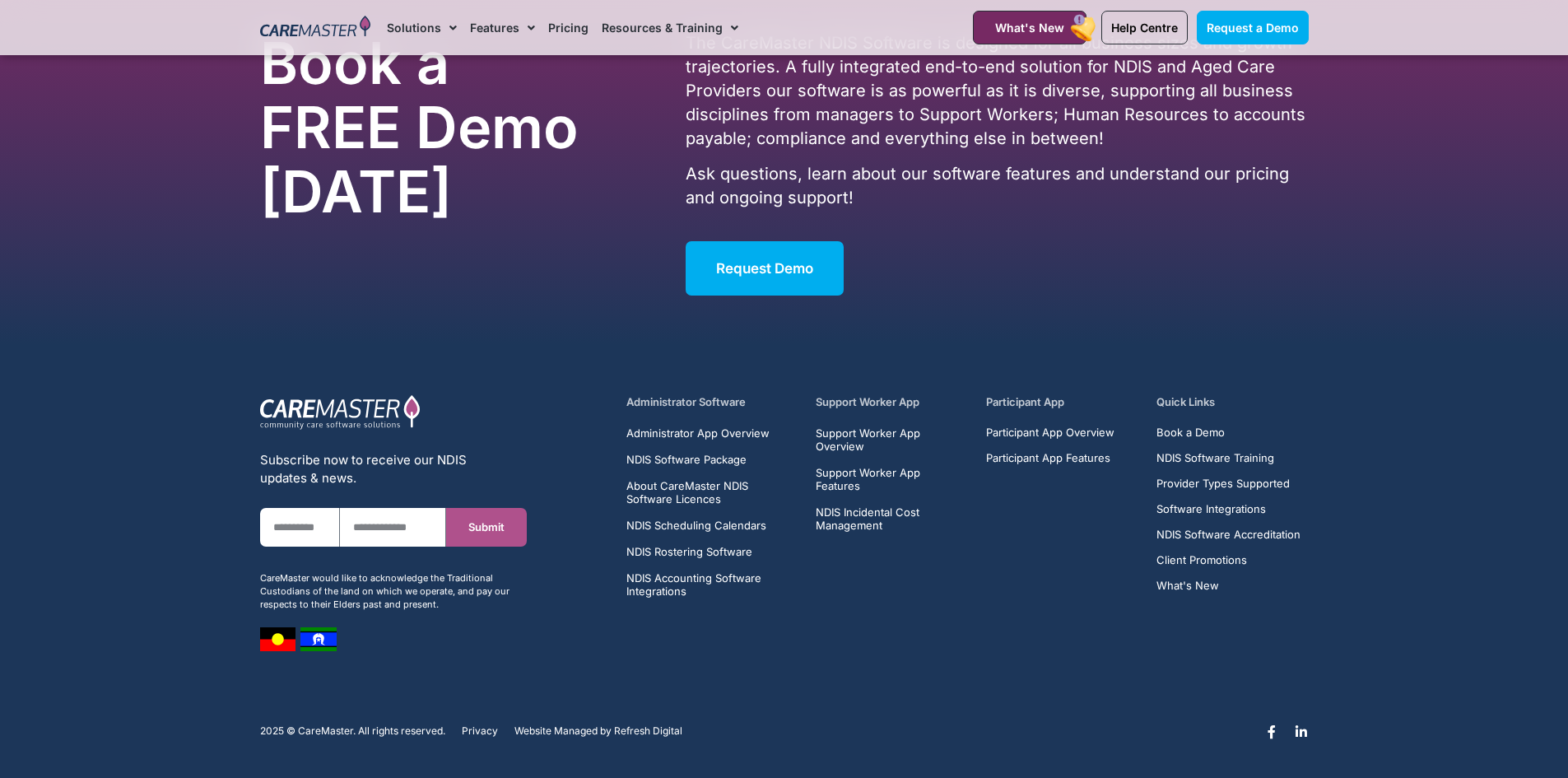
scroll to position [8205, 0]
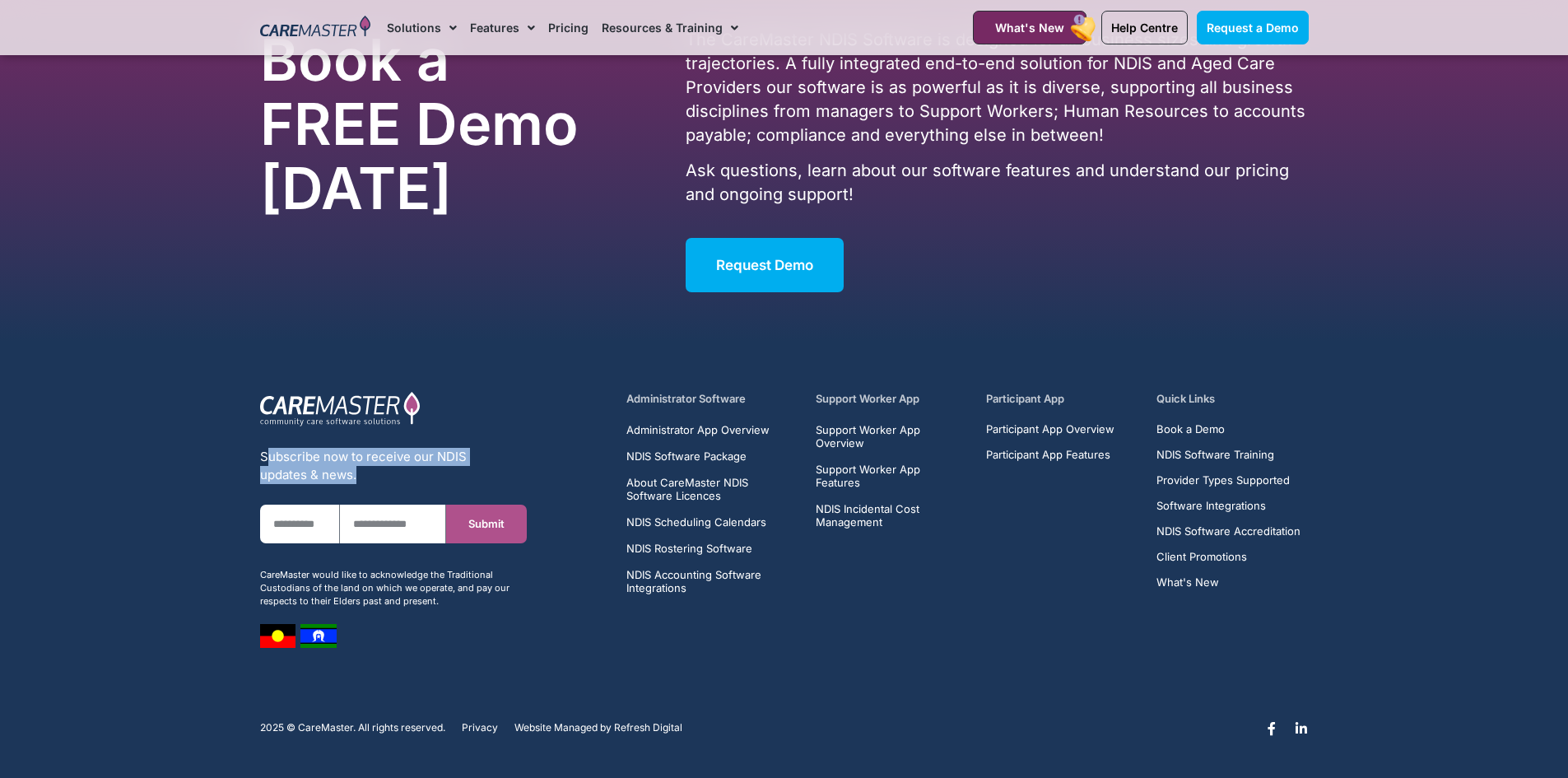
drag, startPoint x: 357, startPoint y: 468, endPoint x: 177, endPoint y: 447, distance: 181.2
click at [177, 447] on section "Subscribe now to receive our NDIS updates & news. First Name Email Submit CareM…" at bounding box center [784, 515] width 1568 height 347
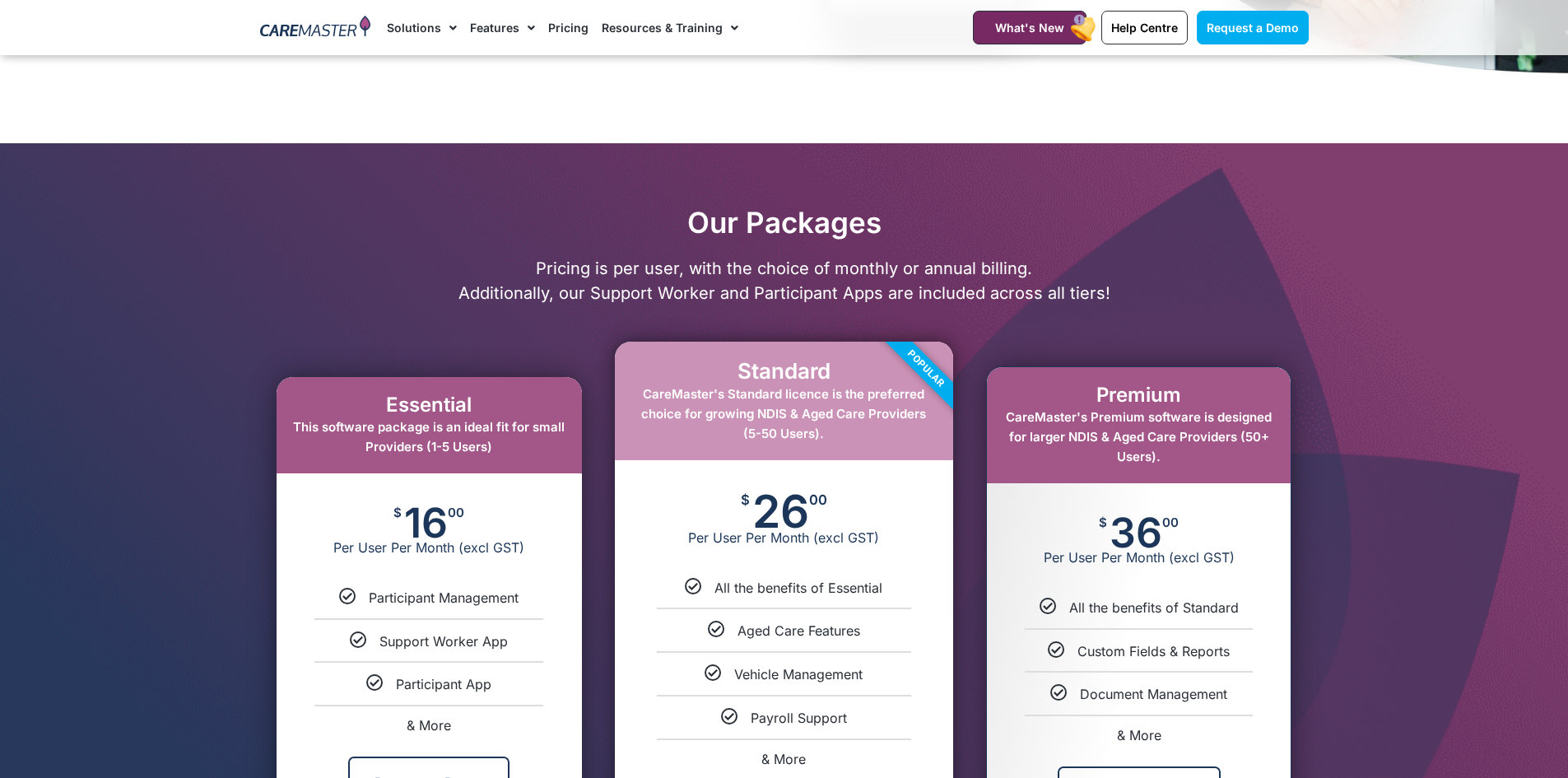
scroll to position [906, 0]
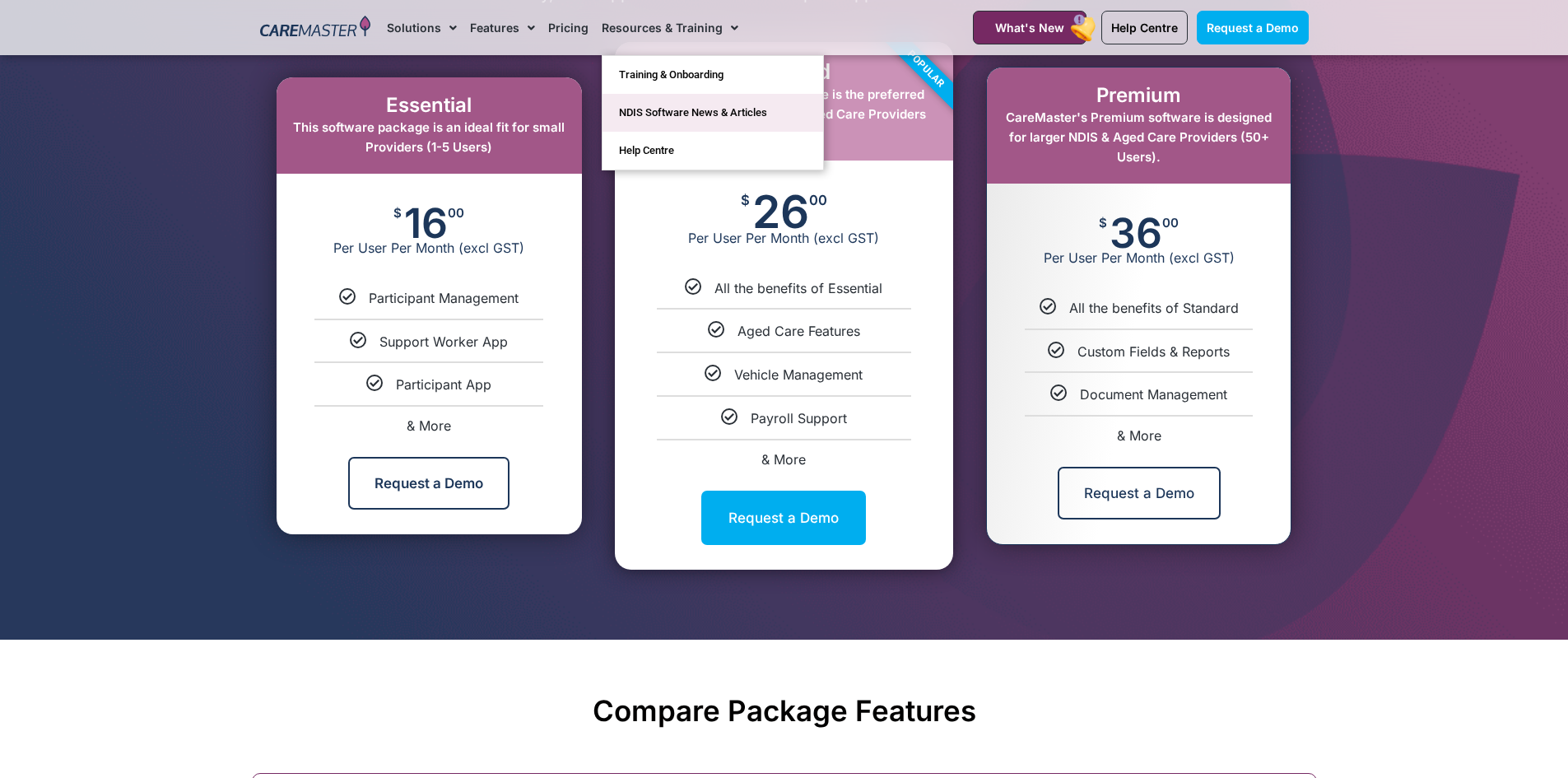
click at [705, 116] on link "NDIS Software News & Articles" at bounding box center [712, 113] width 220 height 38
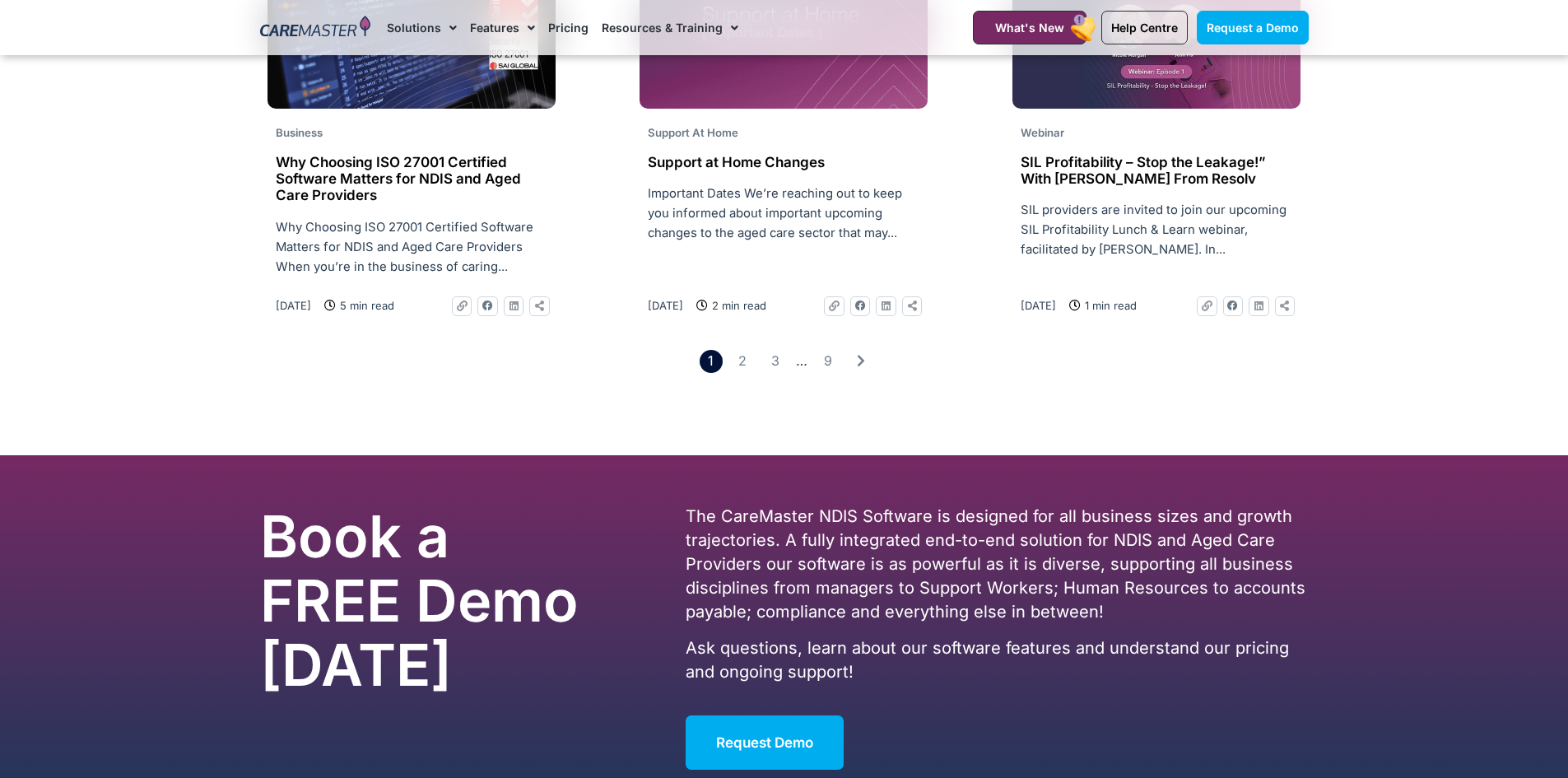
scroll to position [2718, 0]
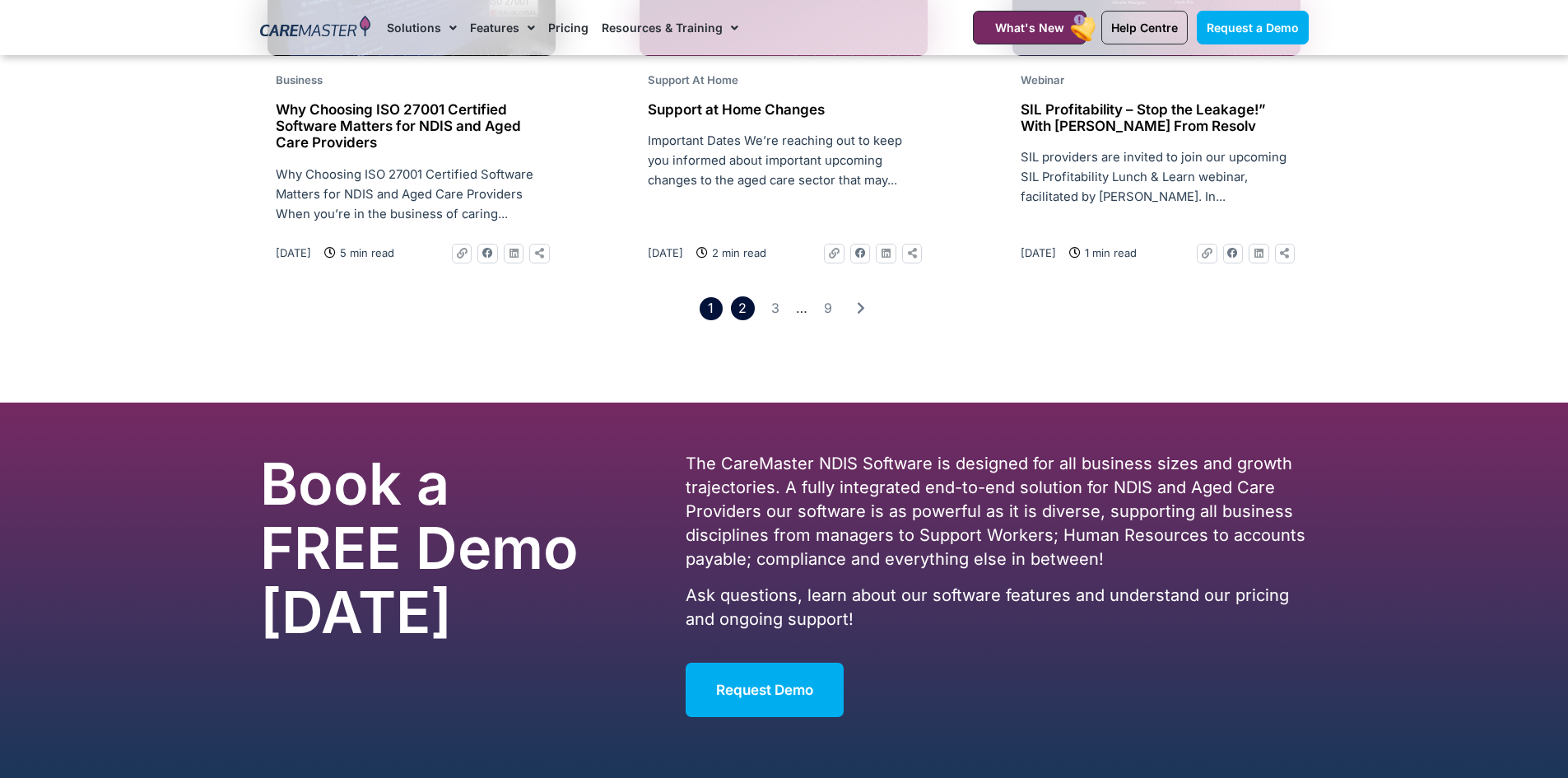
click at [746, 302] on link "Page 2" at bounding box center [742, 308] width 24 height 24
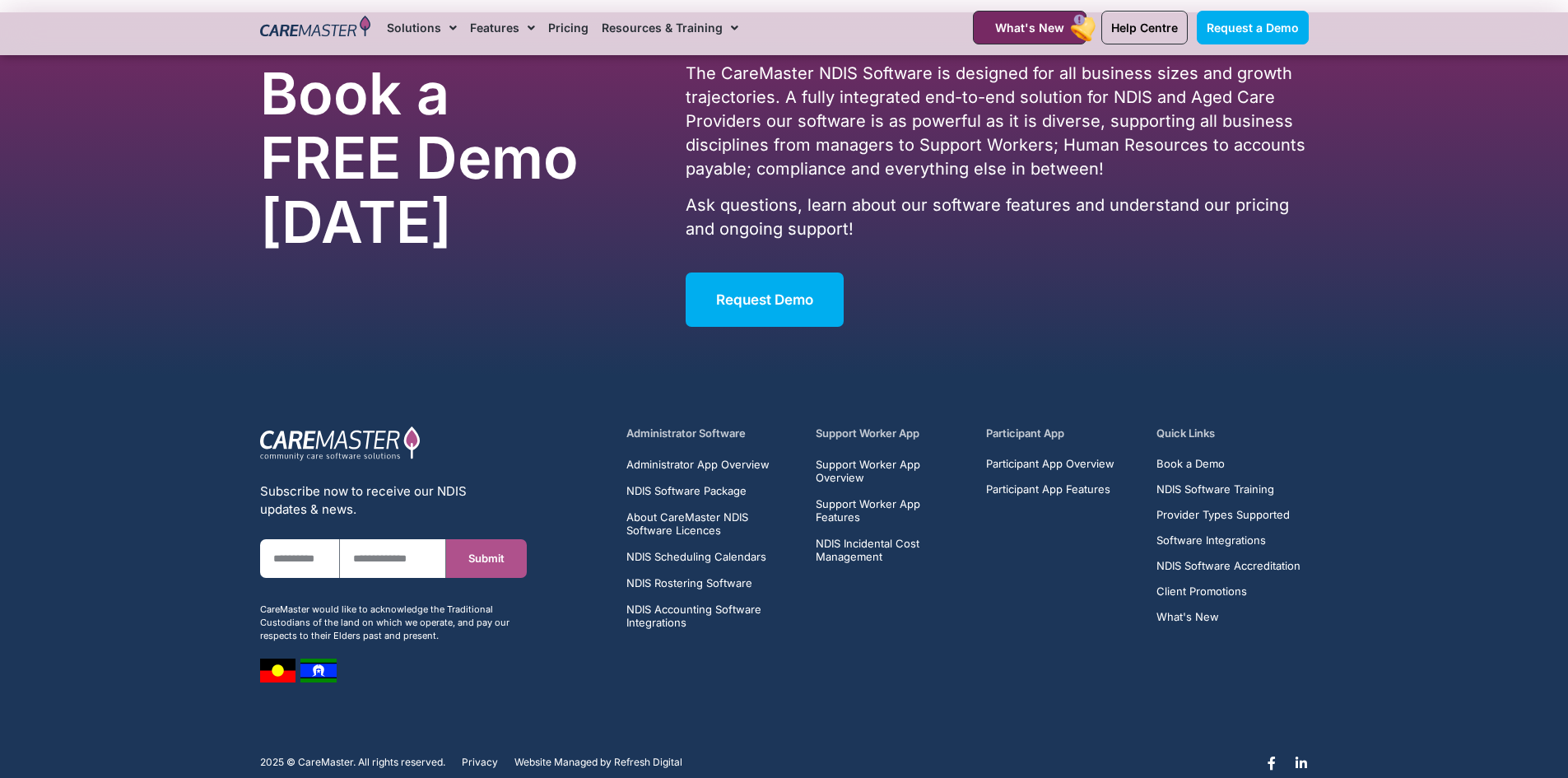
scroll to position [2510, 0]
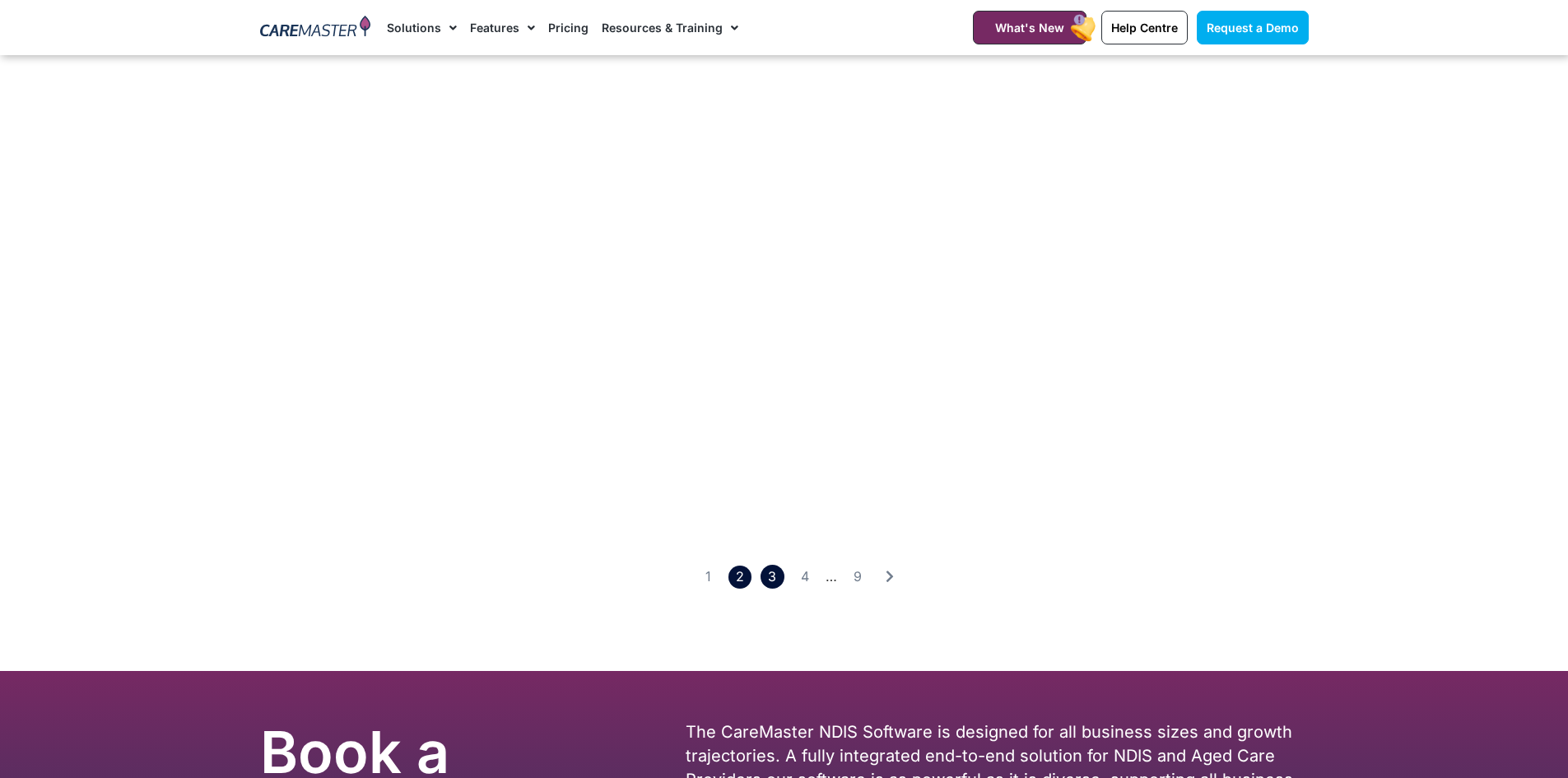
click at [765, 565] on link "Page 3" at bounding box center [772, 577] width 24 height 24
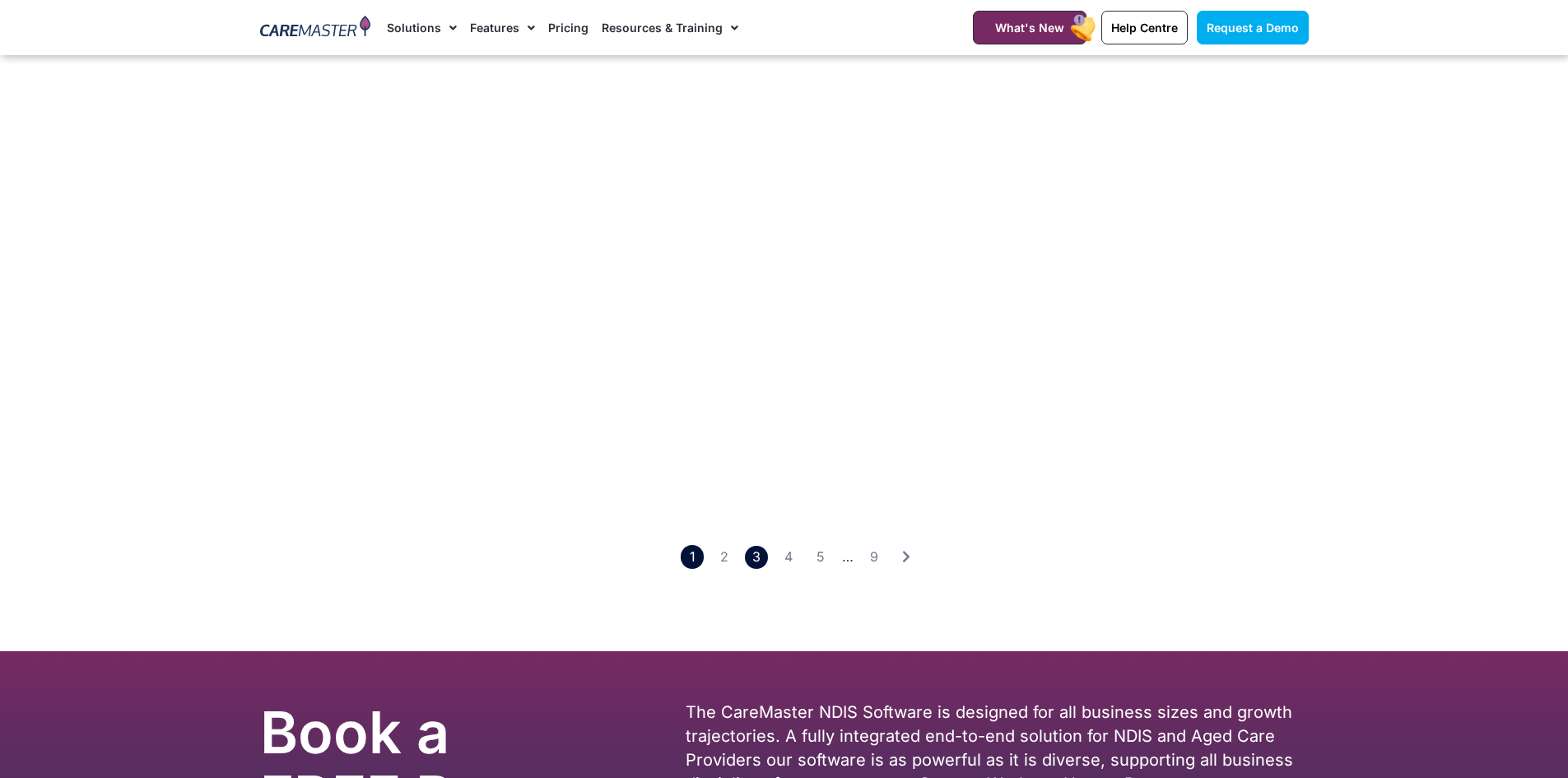
click at [704, 556] on link "Page 1" at bounding box center [692, 557] width 23 height 24
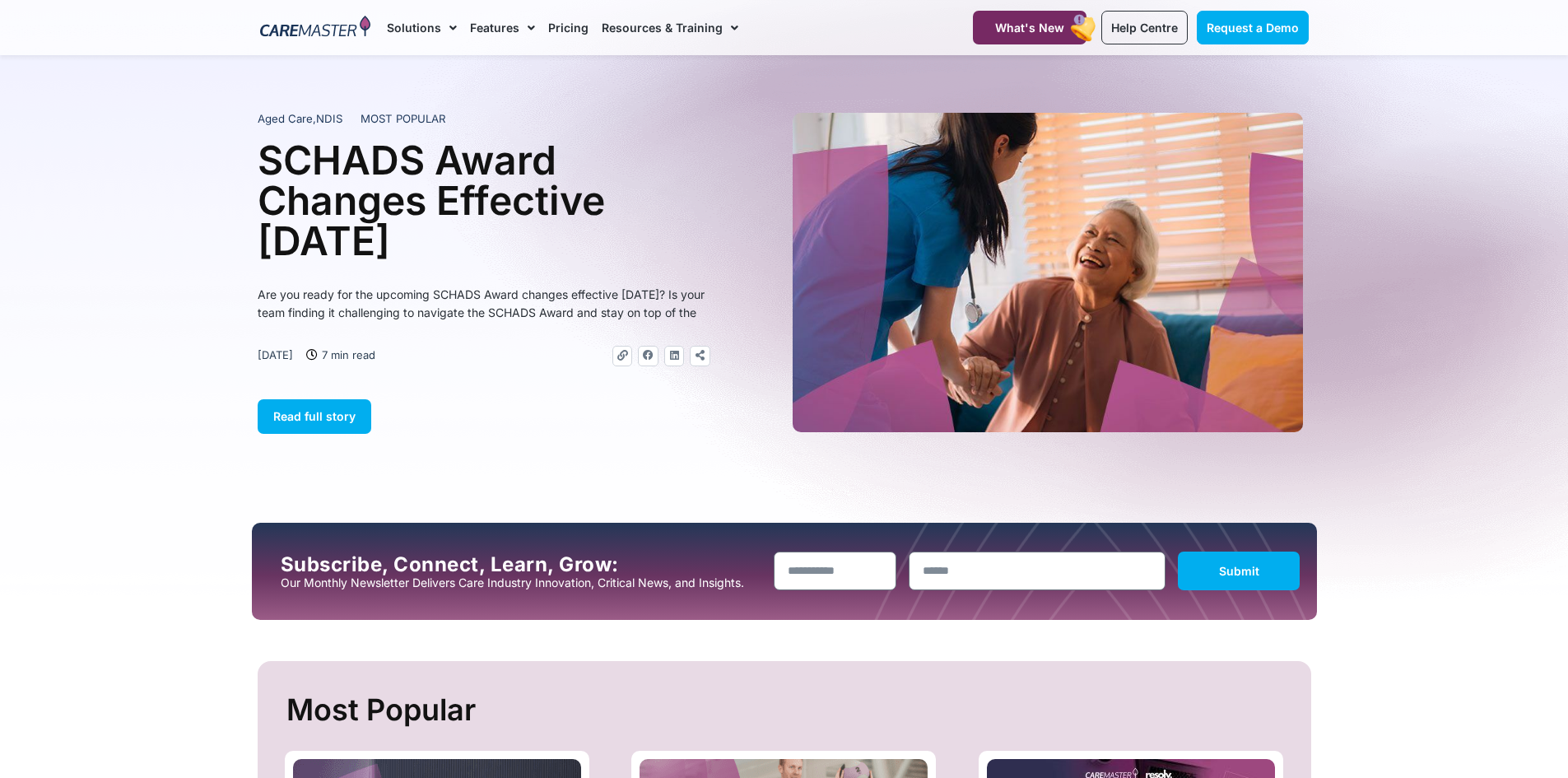
drag, startPoint x: 274, startPoint y: 111, endPoint x: 538, endPoint y: 372, distance: 371.2
click at [523, 341] on div "Aged Care , NDIS MOST POPULAR SCHADS Award Changes Effective 1 January 2025 Are…" at bounding box center [521, 273] width 527 height 336
click at [489, 333] on div "Are you ready for the upcoming SCHADS Award changes effective 1 January 2025? I…" at bounding box center [484, 309] width 452 height 48
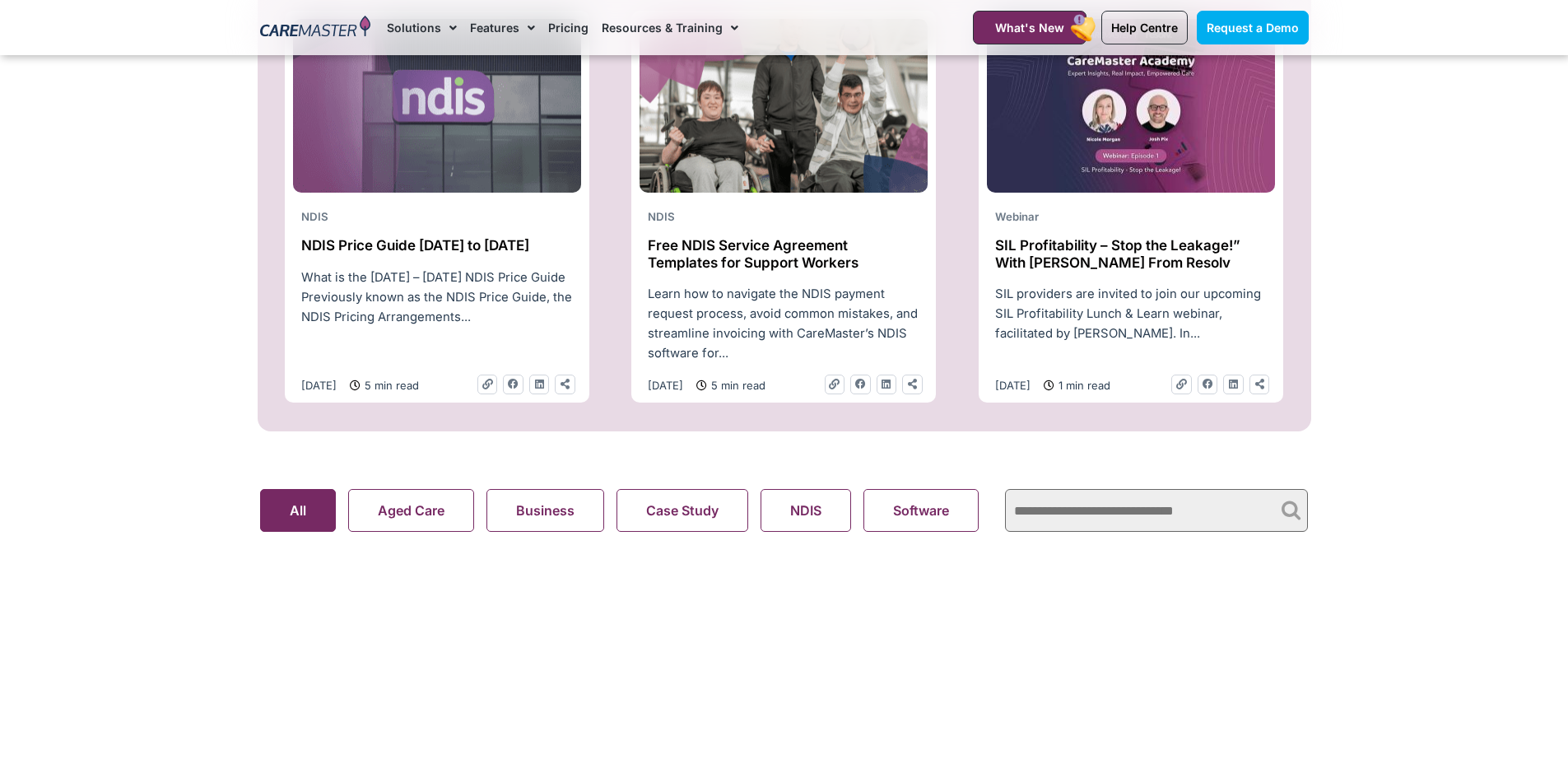
scroll to position [329, 0]
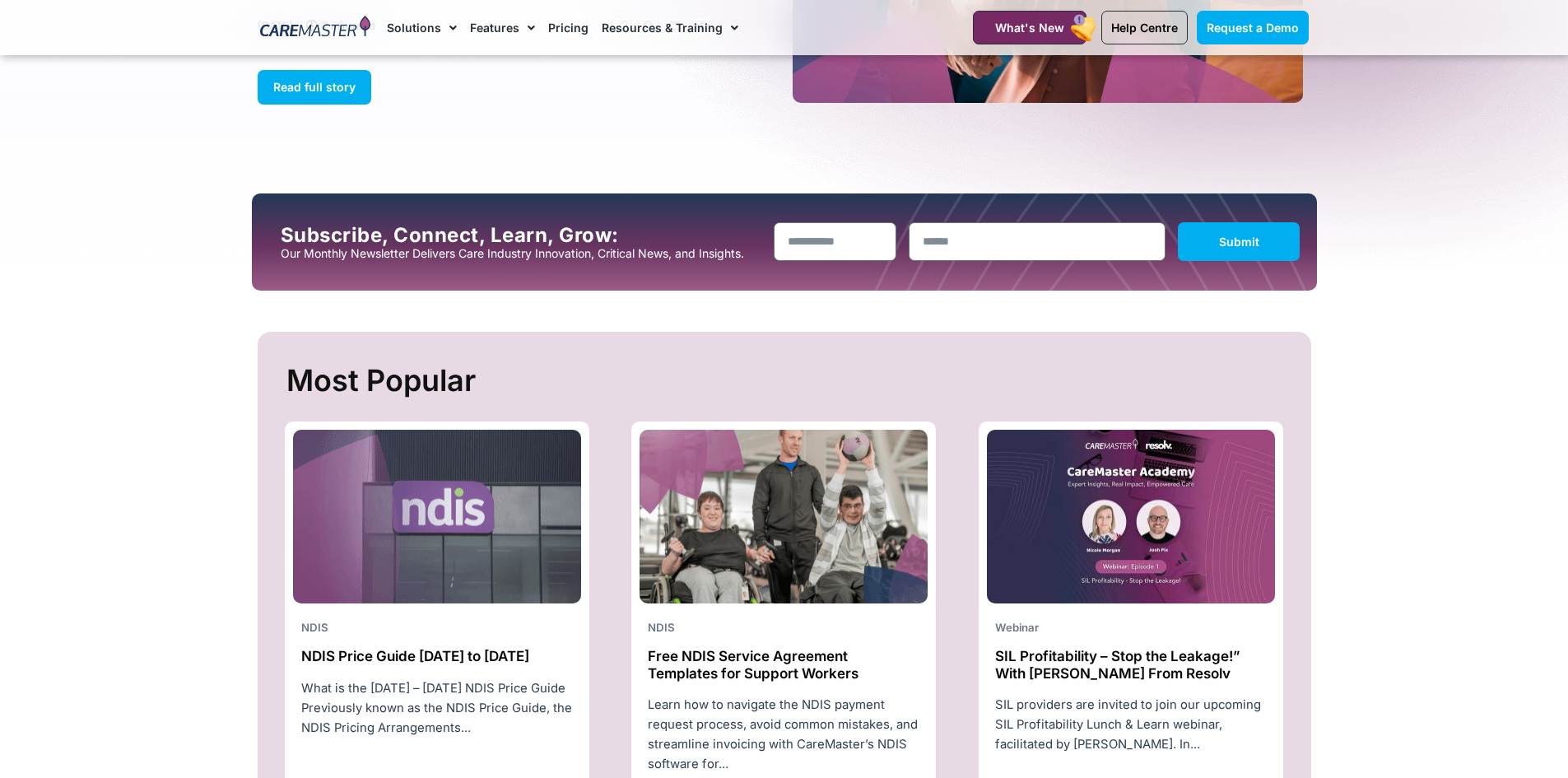
click at [570, 32] on link "Pricing" at bounding box center [569, 28] width 40 height 55
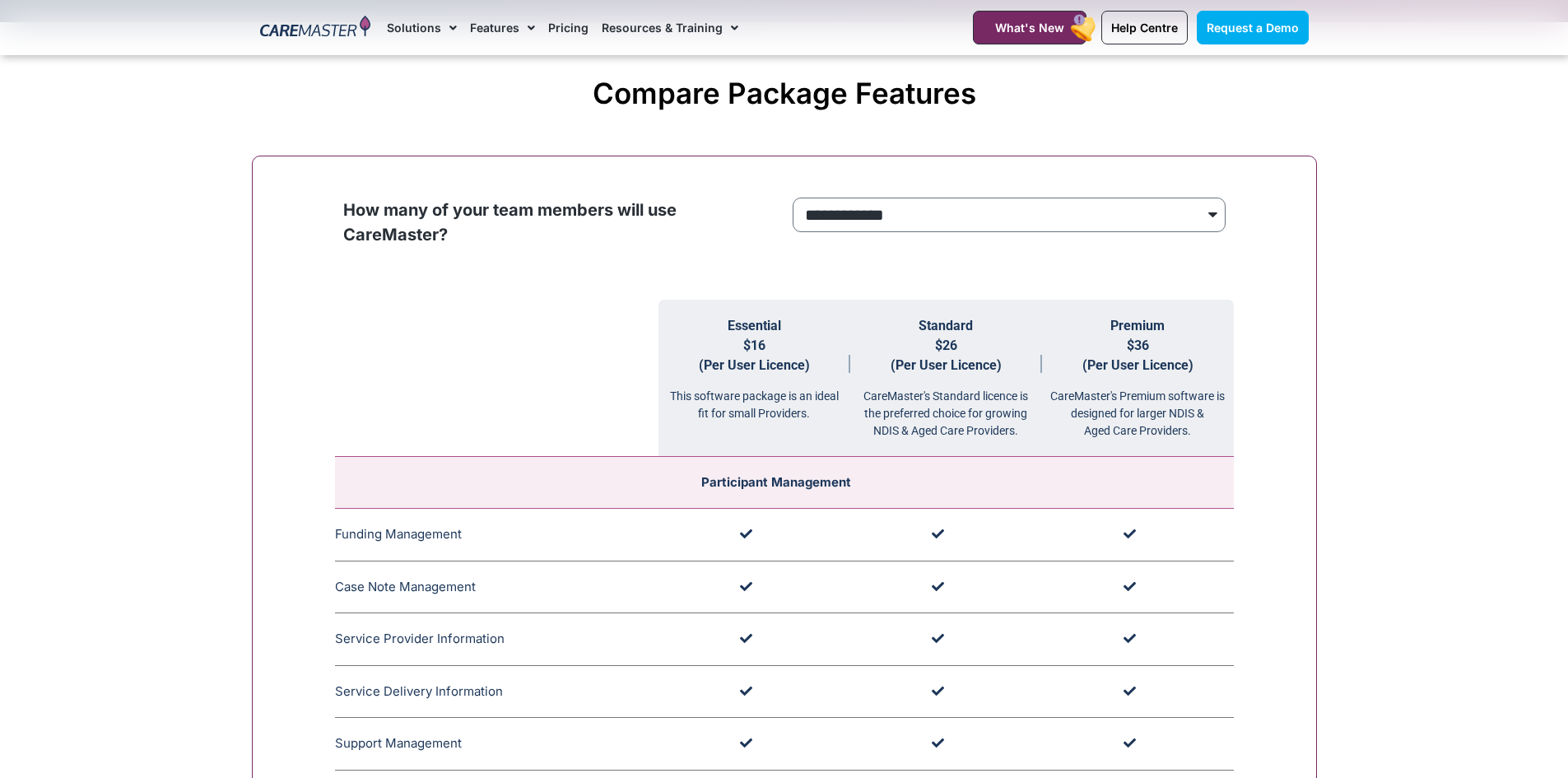
scroll to position [1565, 0]
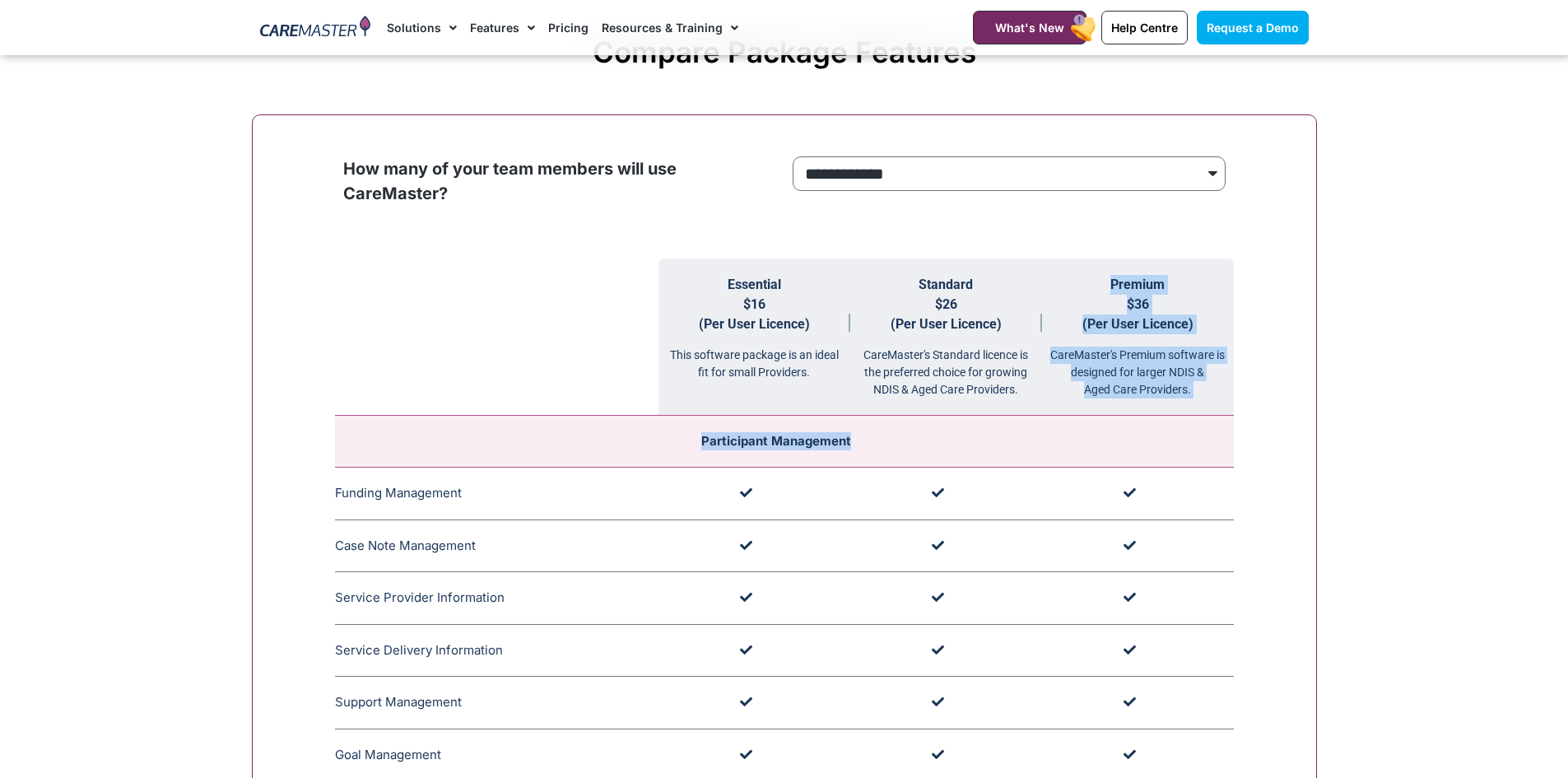
drag, startPoint x: 1127, startPoint y: 317, endPoint x: 1099, endPoint y: 335, distance: 33.3
click at [1161, 410] on th "Premium $36 (Per User Licence) CareMaster's Premium software is designed for la…" at bounding box center [1138, 337] width 192 height 158
click at [951, 178] on select "**********" at bounding box center [1010, 174] width 433 height 34
select select "***"
click at [793, 158] on select "**********" at bounding box center [1010, 174] width 433 height 34
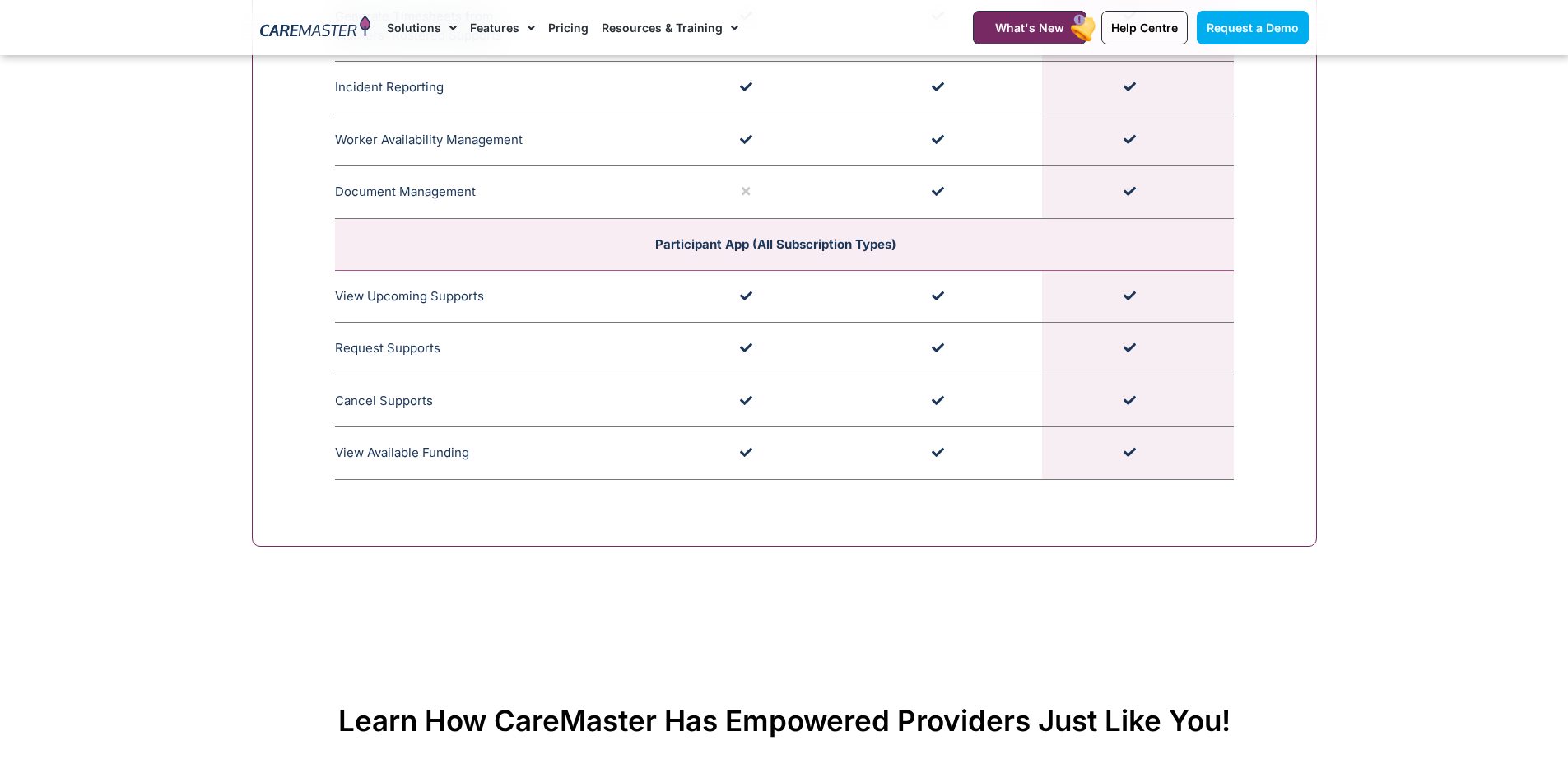
scroll to position [4694, 0]
click at [1157, 23] on span "Help Centre" at bounding box center [1145, 28] width 67 height 14
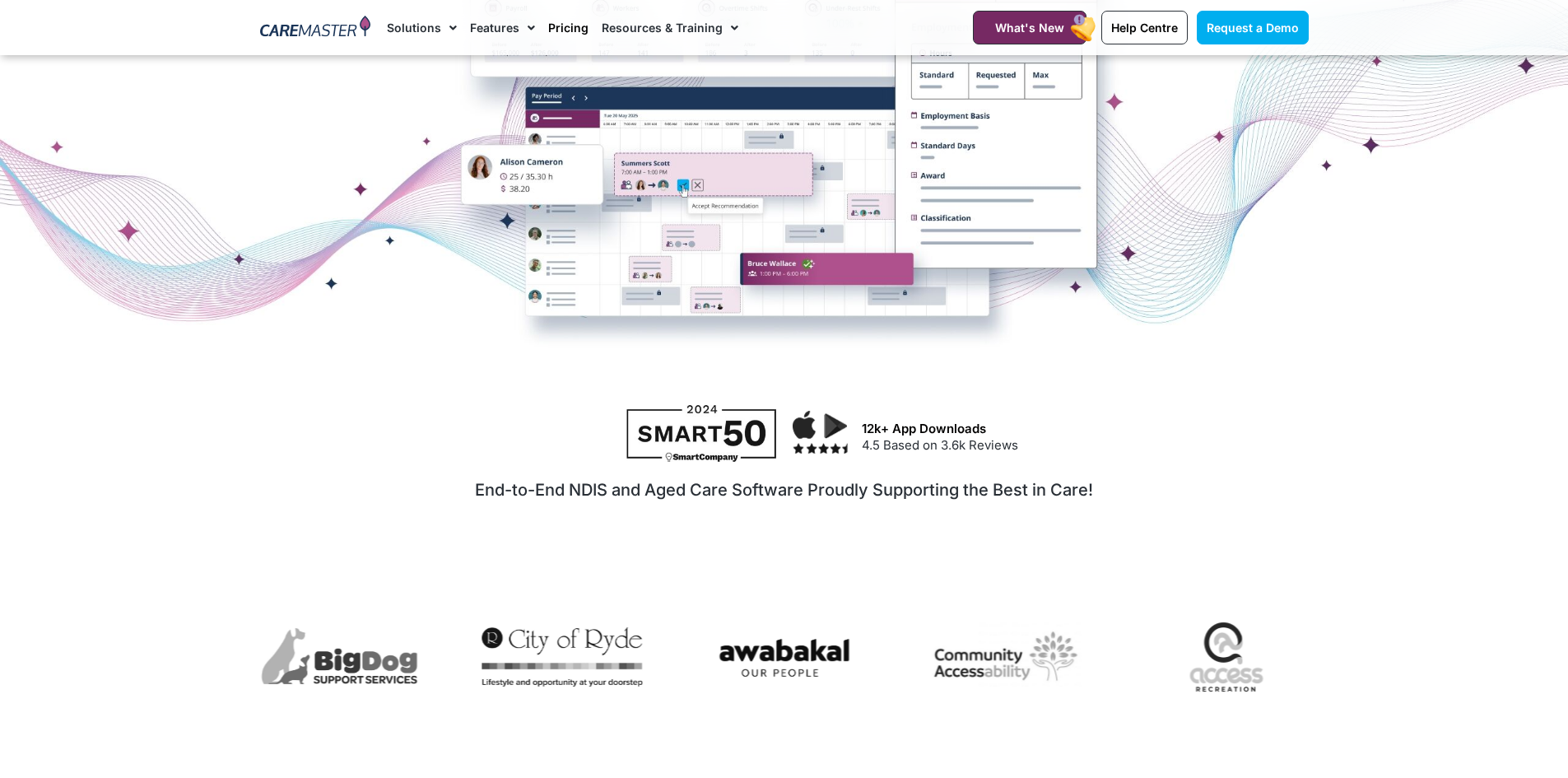
click at [558, 36] on link "Pricing" at bounding box center [569, 28] width 40 height 55
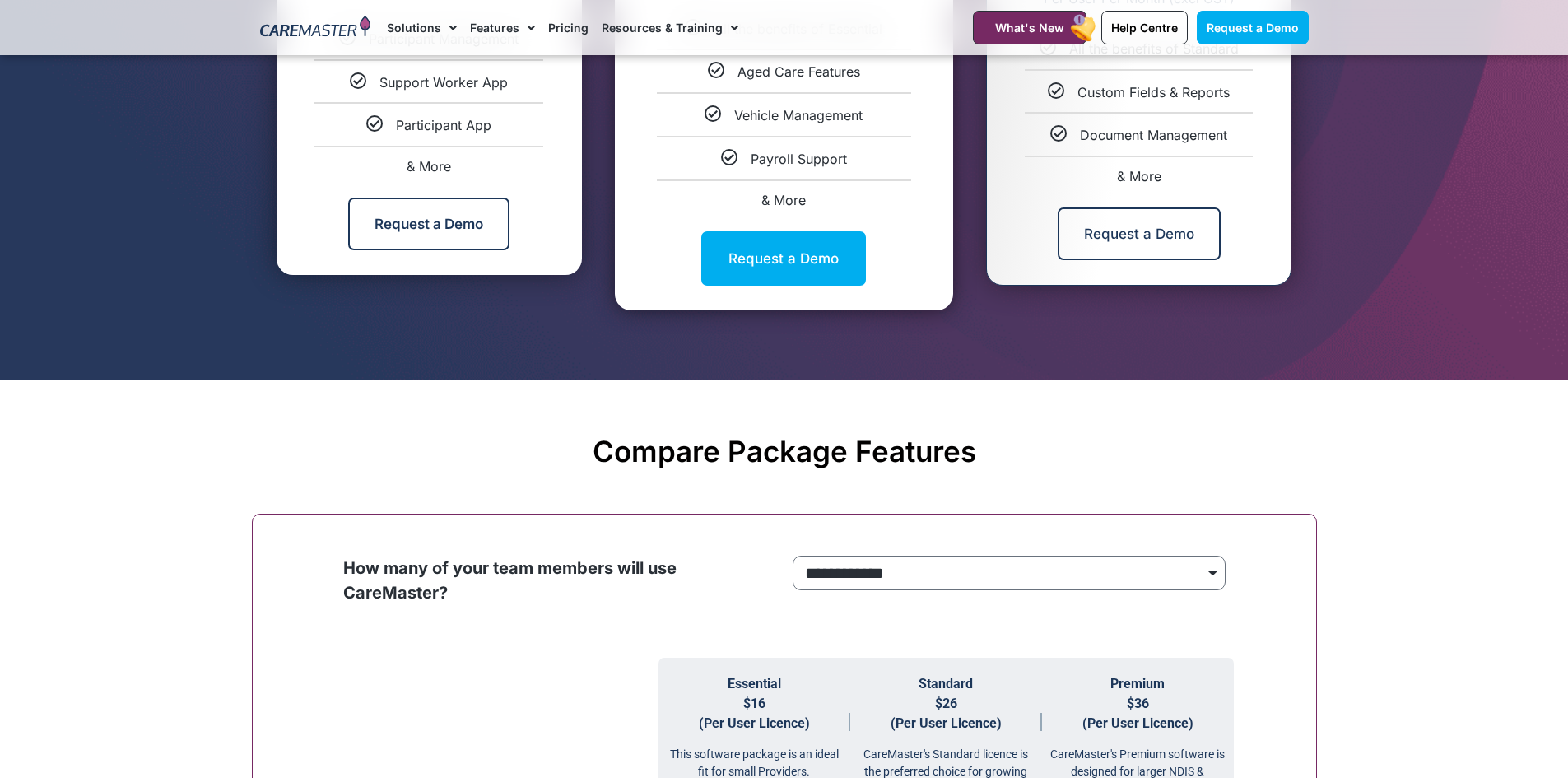
scroll to position [824, 0]
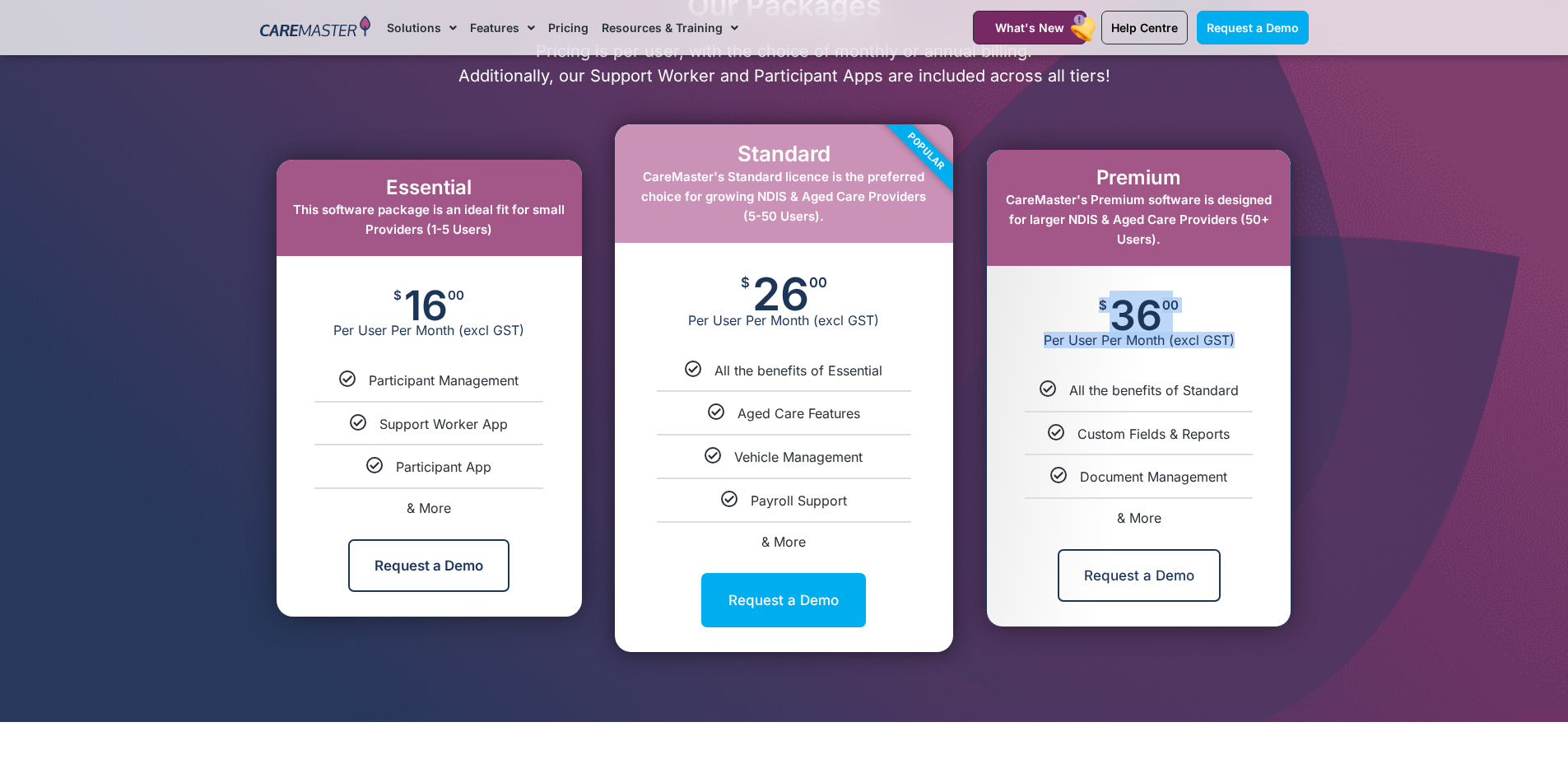
drag, startPoint x: 1093, startPoint y: 305, endPoint x: 1244, endPoint y: 357, distance: 159.7
click at [1244, 357] on div "$ 36 00 Per User Per Month (excl GST)" at bounding box center [1139, 324] width 303 height 116
click at [1261, 378] on div "$ 36 00 Per User Per Month (excl GST)" at bounding box center [1139, 324] width 303 height 116
drag, startPoint x: 1098, startPoint y: 306, endPoint x: 1236, endPoint y: 354, distance: 146.1
click at [1228, 350] on div "$ 36 00 Per User Per Month (excl GST)" at bounding box center [1139, 324] width 303 height 116
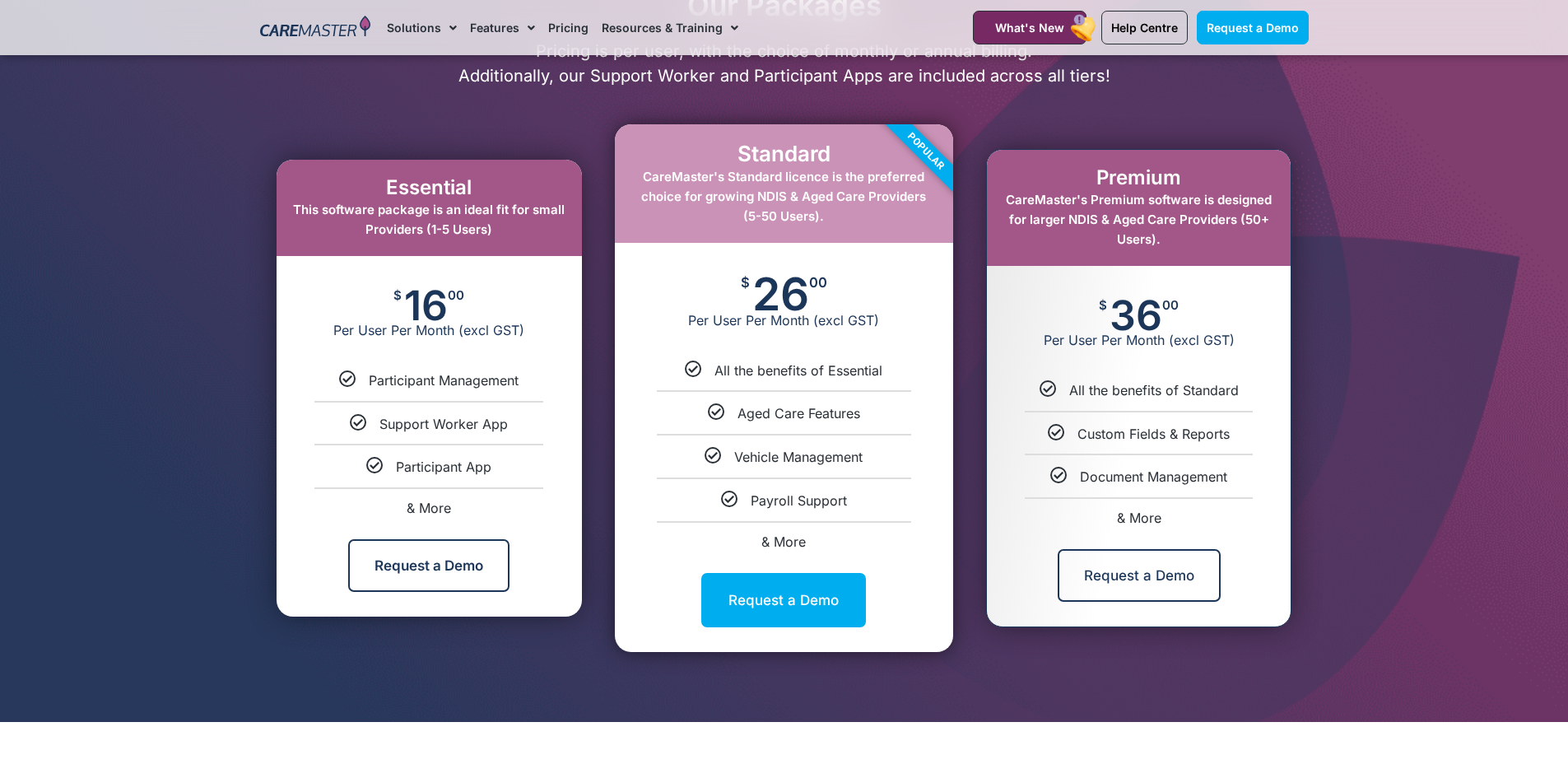
click at [1237, 355] on div "$ 36 00 Per User Per Month (excl GST)" at bounding box center [1139, 324] width 303 height 116
drag, startPoint x: 1084, startPoint y: 294, endPoint x: 1244, endPoint y: 349, distance: 169.2
click at [1244, 349] on div "$ 36 00 Per User Per Month (excl GST)" at bounding box center [1139, 324] width 303 height 116
click at [1240, 347] on span "Per User Per Month (excl GST)" at bounding box center [1139, 340] width 303 height 16
drag, startPoint x: 1099, startPoint y: 292, endPoint x: 1254, endPoint y: 363, distance: 170.5
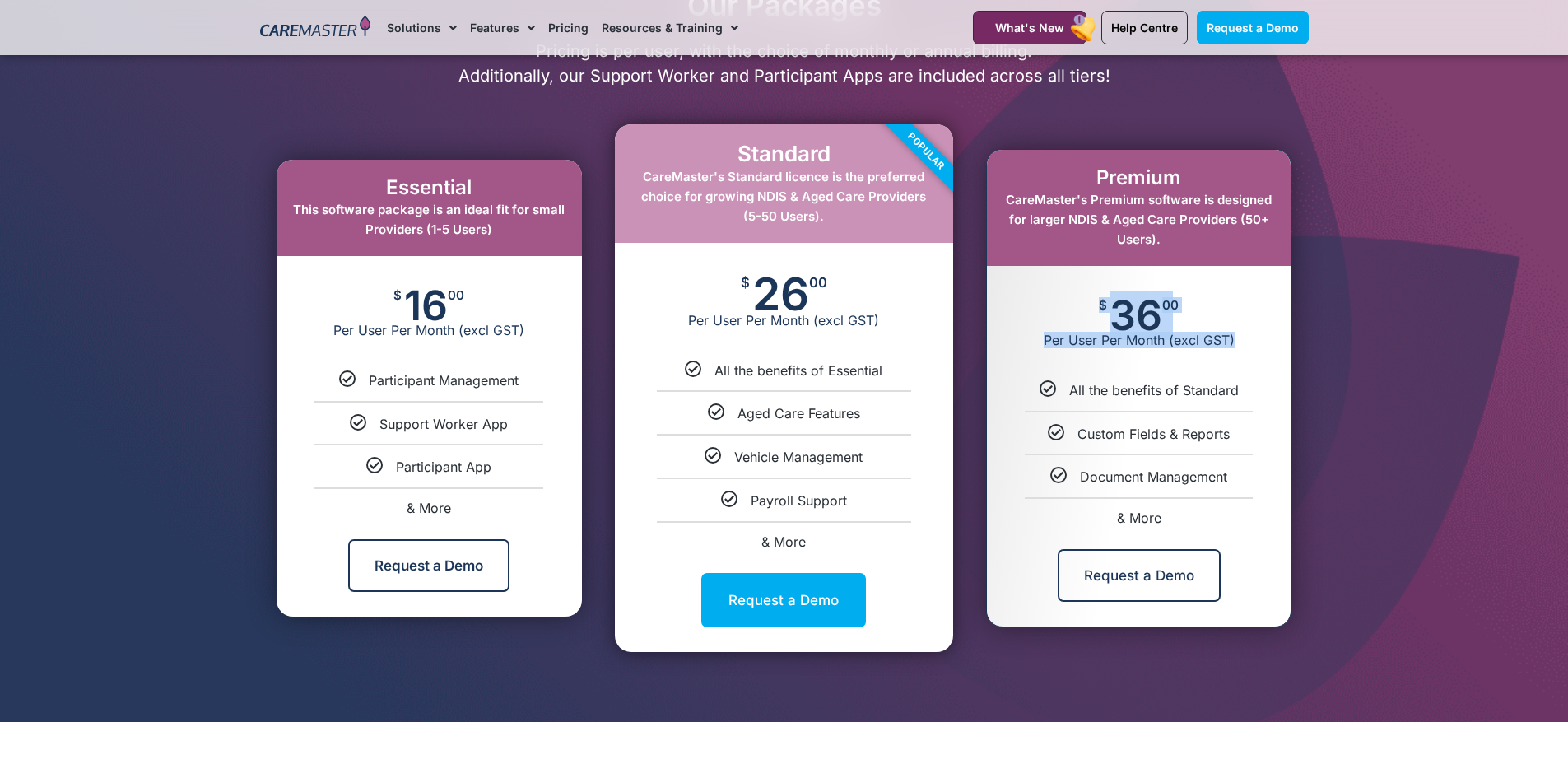
click at [1254, 363] on div "$ 36 00 Per User Per Month (excl GST)" at bounding box center [1139, 324] width 303 height 116
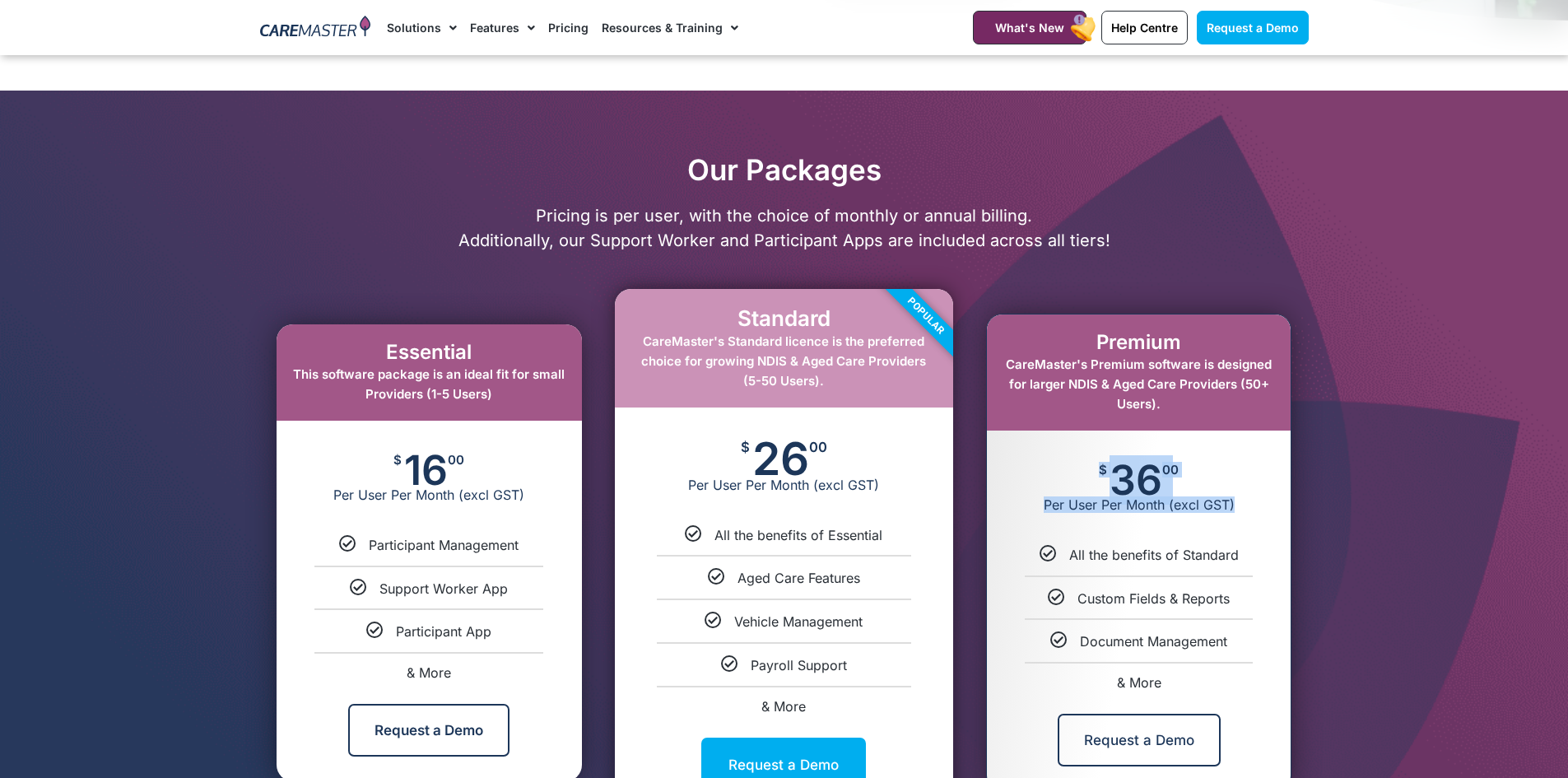
scroll to position [577, 0]
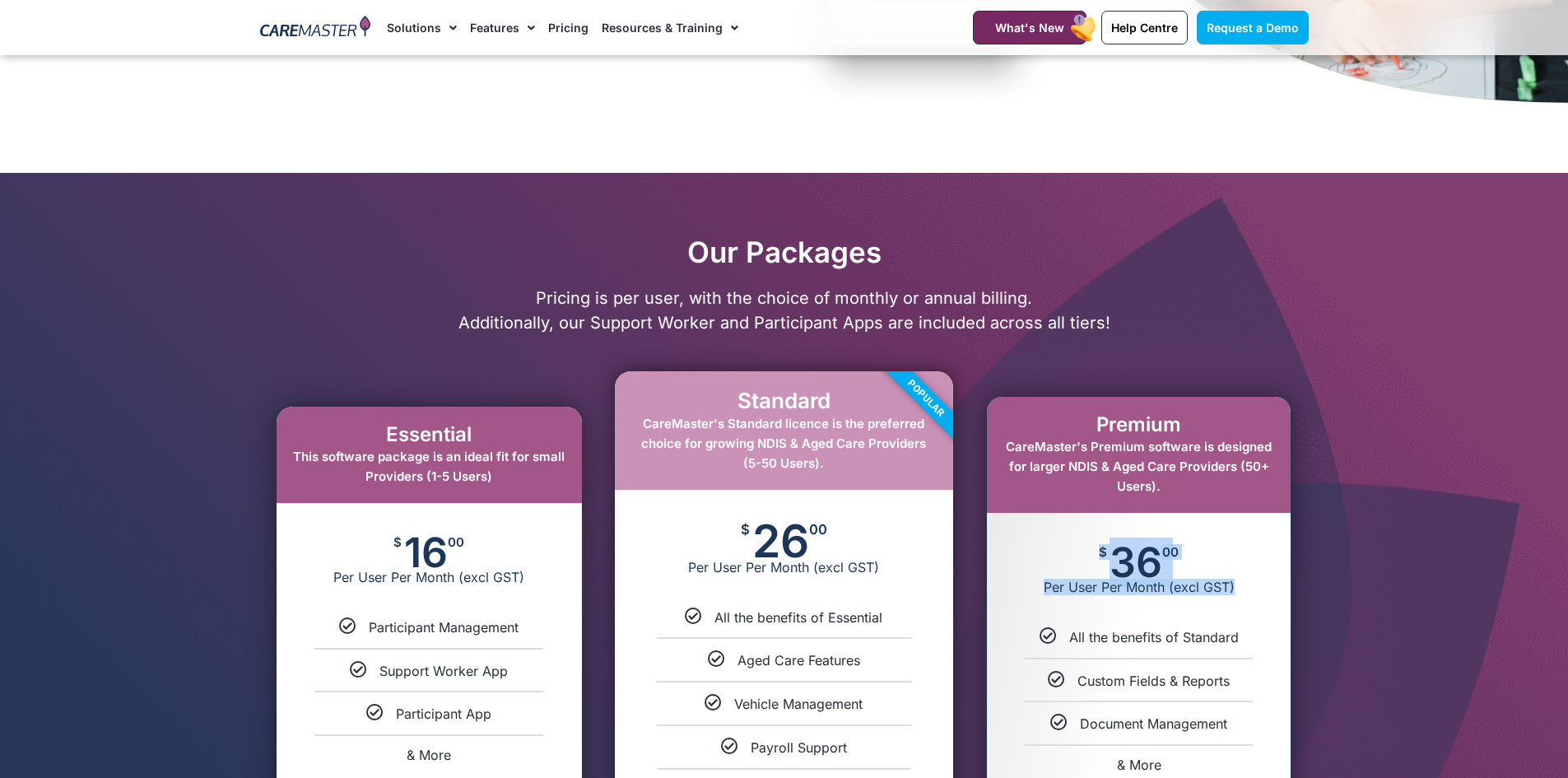
click at [1123, 536] on div "$ 36 00 Per User Per Month (excl GST)" at bounding box center [1139, 570] width 303 height 116
click at [1094, 564] on div "$ 36 00 Per User Per Month (excl GST)" at bounding box center [1139, 570] width 303 height 116
drag, startPoint x: 1171, startPoint y: 569, endPoint x: 1250, endPoint y: 595, distance: 83.2
click at [1250, 595] on div "$ 36 00 Per User Per Month (excl GST)" at bounding box center [1139, 570] width 303 height 116
click at [1246, 595] on span "Per User Per Month (excl GST)" at bounding box center [1139, 586] width 303 height 16
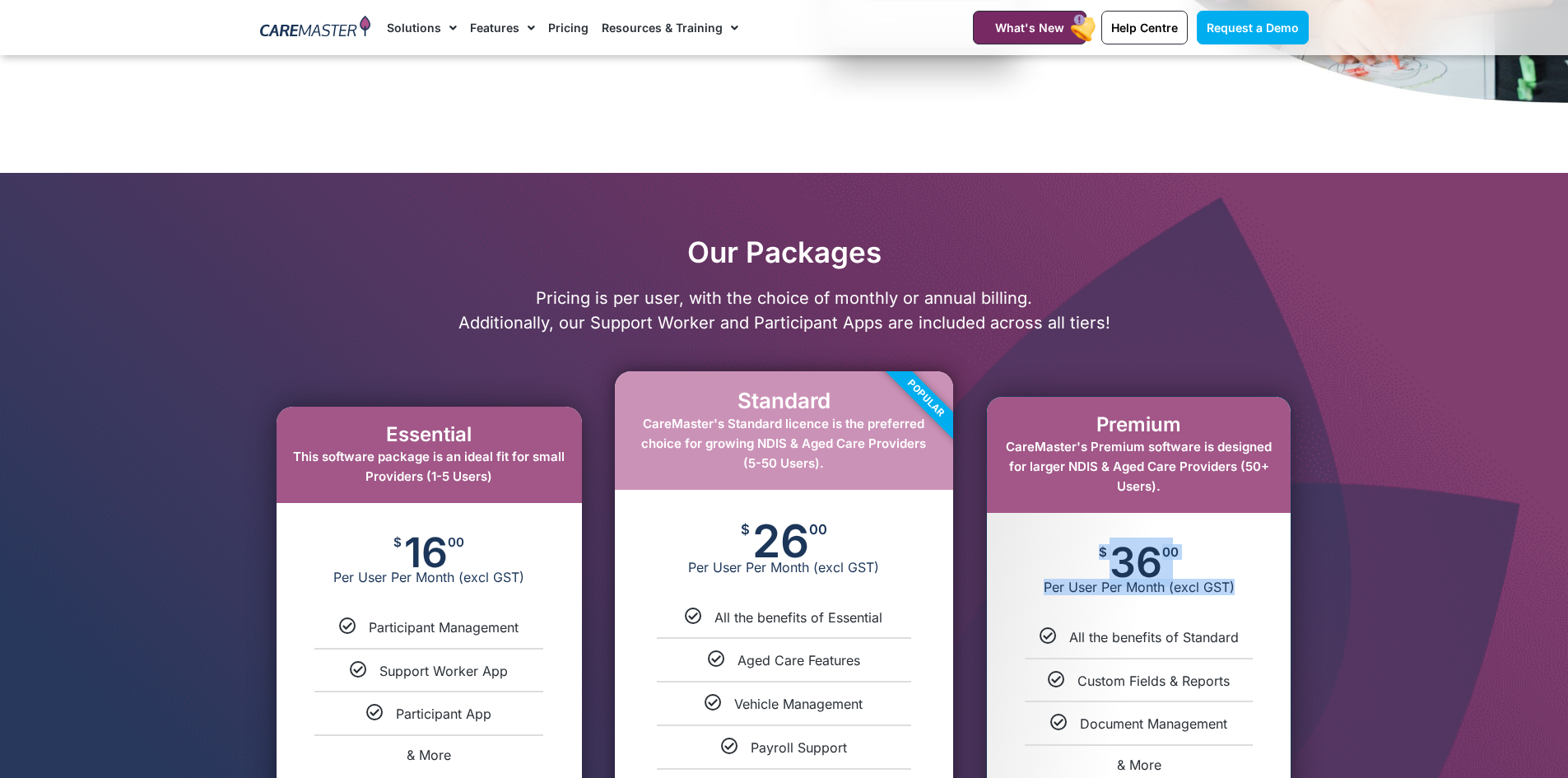
drag, startPoint x: 1191, startPoint y: 582, endPoint x: 1046, endPoint y: 441, distance: 202.3
click at [1075, 533] on div "$ 36 00 Per User Per Month (excl GST)" at bounding box center [1139, 570] width 303 height 116
